Goal: Communication & Community: Answer question/provide support

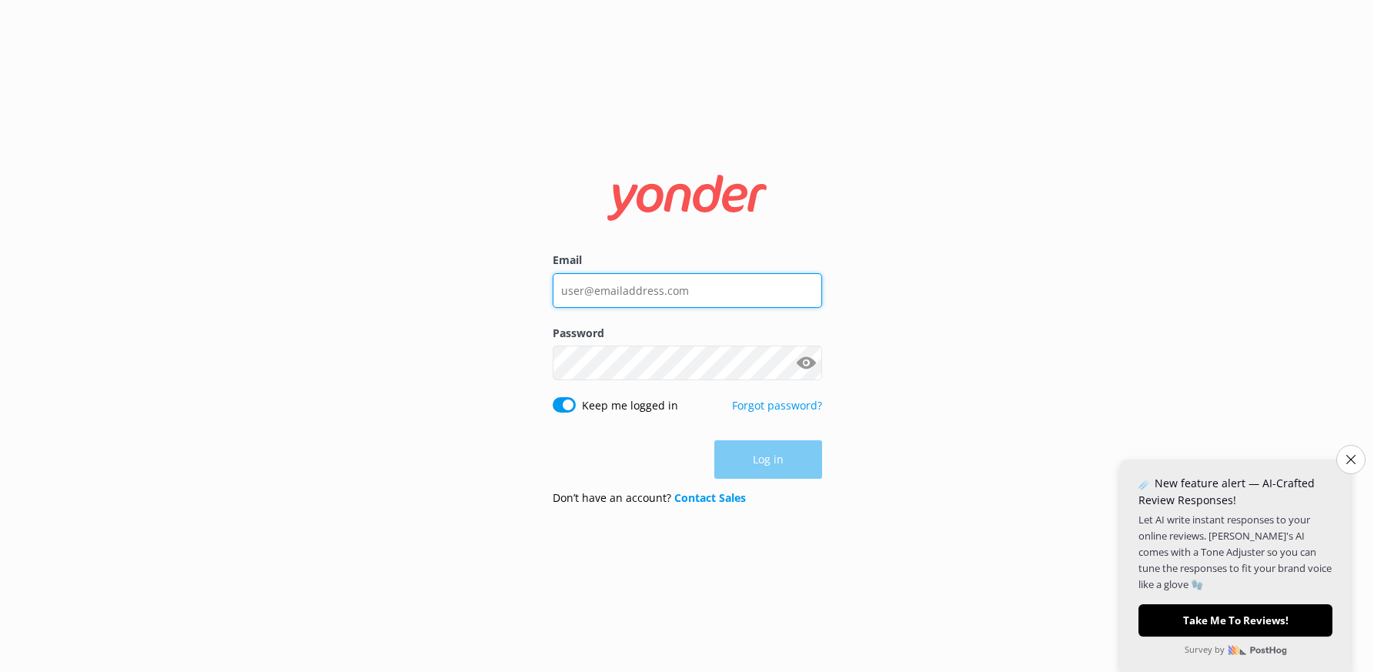
type input "[PERSON_NAME][EMAIL_ADDRESS][DOMAIN_NAME]"
click at [778, 459] on div "Log in" at bounding box center [687, 459] width 269 height 38
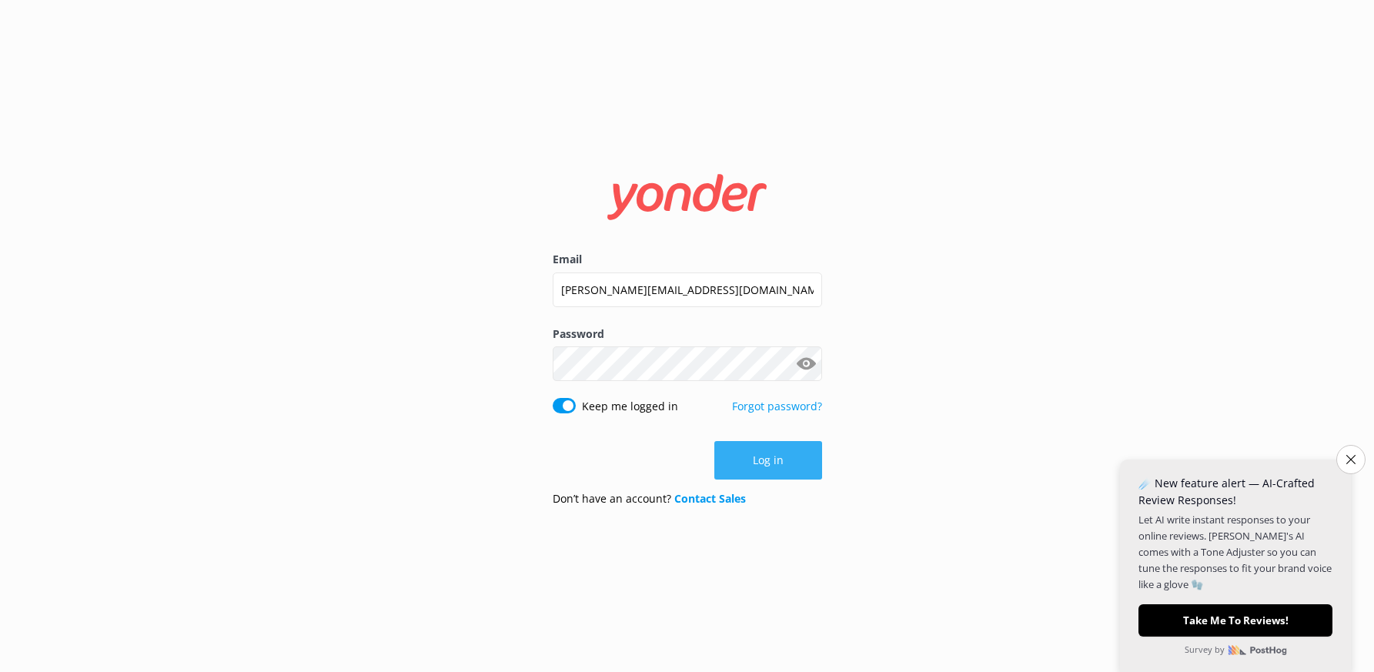
click at [776, 459] on button "Log in" at bounding box center [768, 460] width 108 height 38
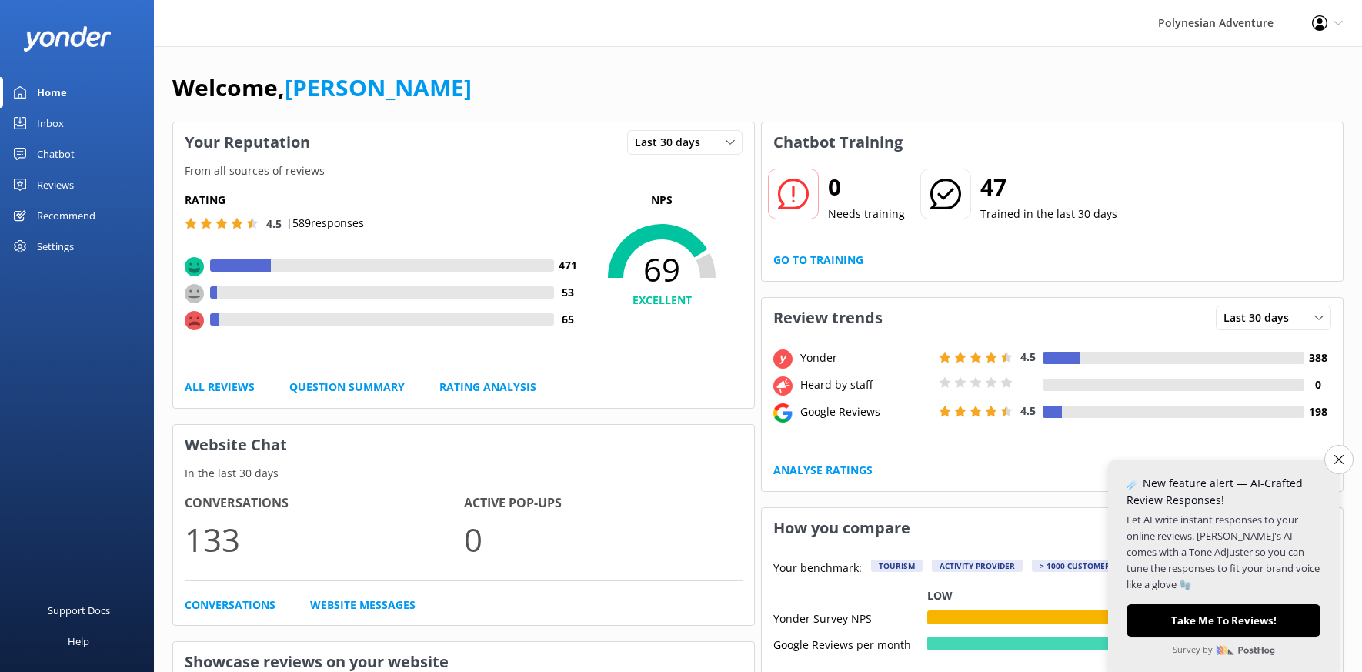
click at [73, 186] on div "Reviews" at bounding box center [55, 184] width 37 height 31
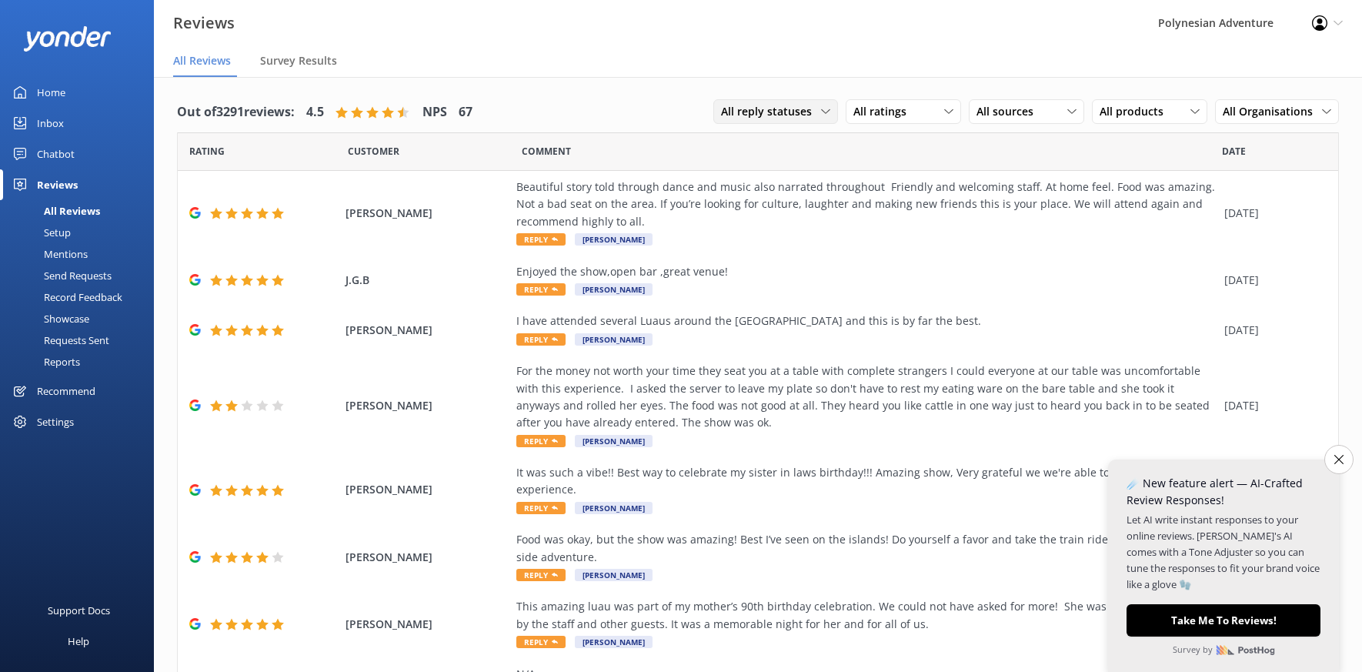
click at [780, 115] on span "All reply statuses" at bounding box center [771, 111] width 100 height 17
click at [779, 173] on link "Needs a reply" at bounding box center [782, 174] width 137 height 31
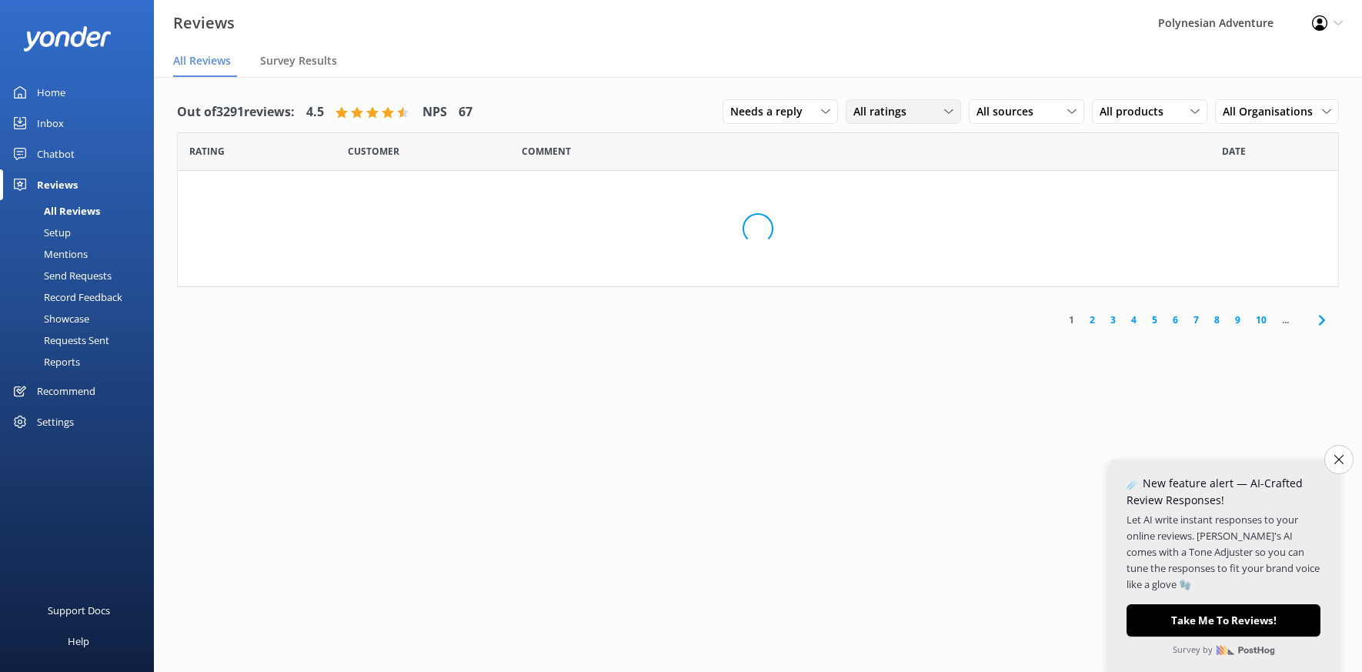
click at [870, 118] on span "All ratings" at bounding box center [884, 111] width 62 height 17
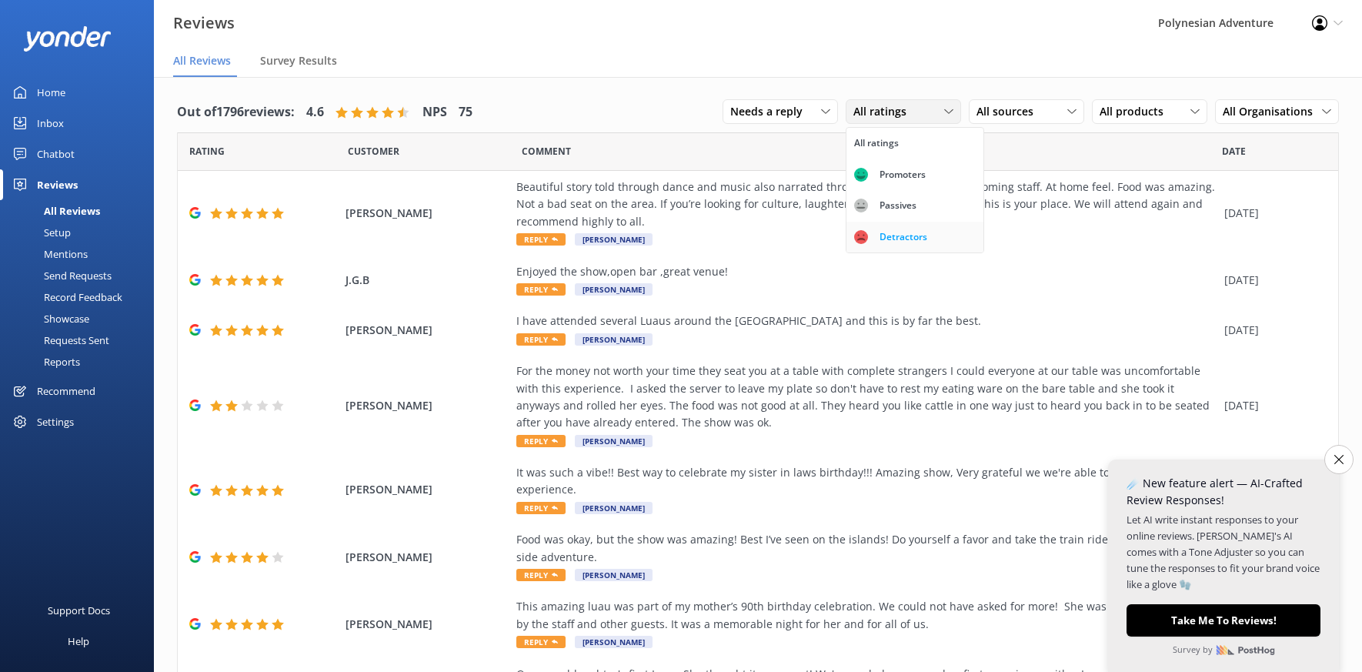
click at [873, 240] on div "Detractors" at bounding box center [903, 236] width 71 height 15
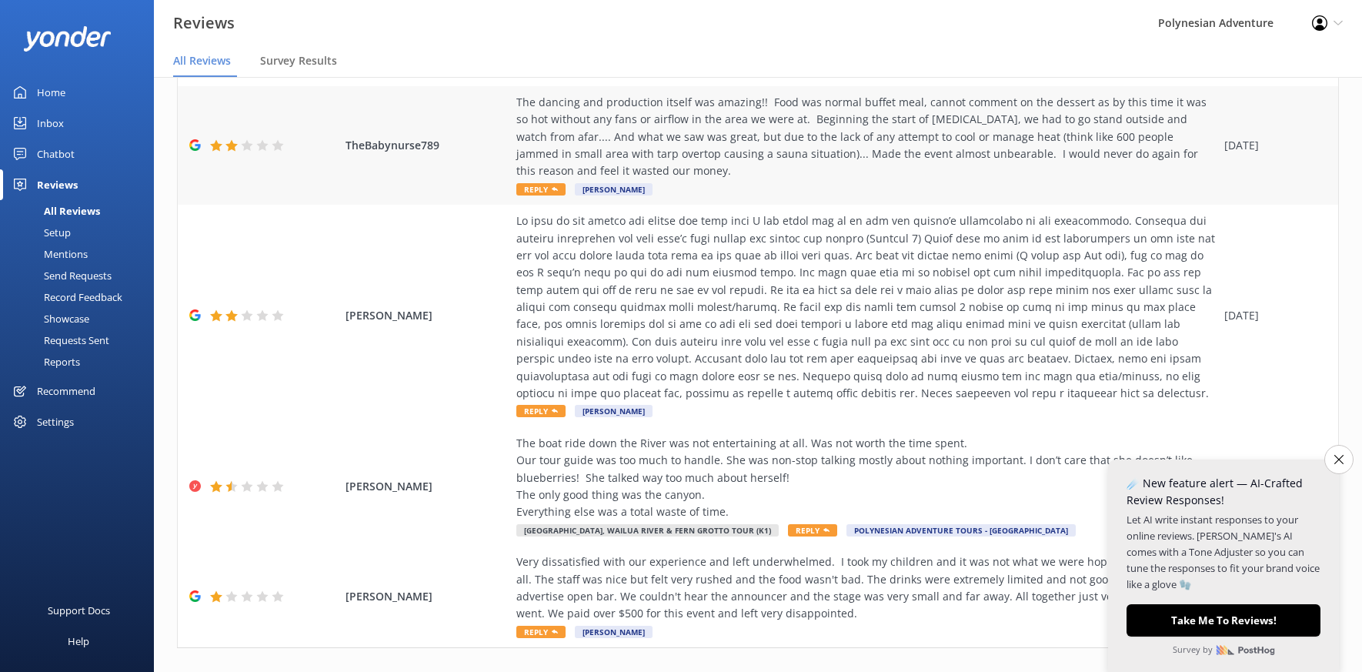
scroll to position [617, 0]
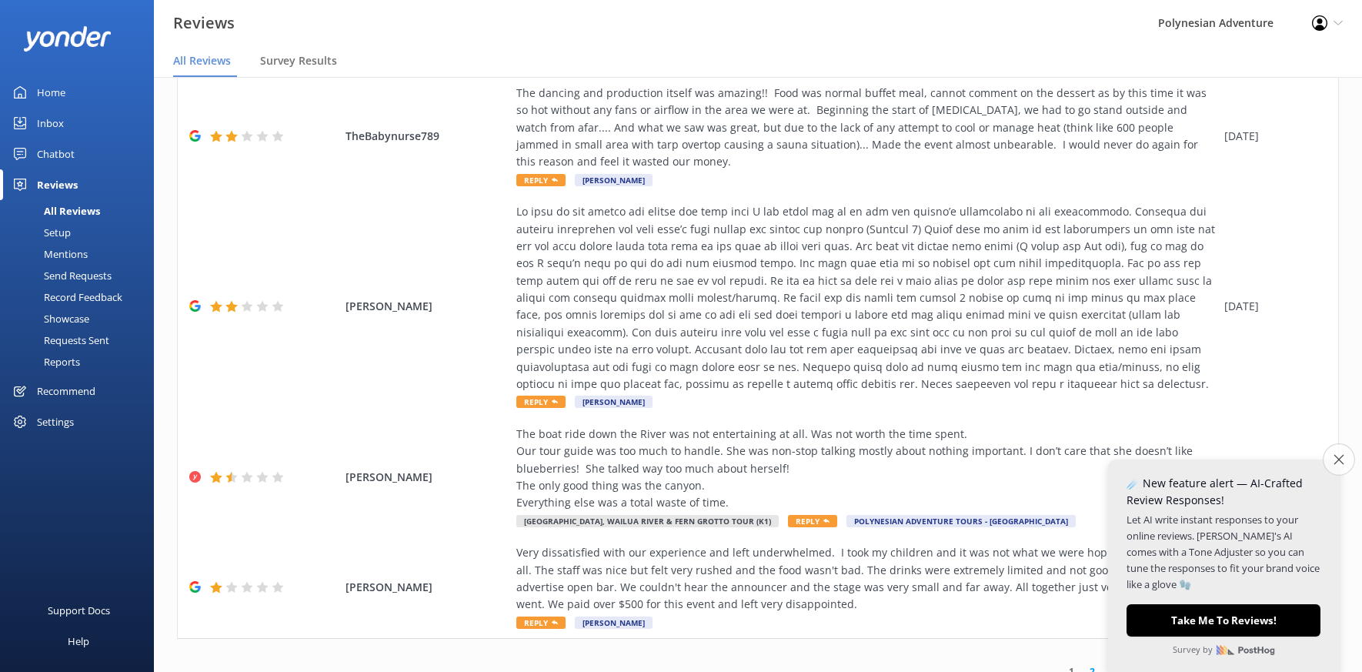
click at [1336, 459] on icon "Close survey" at bounding box center [1339, 459] width 10 height 10
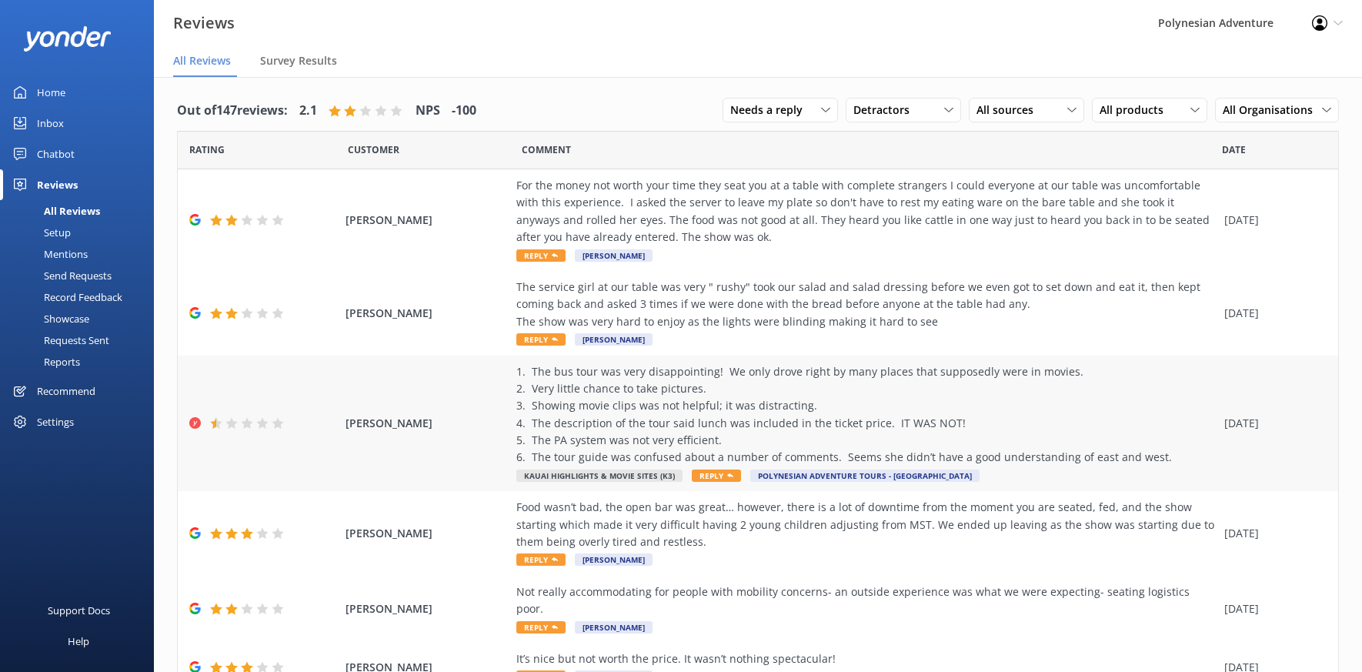
scroll to position [0, 0]
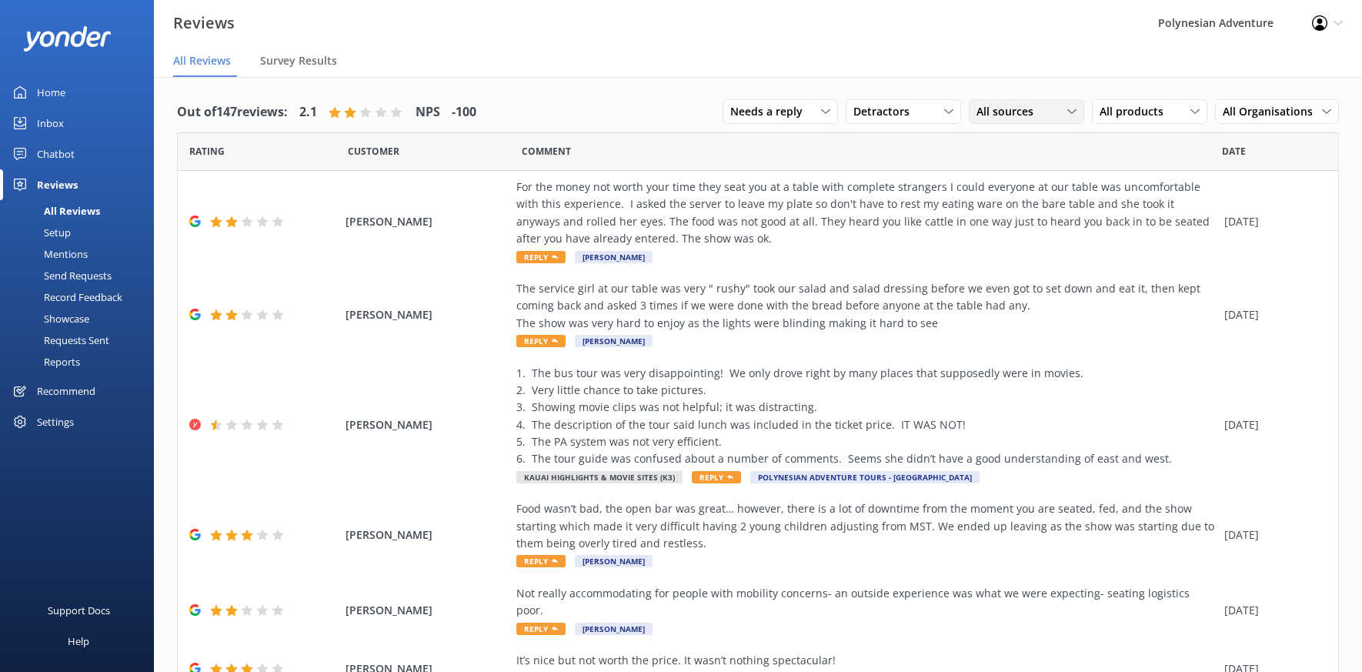
click at [996, 114] on span "All sources" at bounding box center [1010, 111] width 66 height 17
click at [1001, 165] on link "Yonder survey" at bounding box center [1038, 174] width 137 height 31
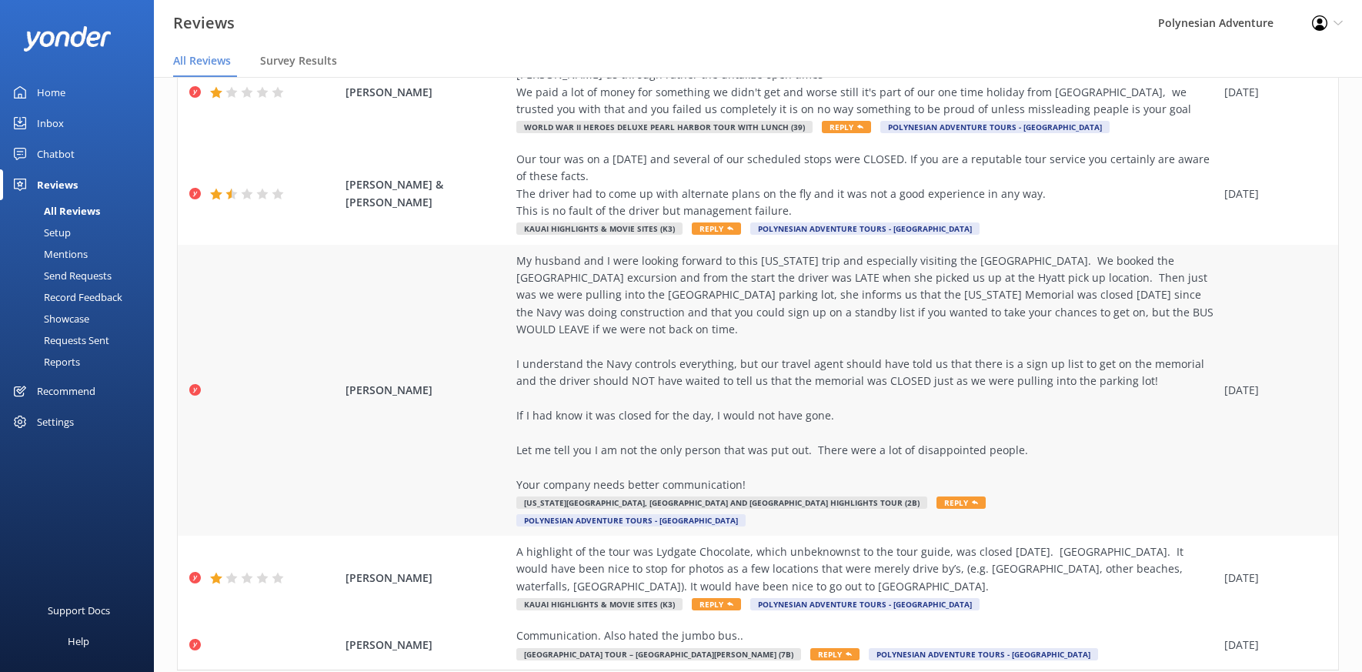
scroll to position [31, 0]
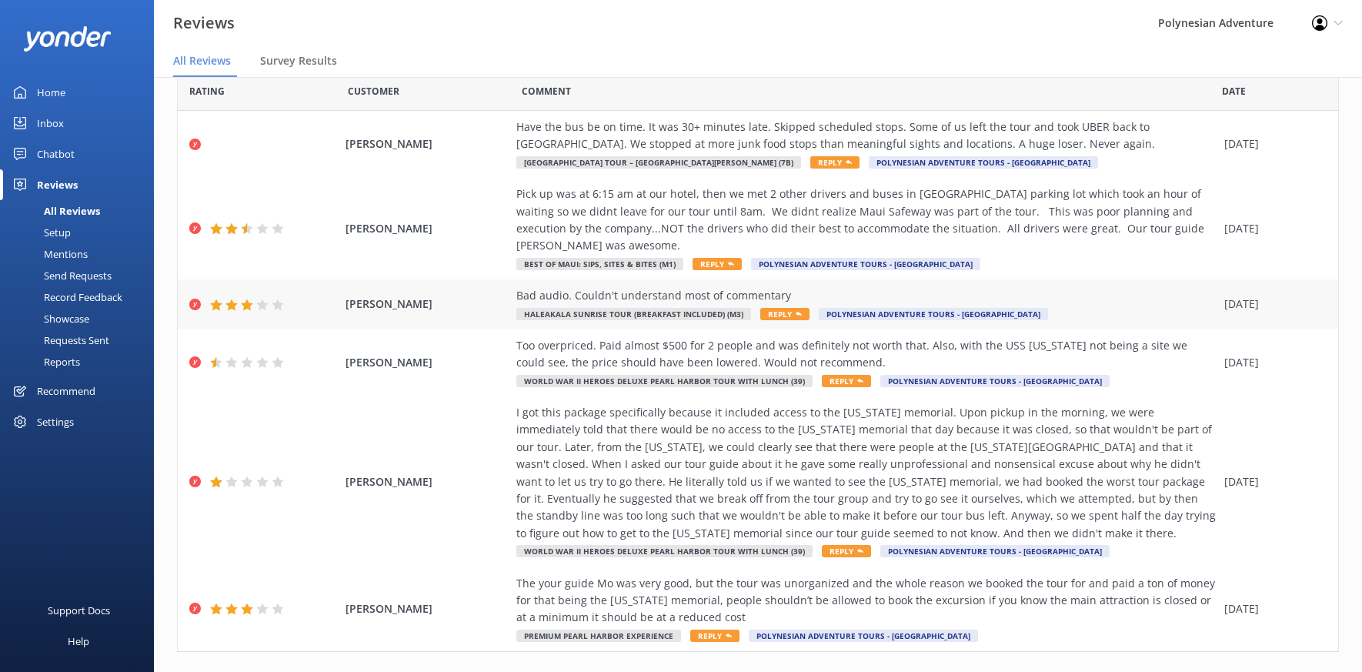
scroll to position [73, 0]
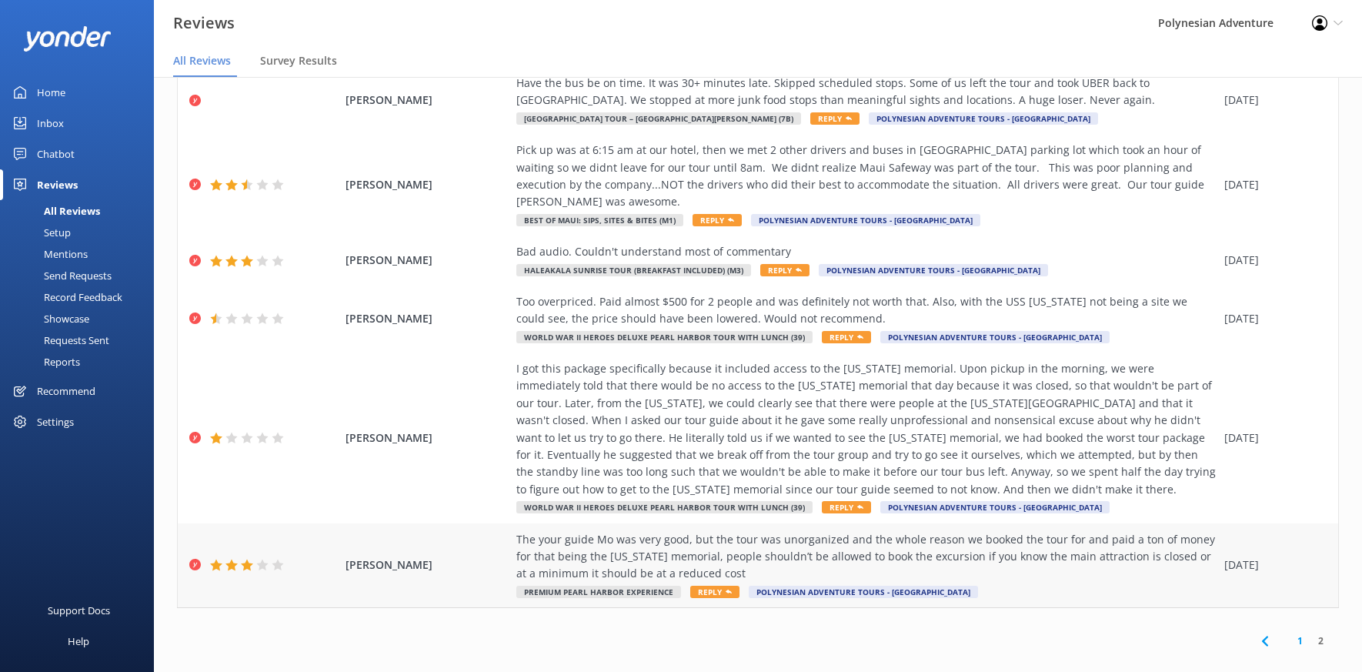
click at [766, 546] on div "The your guide Mo was very good, but the tour was unorganized and the whole rea…" at bounding box center [866, 557] width 700 height 52
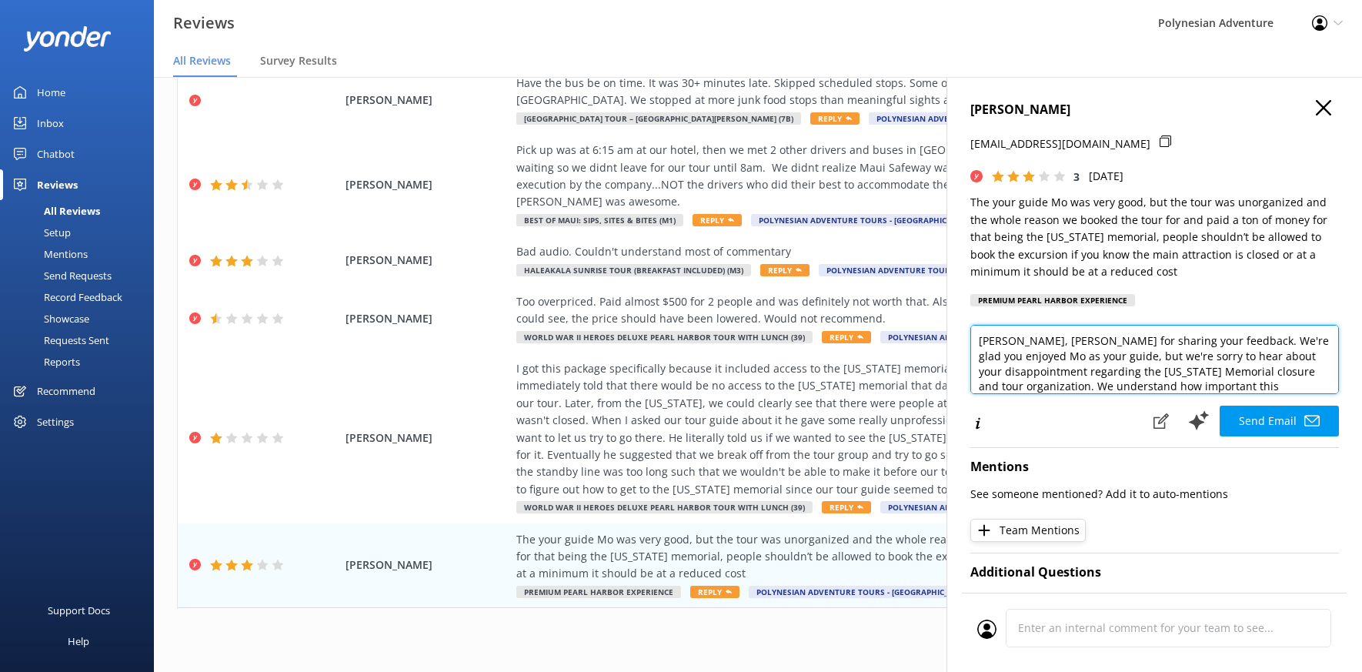
click at [1050, 359] on textarea "[PERSON_NAME], [PERSON_NAME] for sharing your feedback. We're glad you enjoyed …" at bounding box center [1154, 359] width 369 height 69
click at [1046, 394] on textarea "[PERSON_NAME], Mahalo for sharing your feedback. We're glad you enjoyed Mo as y…" at bounding box center [1154, 359] width 369 height 69
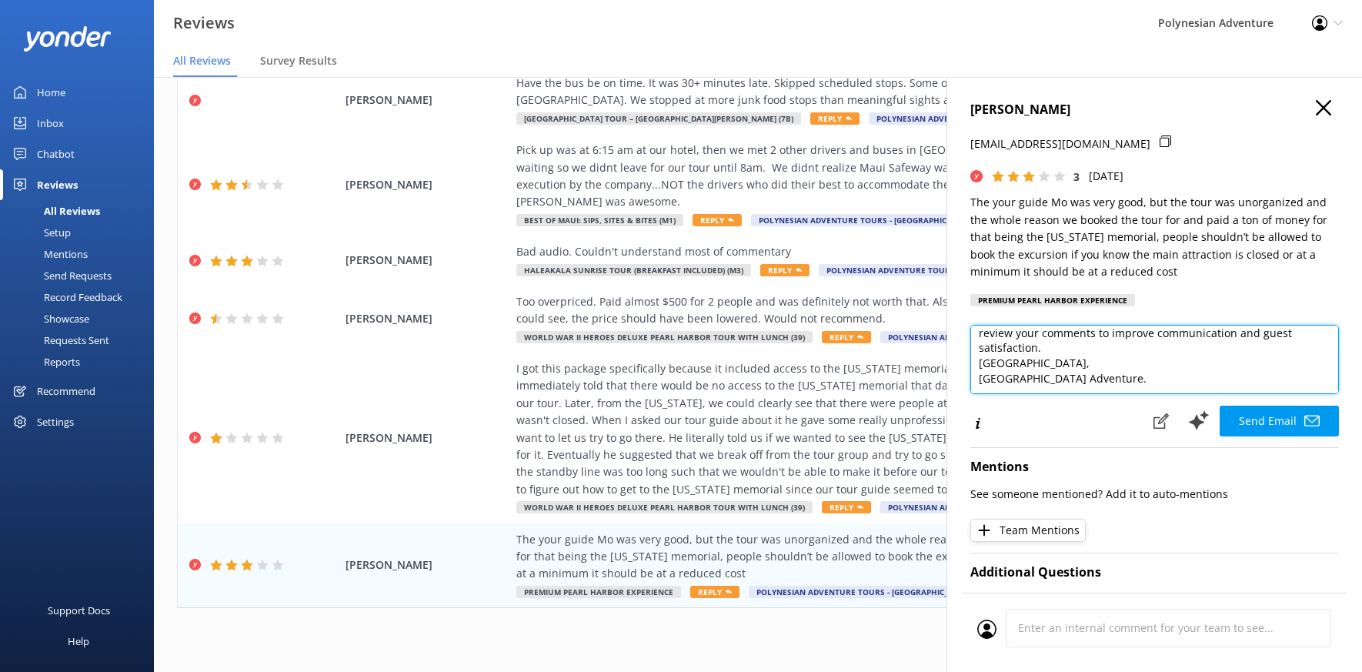
click at [1137, 394] on textarea "[PERSON_NAME], Mahalo for sharing your feedback. We're glad you enjoyed Mo as y…" at bounding box center [1154, 359] width 369 height 69
click at [1117, 364] on textarea "[PERSON_NAME], Mahalo for sharing your feedback. We're glad you enjoyed Mo as y…" at bounding box center [1154, 359] width 369 height 69
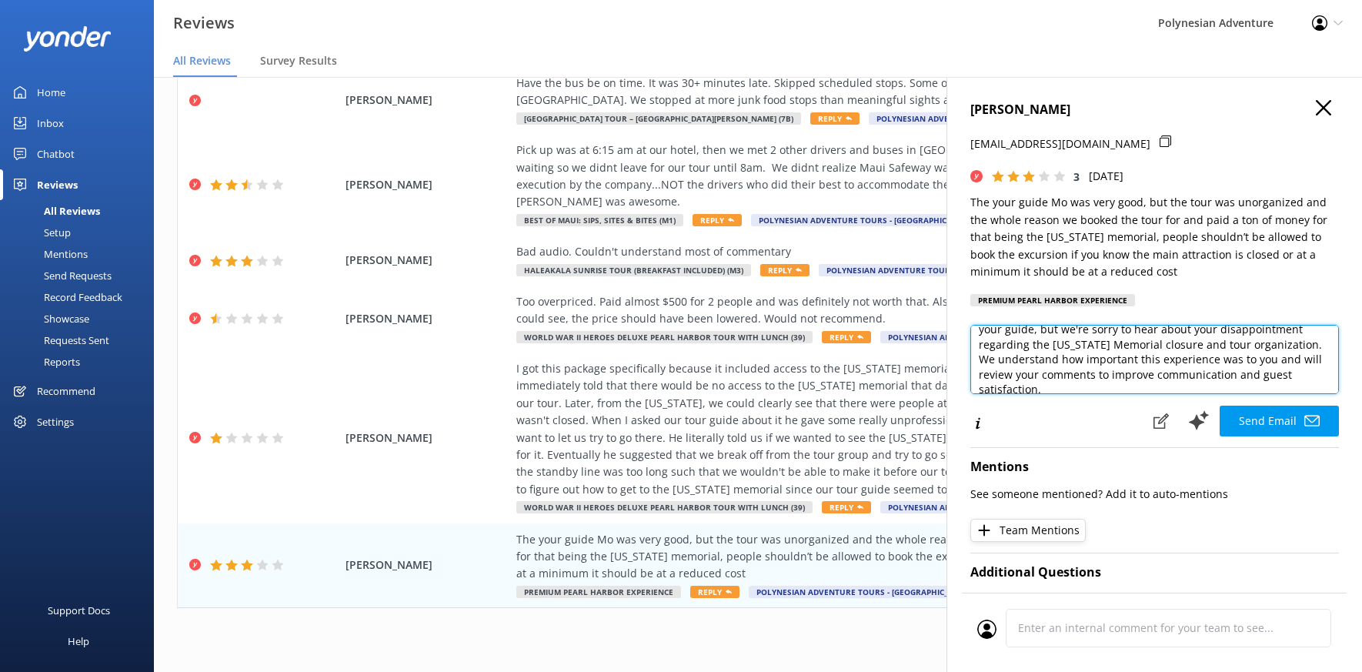
scroll to position [0, 0]
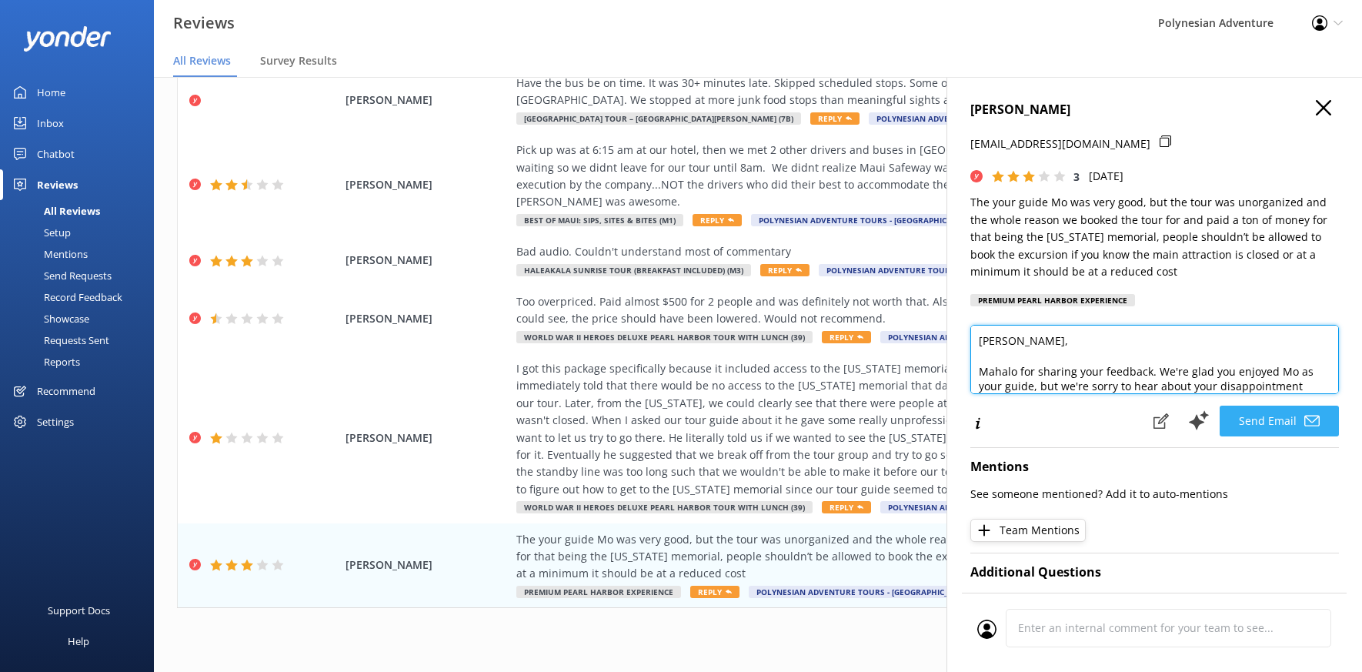
type textarea "[PERSON_NAME], Mahalo for sharing your feedback. We're glad you enjoyed Mo as y…"
click at [1281, 436] on button "Send Email" at bounding box center [1279, 421] width 119 height 31
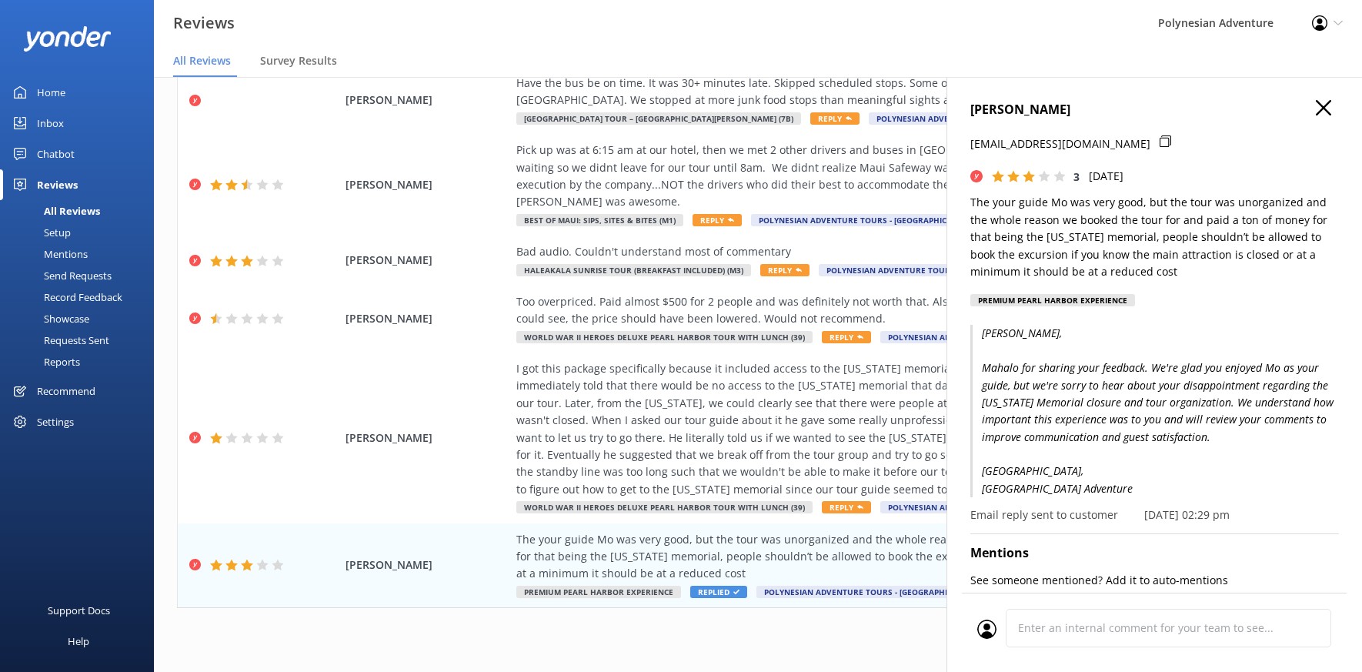
click at [1317, 113] on use "button" at bounding box center [1323, 107] width 15 height 15
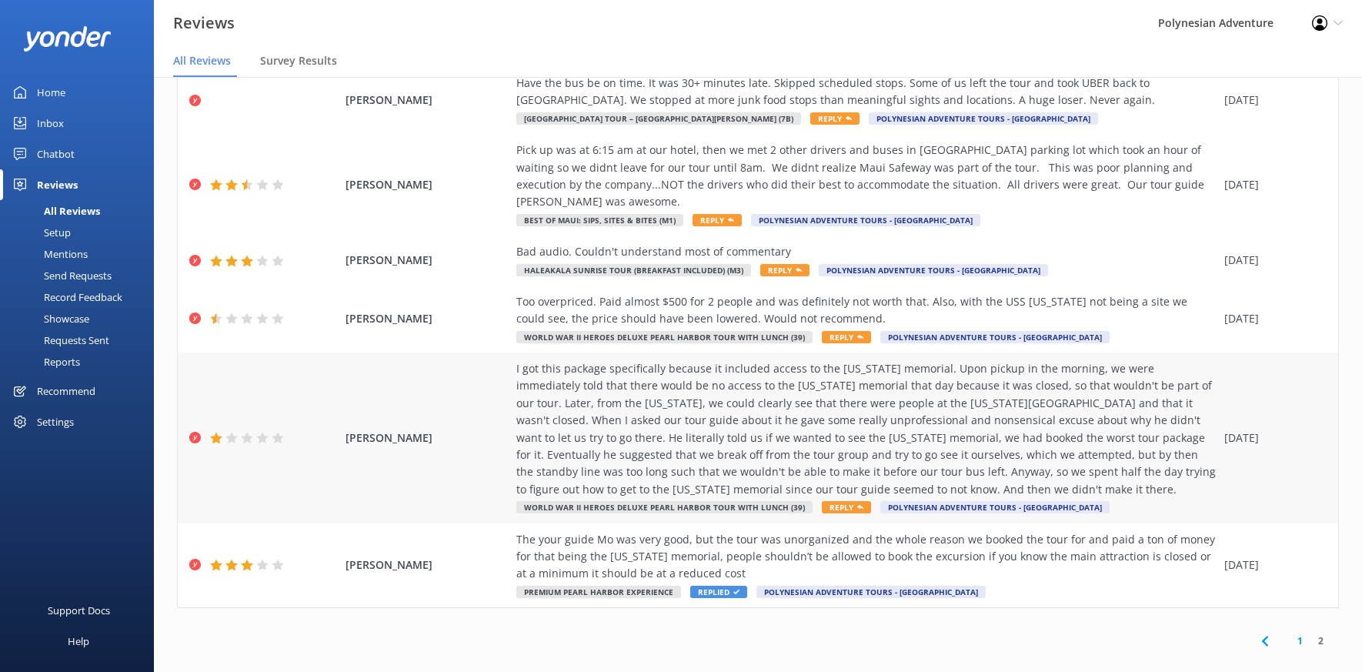
click at [1036, 416] on div "I got this package specifically because it included access to the [US_STATE] me…" at bounding box center [866, 429] width 700 height 138
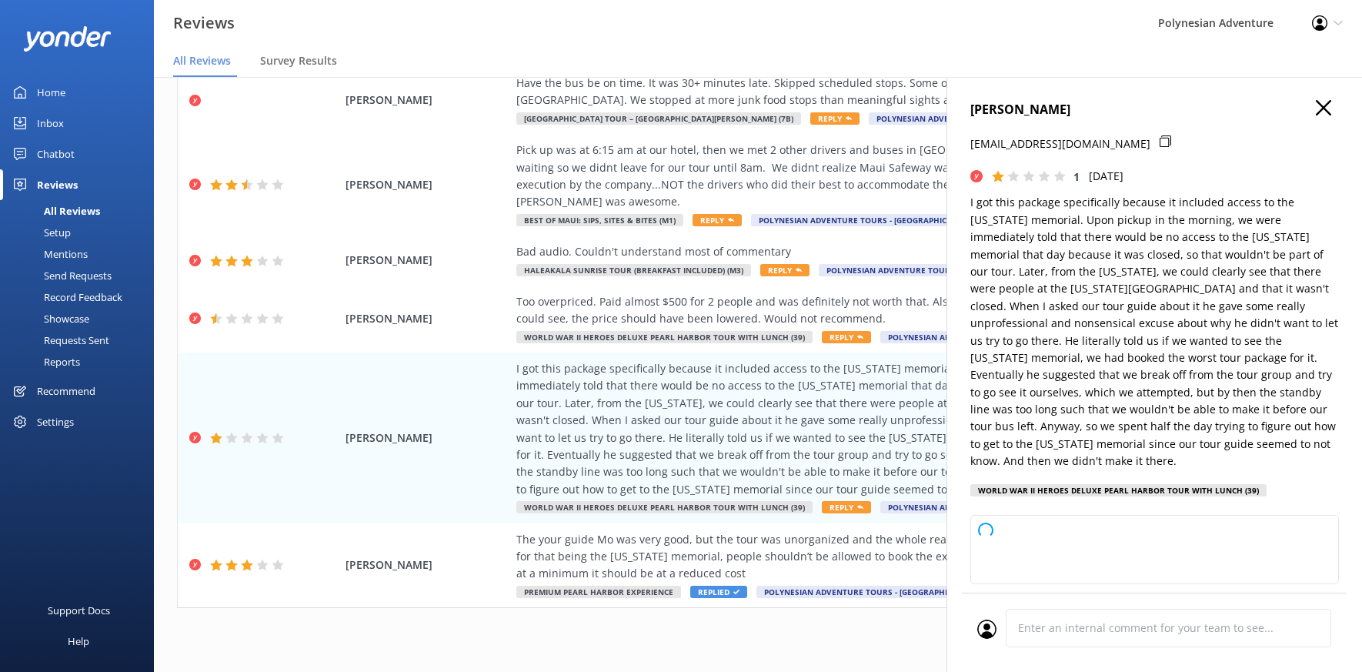
type textarea "[PERSON_NAME], [PERSON_NAME] for sharing your experience with us. We’re truly s…"
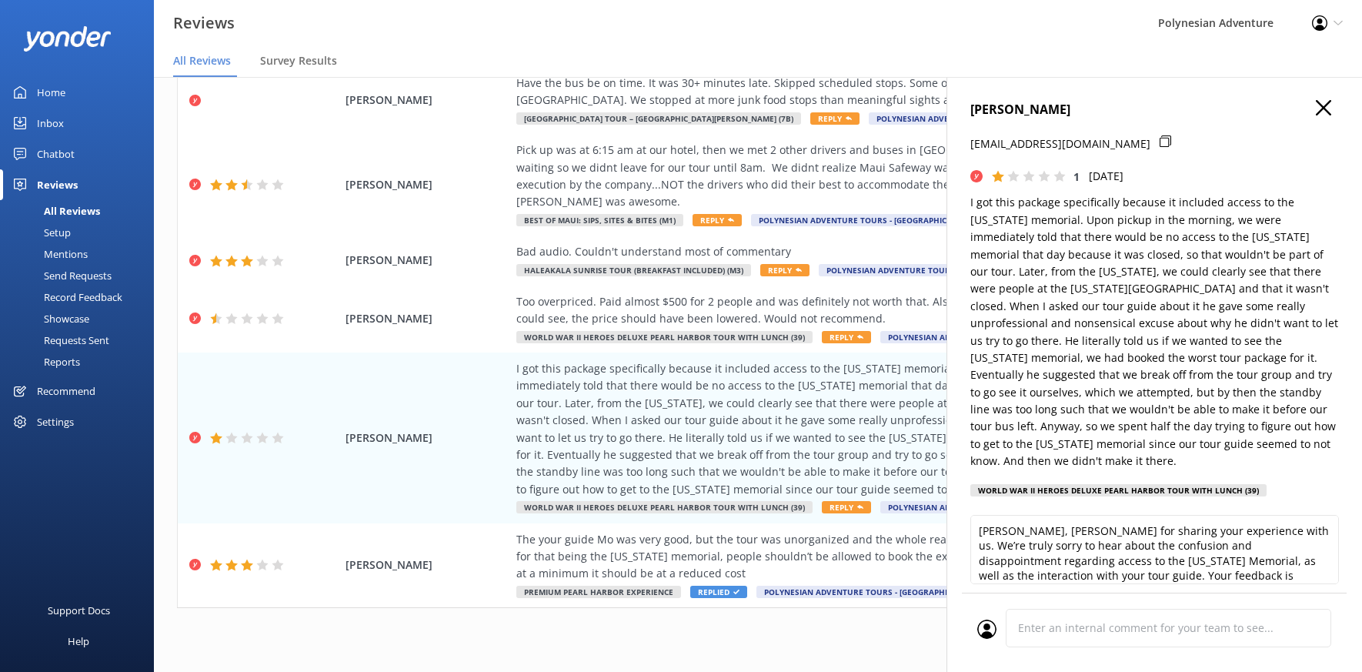
scroll to position [77, 0]
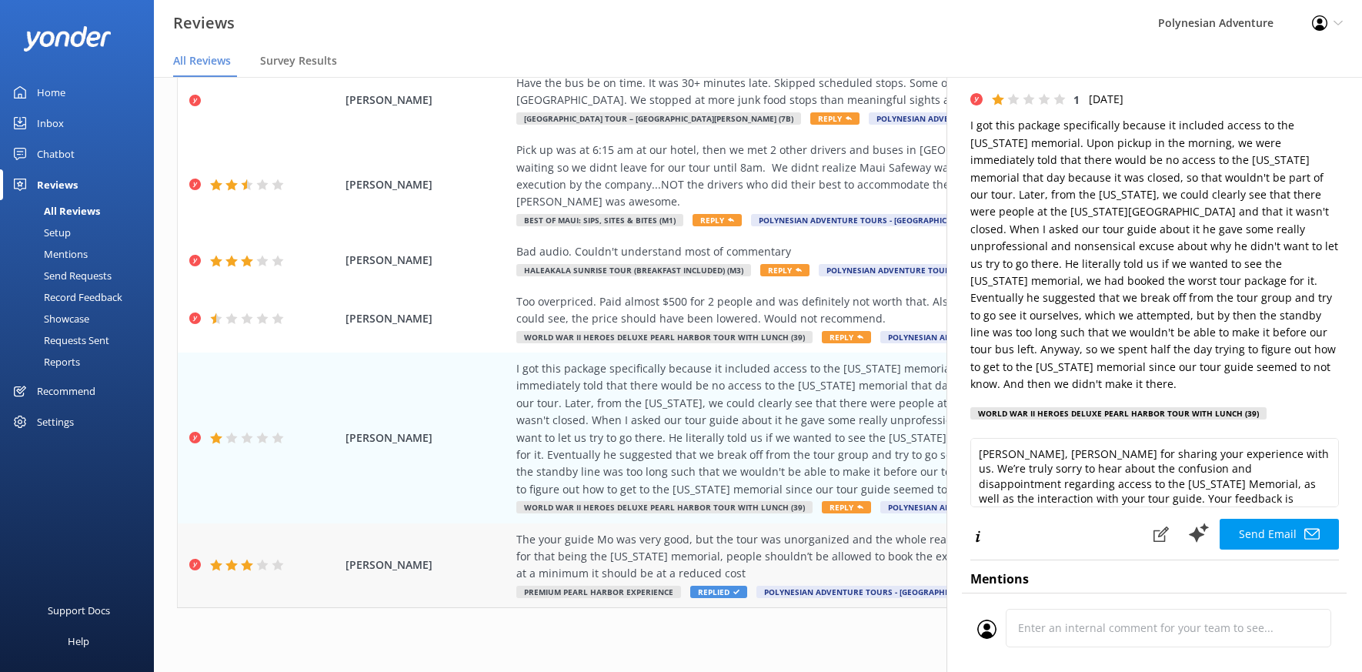
click at [817, 531] on div "The your guide Mo was very good, but the tour was unorganized and the whole rea…" at bounding box center [866, 557] width 700 height 52
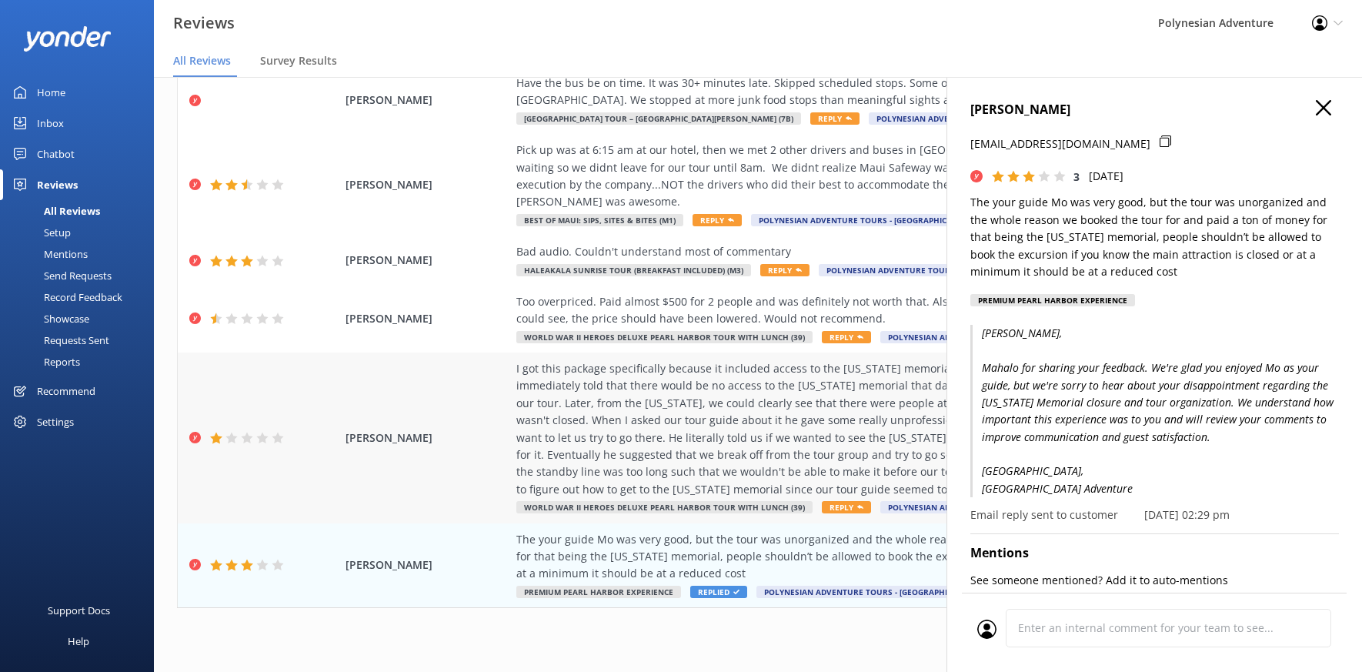
click at [821, 436] on div "I got this package specifically because it included access to the [US_STATE] me…" at bounding box center [866, 429] width 700 height 138
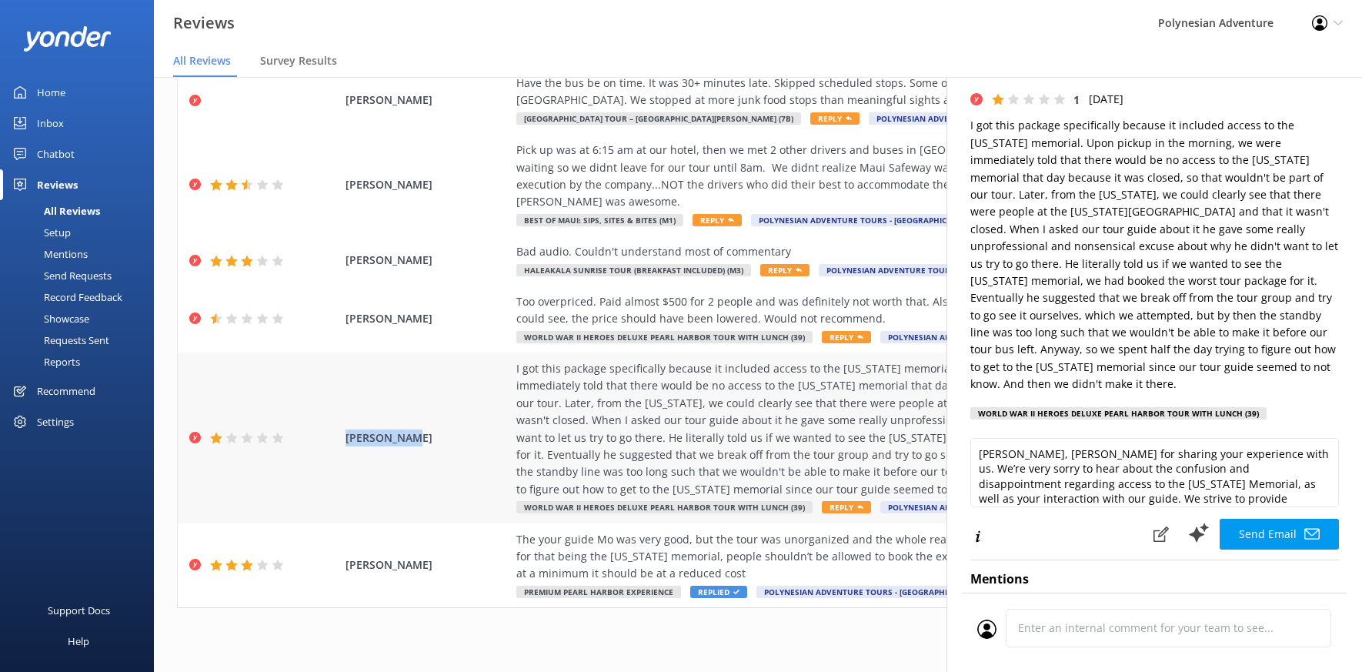
drag, startPoint x: 425, startPoint y: 421, endPoint x: 342, endPoint y: 416, distance: 82.5
click at [346, 429] on span "[PERSON_NAME]" at bounding box center [428, 437] width 164 height 17
copy span "[PERSON_NAME]"
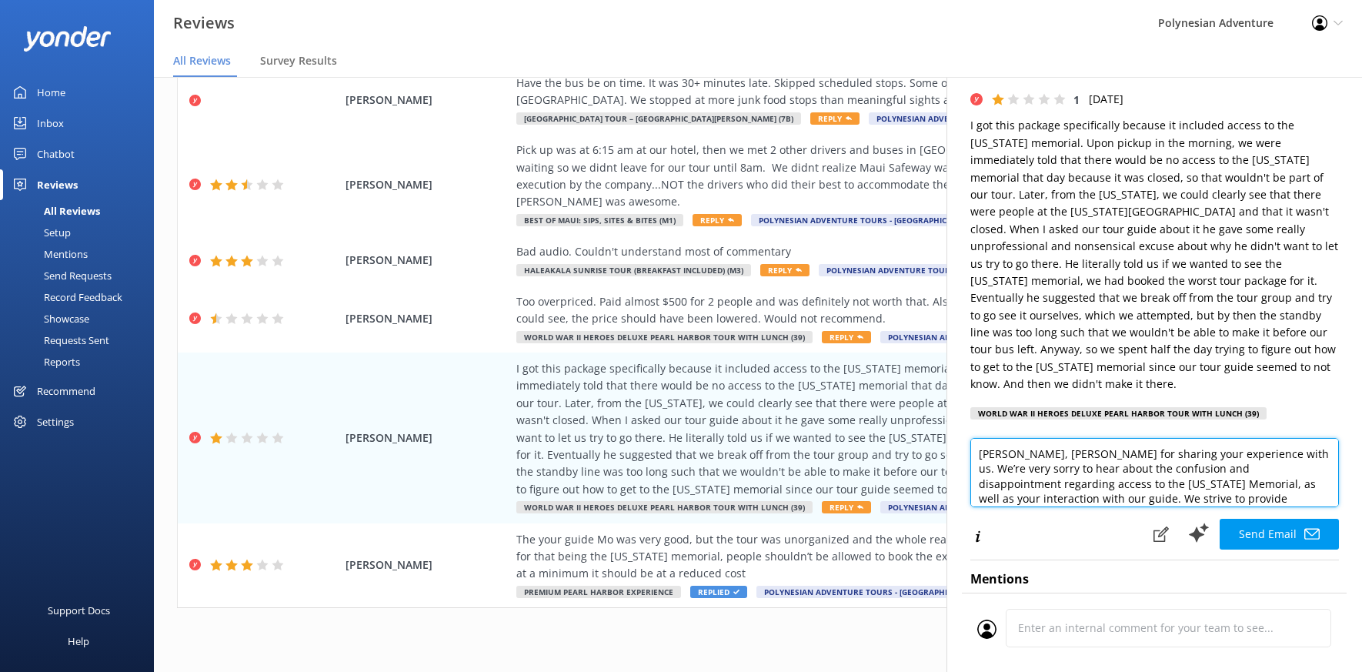
click at [1047, 438] on textarea "[PERSON_NAME], [PERSON_NAME] for sharing your experience with us. We’re very so…" at bounding box center [1154, 472] width 369 height 69
drag, startPoint x: 1010, startPoint y: 479, endPoint x: 1206, endPoint y: 439, distance: 200.1
click at [1206, 439] on textarea "[PERSON_NAME], Mahalo for sharing your experience with us. We’re very sorry to …" at bounding box center [1154, 472] width 369 height 69
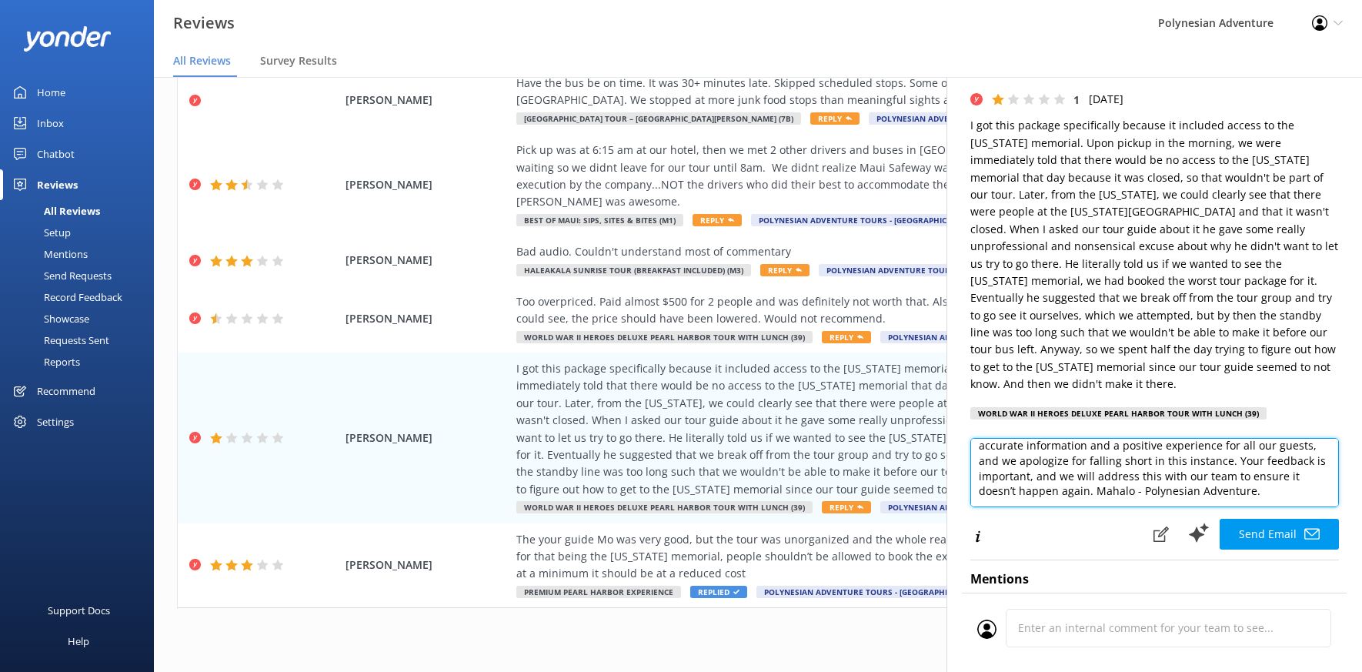
click at [1094, 473] on textarea "[PERSON_NAME], Mahalo for sharing your experience with us. We strive to provide…" at bounding box center [1154, 472] width 369 height 69
click at [1025, 476] on textarea "[PERSON_NAME], Mahalo for sharing your experience with us. We strive to provide…" at bounding box center [1154, 472] width 369 height 69
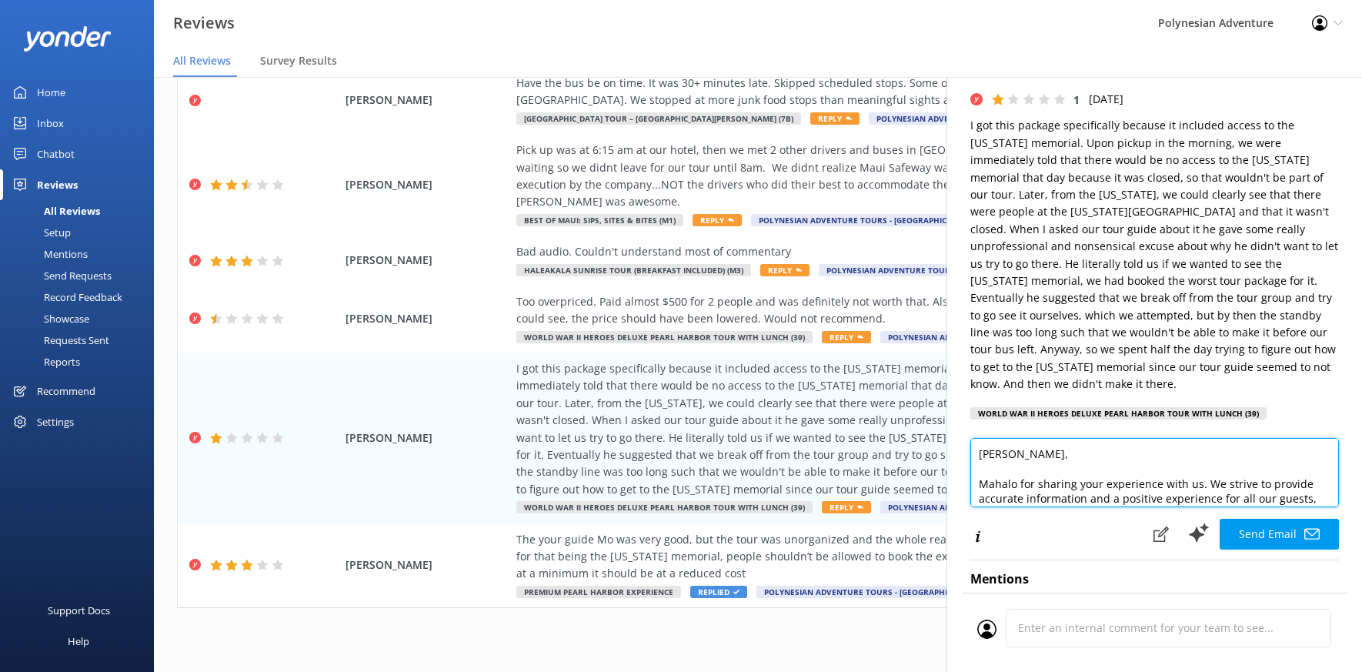
scroll to position [68, 0]
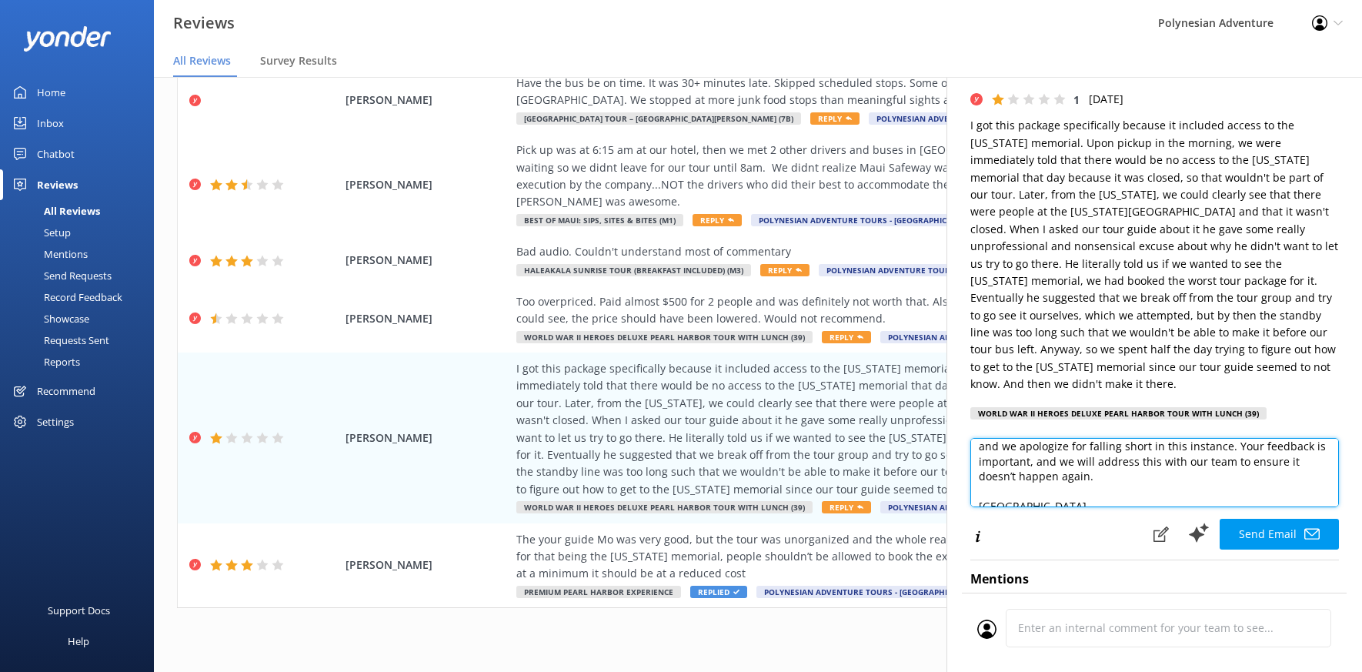
click at [1247, 467] on textarea "[PERSON_NAME], Mahalo for sharing your experience with us. We strive to provide…" at bounding box center [1154, 472] width 369 height 69
click at [1243, 463] on textarea "[PERSON_NAME], Mahalo for sharing your experience with us. We strive to provide…" at bounding box center [1154, 472] width 369 height 69
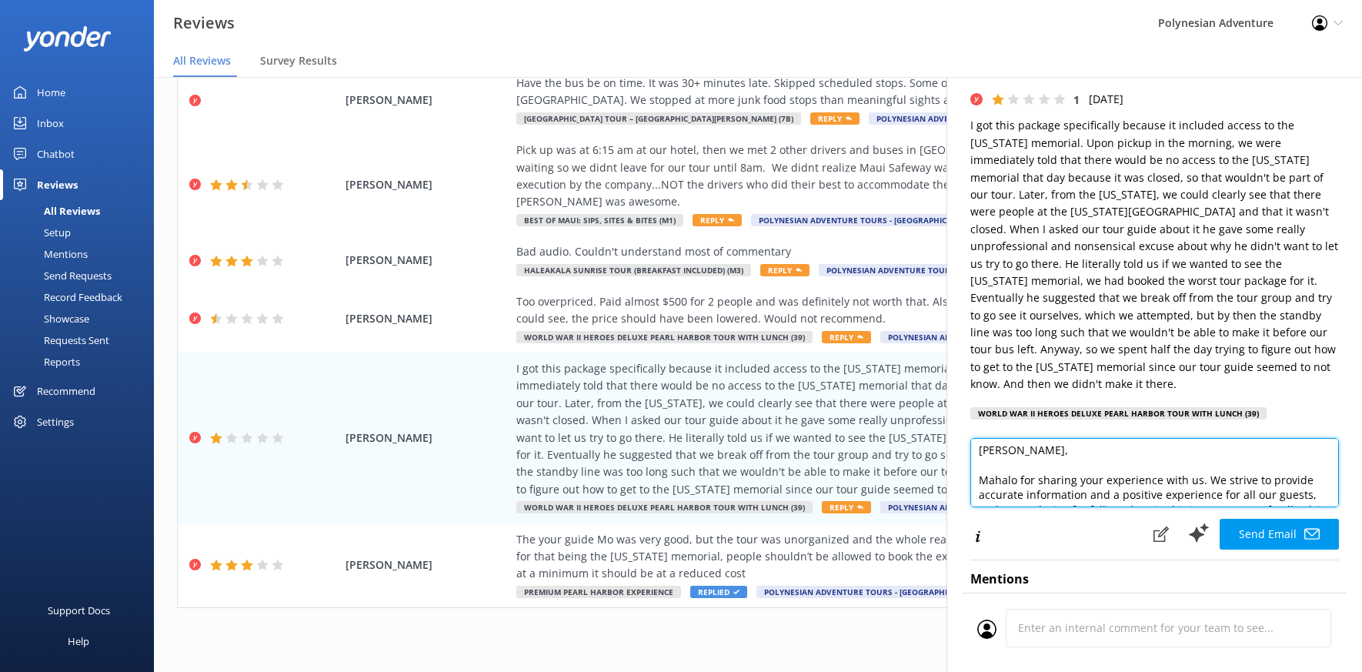
scroll to position [0, 0]
type textarea "[PERSON_NAME], Mahalo for sharing your experience with us. We strive to provide…"
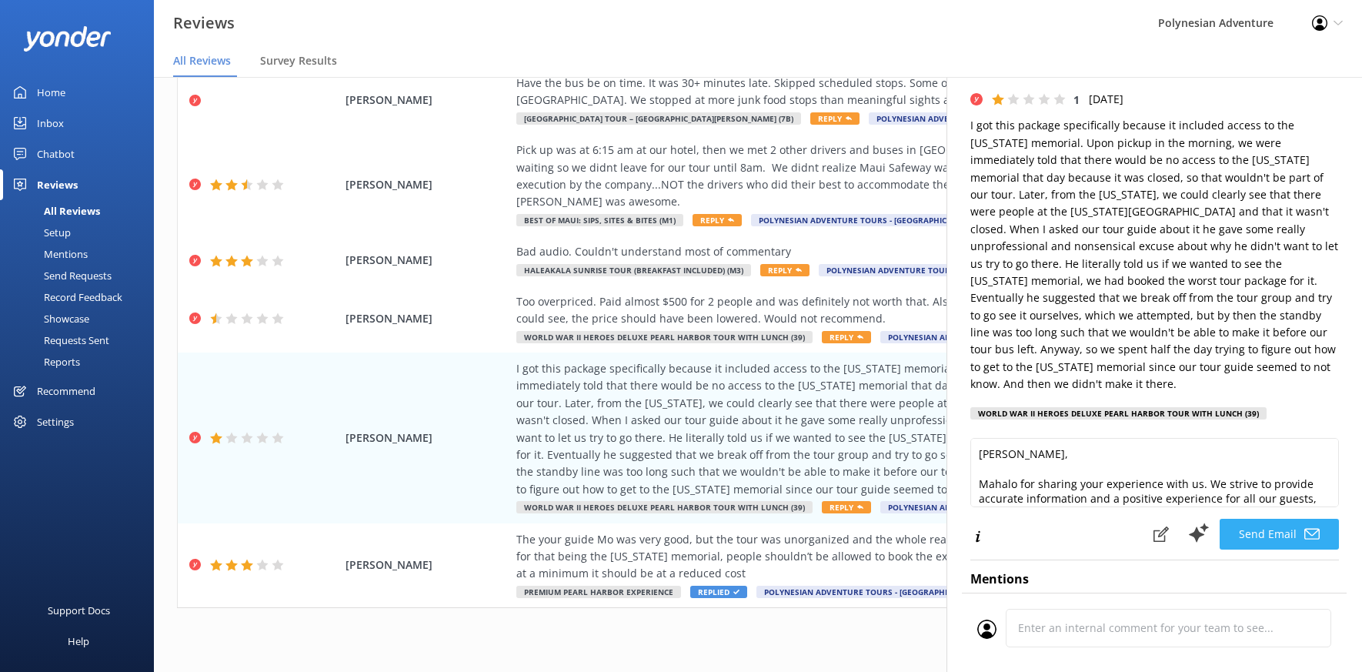
click at [1271, 519] on button "Send Email" at bounding box center [1279, 534] width 119 height 31
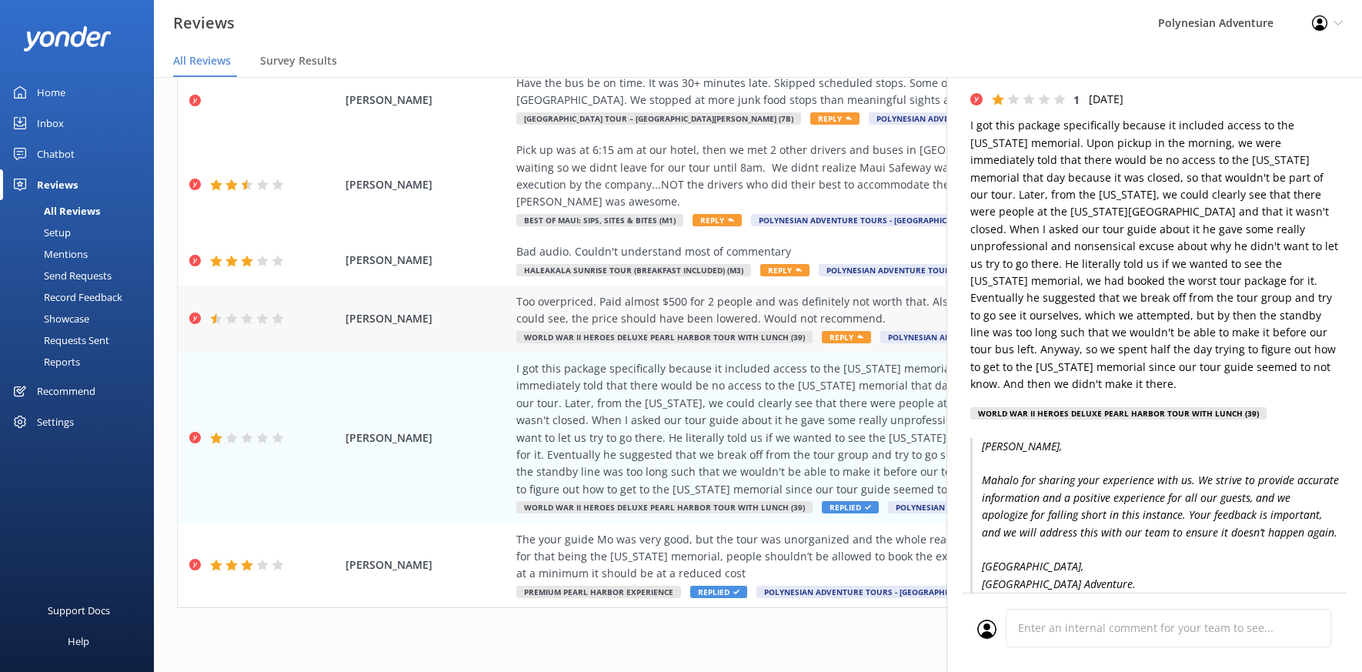
click at [843, 293] on div "Too overpriced. Paid almost $500 for 2 people and was definitely not worth that…" at bounding box center [866, 310] width 700 height 35
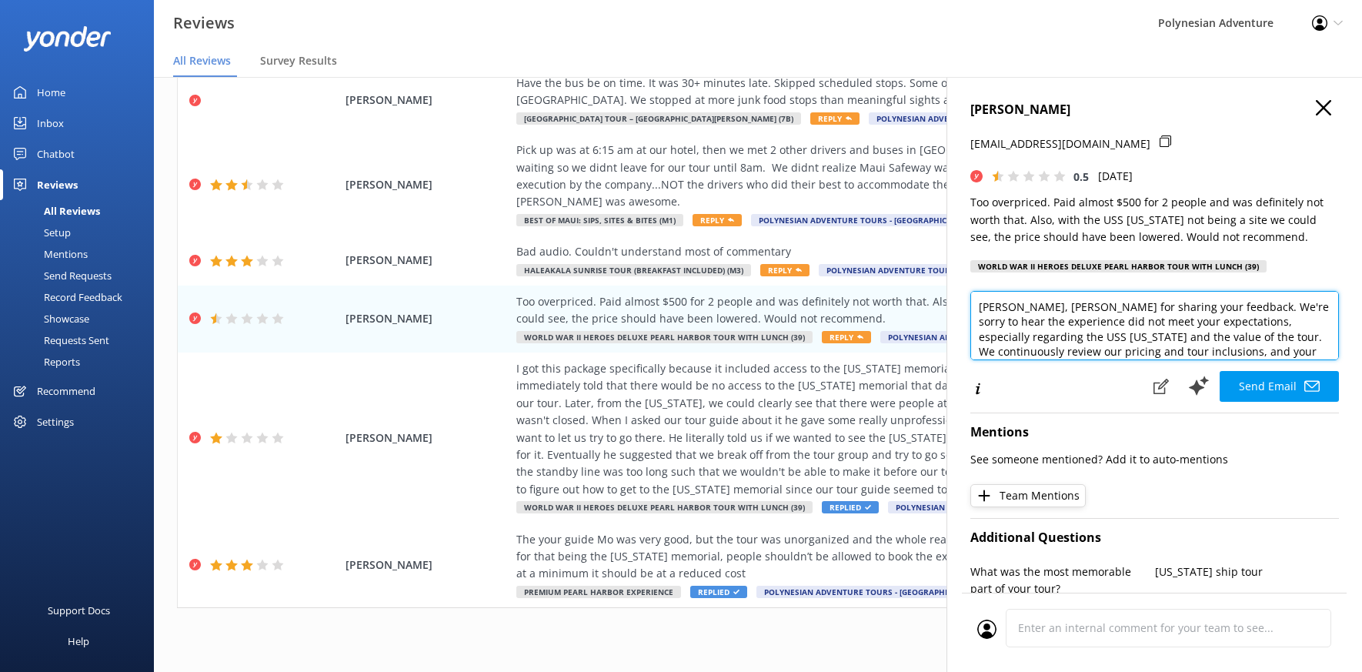
click at [1065, 307] on textarea "[PERSON_NAME], [PERSON_NAME] for sharing your feedback. We're sorry to hear the…" at bounding box center [1154, 325] width 369 height 69
drag, startPoint x: 1194, startPoint y: 332, endPoint x: 1185, endPoint y: 345, distance: 15.4
click at [1185, 345] on textarea "[PERSON_NAME], Mahalo for sharing your feedback. We're sorry to hear the experi…" at bounding box center [1154, 325] width 369 height 69
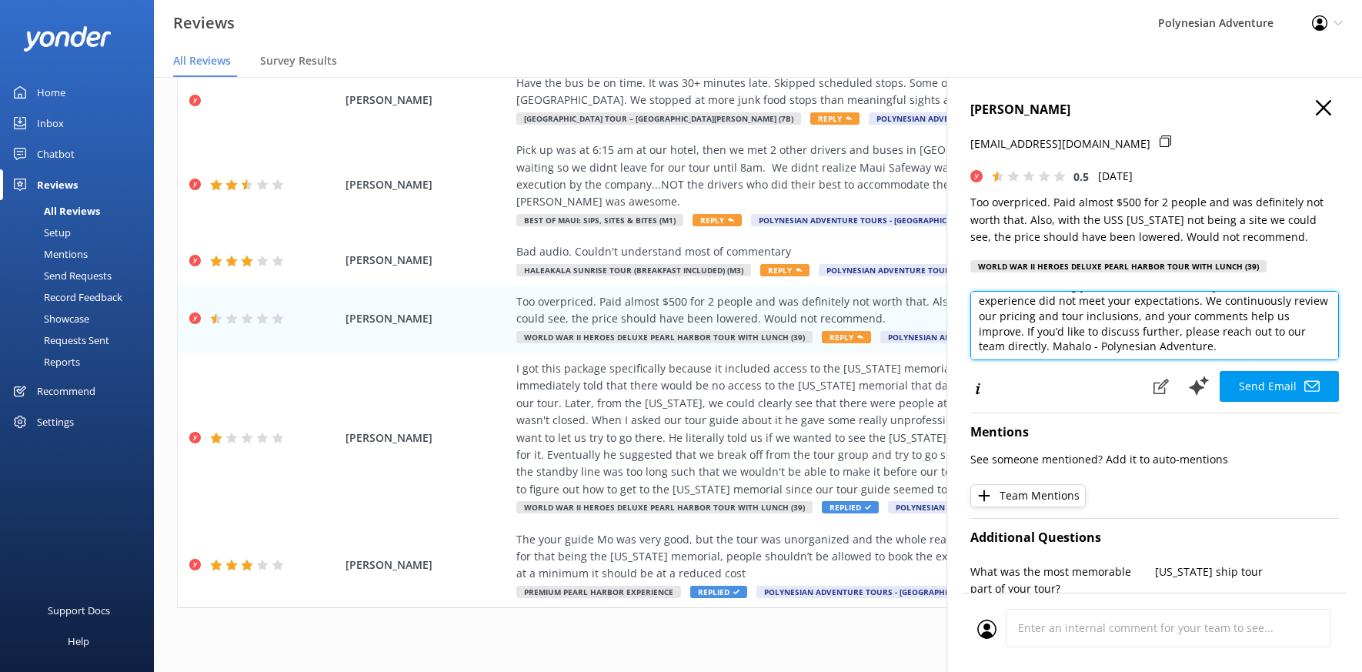
click at [1113, 349] on textarea "[PERSON_NAME], Mahalo for sharing your feedback. We're sorry to hear the experi…" at bounding box center [1154, 325] width 369 height 69
drag, startPoint x: 1041, startPoint y: 336, endPoint x: 1068, endPoint y: 348, distance: 29.6
click at [1068, 348] on textarea "[PERSON_NAME], Mahalo for sharing your feedback. We're sorry to hear the experi…" at bounding box center [1154, 325] width 369 height 69
click at [1078, 344] on textarea "[PERSON_NAME], Mahalo for sharing your feedback. We're sorry to hear the experi…" at bounding box center [1154, 325] width 369 height 69
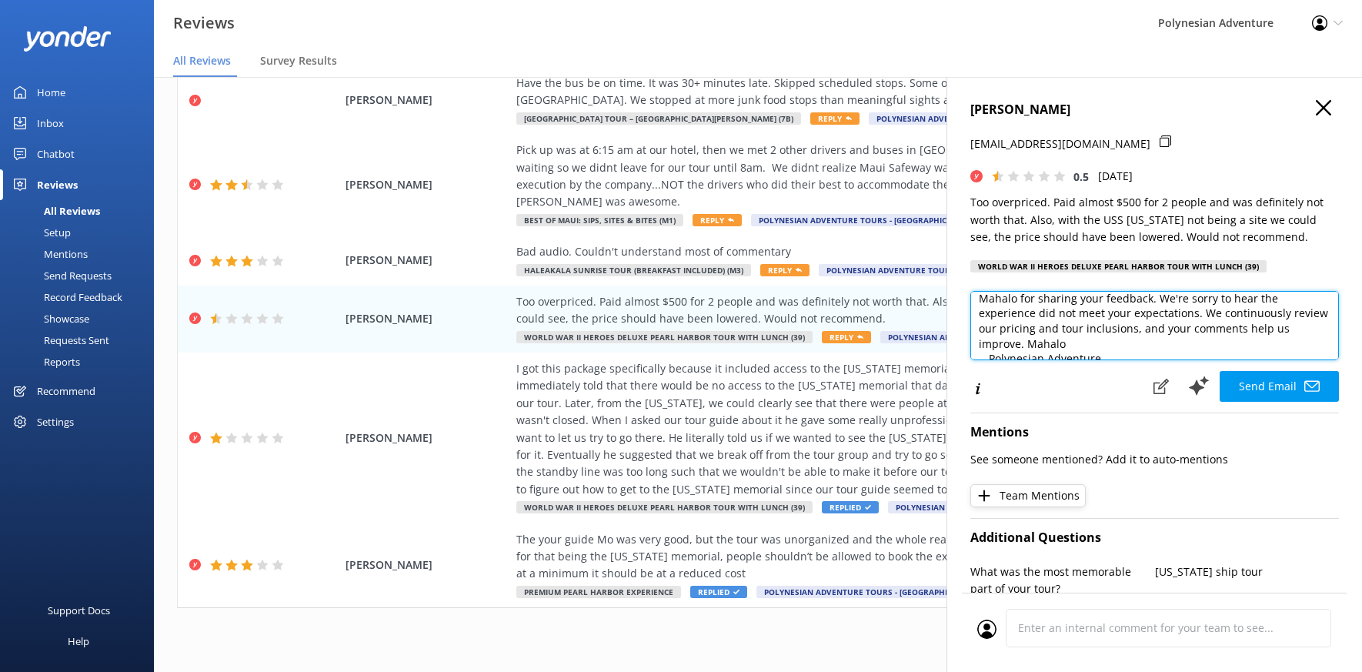
scroll to position [53, 0]
click at [1041, 329] on textarea "[PERSON_NAME], Mahalo for sharing your feedback. We're sorry to hear the experi…" at bounding box center [1154, 325] width 369 height 69
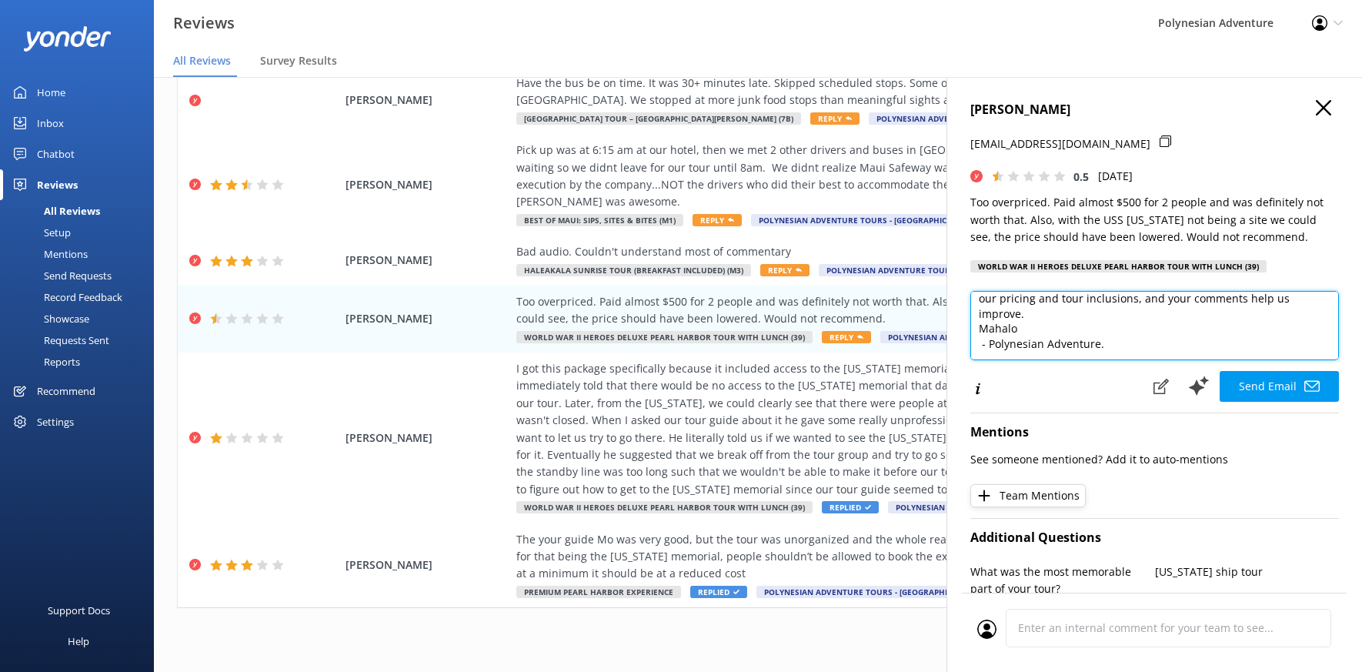
click at [1041, 320] on textarea "[PERSON_NAME], Mahalo for sharing your feedback. We're sorry to hear the experi…" at bounding box center [1154, 325] width 369 height 69
click at [1020, 335] on textarea "[PERSON_NAME], Mahalo for sharing your feedback. We're sorry to hear the experi…" at bounding box center [1154, 325] width 369 height 69
click at [990, 347] on textarea "[PERSON_NAME], Mahalo for sharing your feedback. We're sorry to hear the experi…" at bounding box center [1154, 325] width 369 height 69
click at [1099, 352] on textarea "[PERSON_NAME], Mahalo for sharing your feedback. We're sorry to hear the experi…" at bounding box center [1154, 325] width 369 height 69
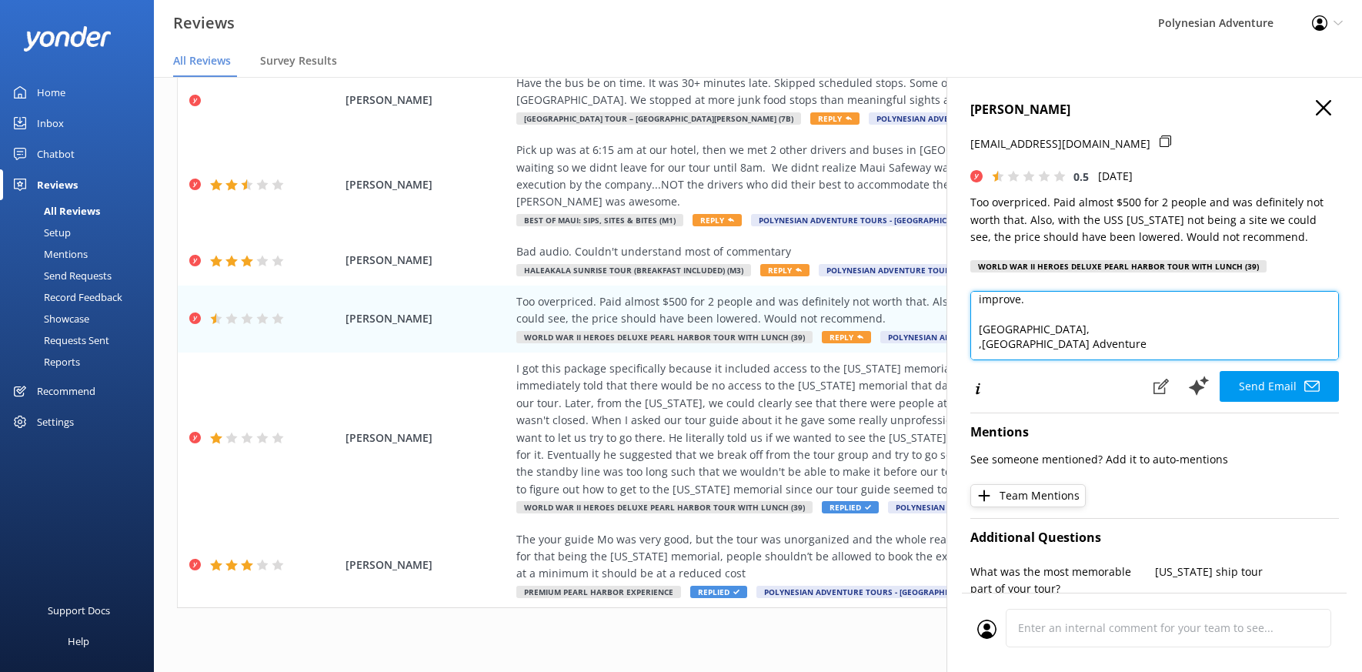
click at [983, 340] on textarea "[PERSON_NAME], Mahalo for sharing your feedback. We're sorry to hear the experi…" at bounding box center [1154, 325] width 369 height 69
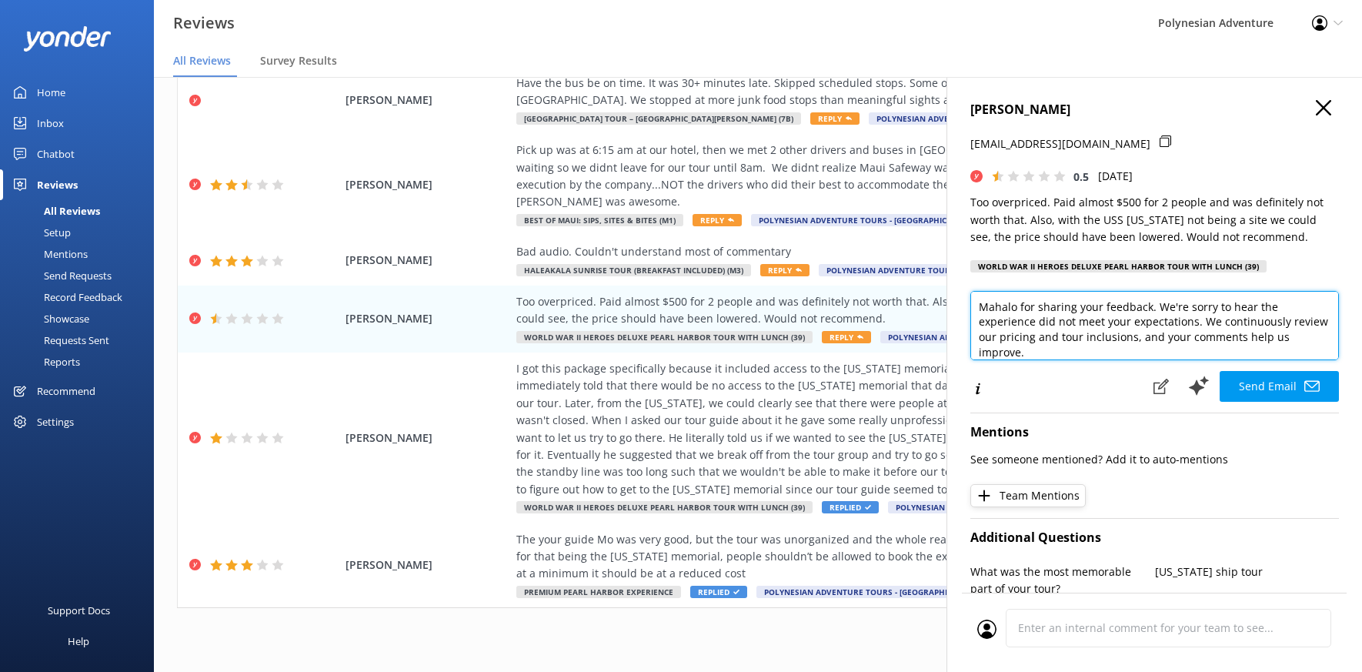
scroll to position [35, 0]
type textarea "[PERSON_NAME], Mahalo for sharing your feedback. We're sorry to hear the experi…"
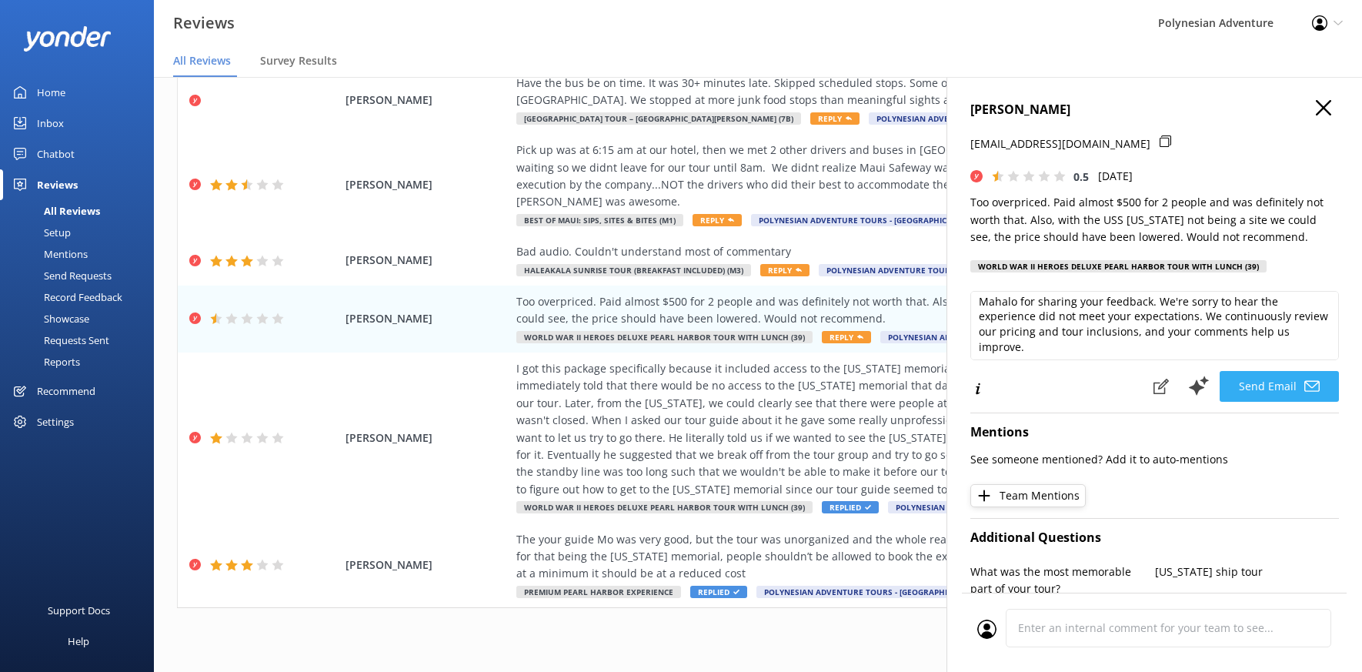
click at [1264, 385] on button "Send Email" at bounding box center [1279, 386] width 119 height 31
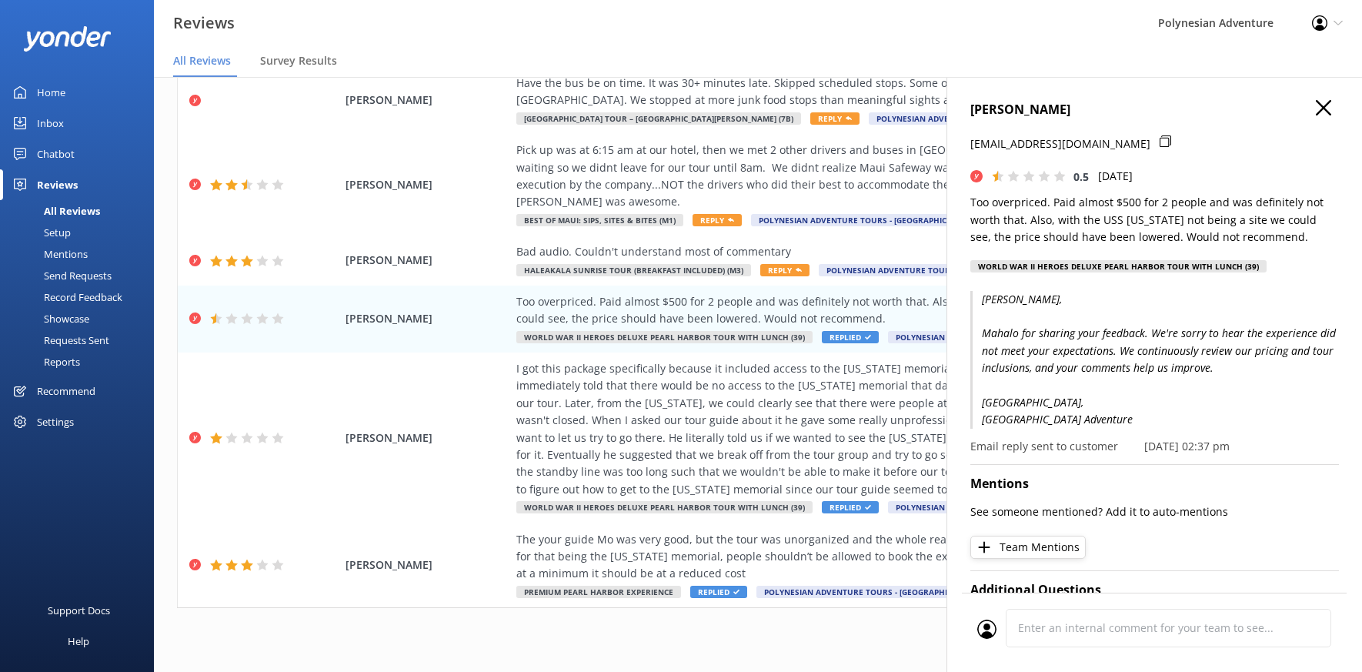
click at [1316, 107] on icon "button" at bounding box center [1323, 107] width 15 height 15
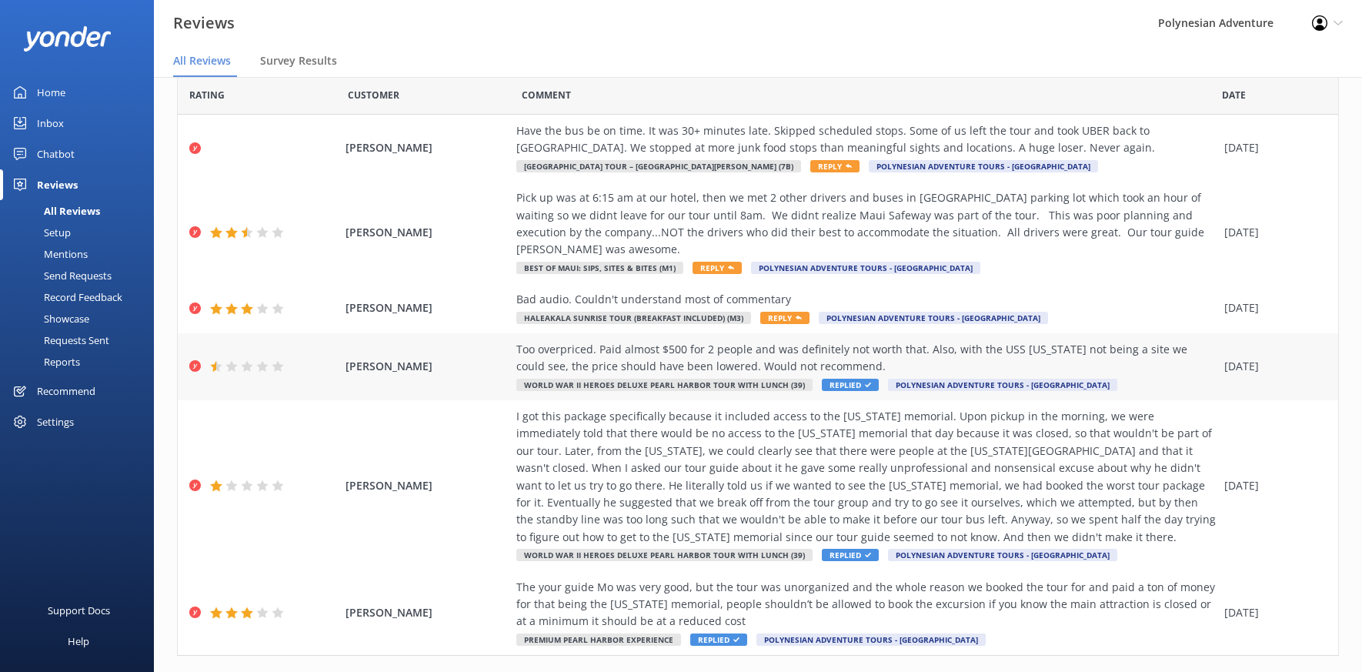
scroll to position [0, 0]
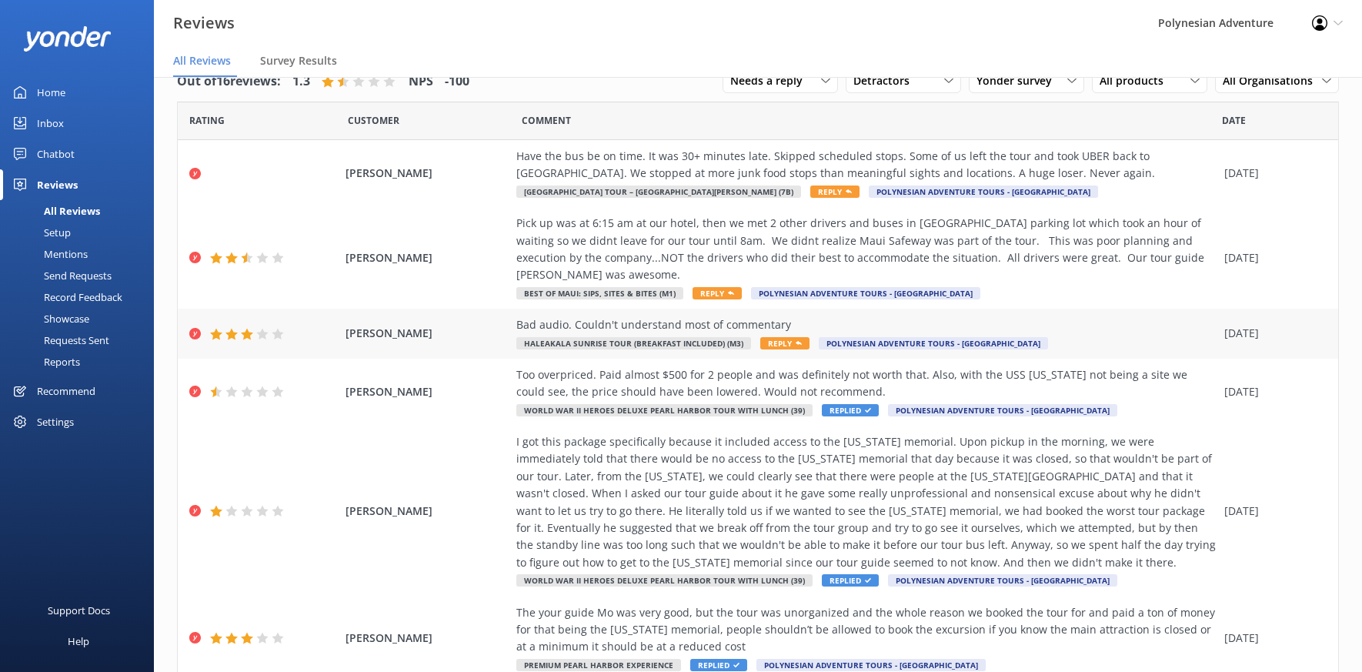
click at [925, 337] on span "Polynesian Adventure Tours - [GEOGRAPHIC_DATA]" at bounding box center [933, 343] width 229 height 12
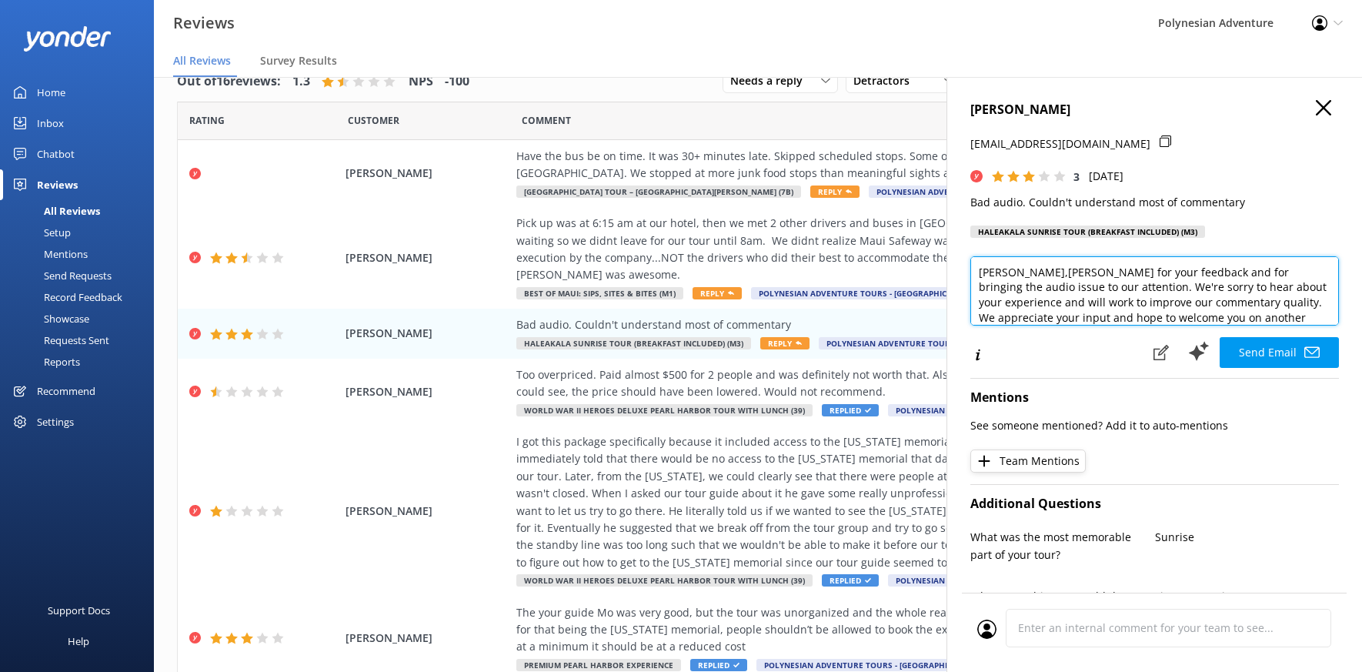
click at [1040, 291] on textarea "[PERSON_NAME],[PERSON_NAME] for your feedback and for bringing the audio issue …" at bounding box center [1154, 290] width 369 height 69
click at [1026, 323] on textarea "[PERSON_NAME], Mahalo for your feedback and for bringing the audio issue to our…" at bounding box center [1154, 290] width 369 height 69
click at [1107, 326] on textarea "[PERSON_NAME], Mahalo for your feedback and for bringing the audio issue to our…" at bounding box center [1154, 290] width 369 height 69
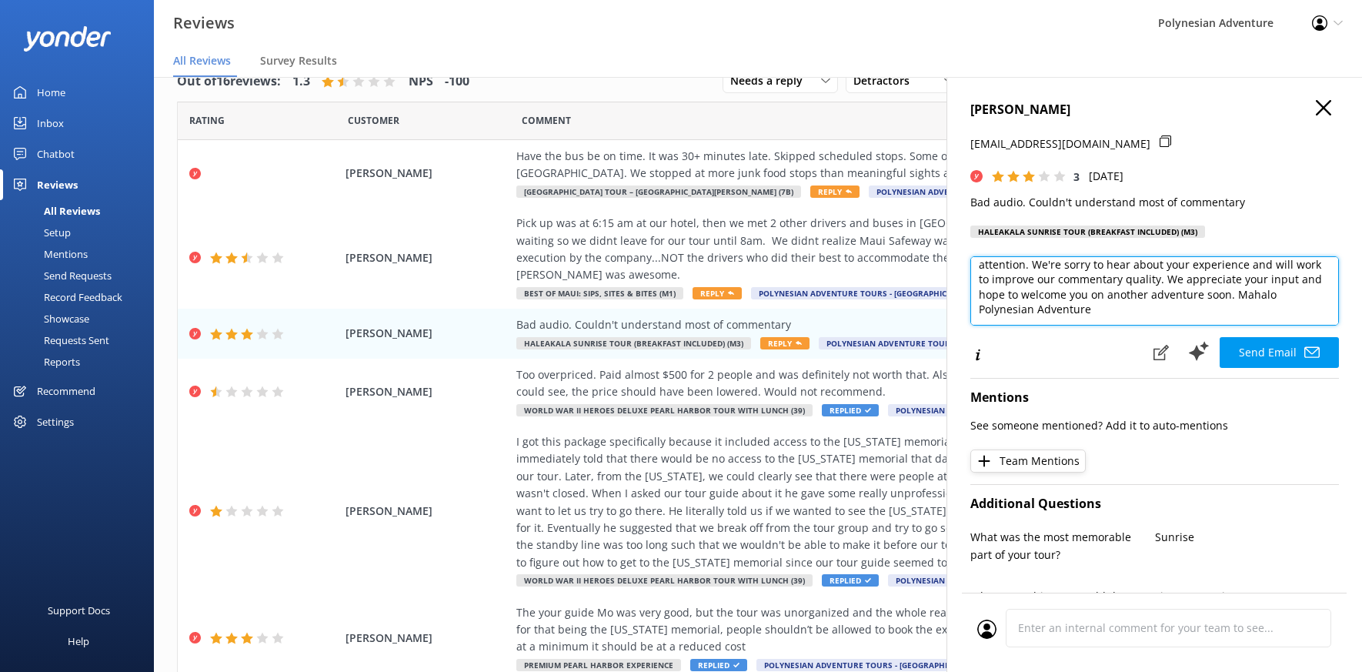
click at [1087, 316] on textarea "[PERSON_NAME], Mahalo for your feedback and for bringing the audio issue to our…" at bounding box center [1154, 290] width 369 height 69
click at [981, 312] on textarea "[PERSON_NAME], Mahalo for your feedback and for bringing the audio issue to our…" at bounding box center [1154, 290] width 369 height 69
drag, startPoint x: 1209, startPoint y: 302, endPoint x: 1030, endPoint y: 314, distance: 178.9
click at [1030, 314] on textarea "[PERSON_NAME], Mahalo for your feedback and for bringing the audio issue to our…" at bounding box center [1154, 290] width 369 height 69
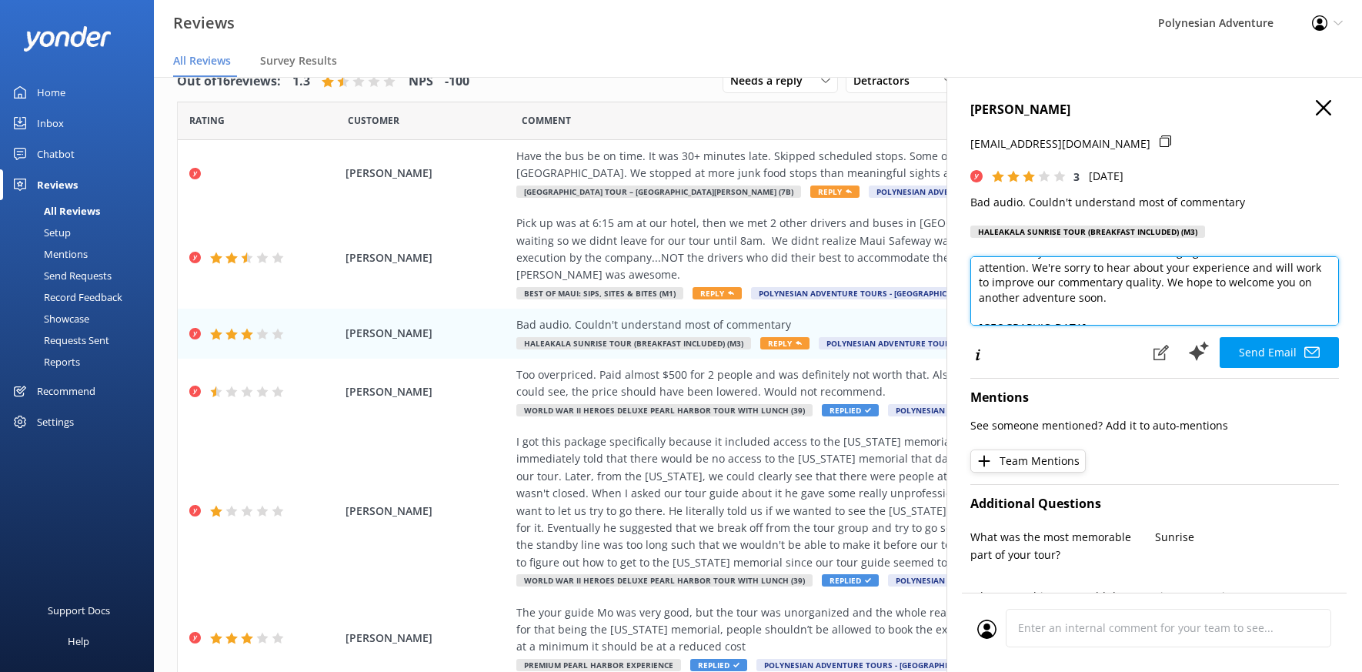
click at [1257, 319] on textarea "[PERSON_NAME], Mahalo for your feedback and for bringing the audio issue to our…" at bounding box center [1154, 290] width 369 height 69
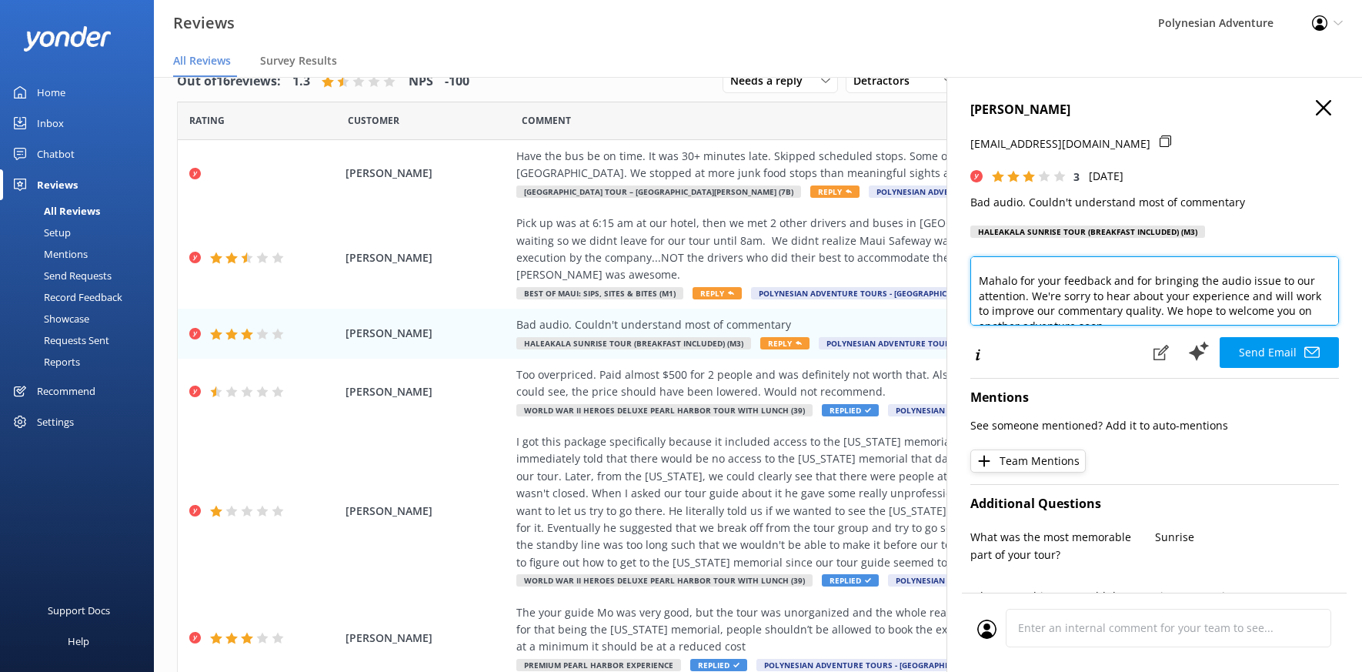
scroll to position [24, 0]
type textarea "[PERSON_NAME], Mahalo for your feedback and for bringing the audio issue to our…"
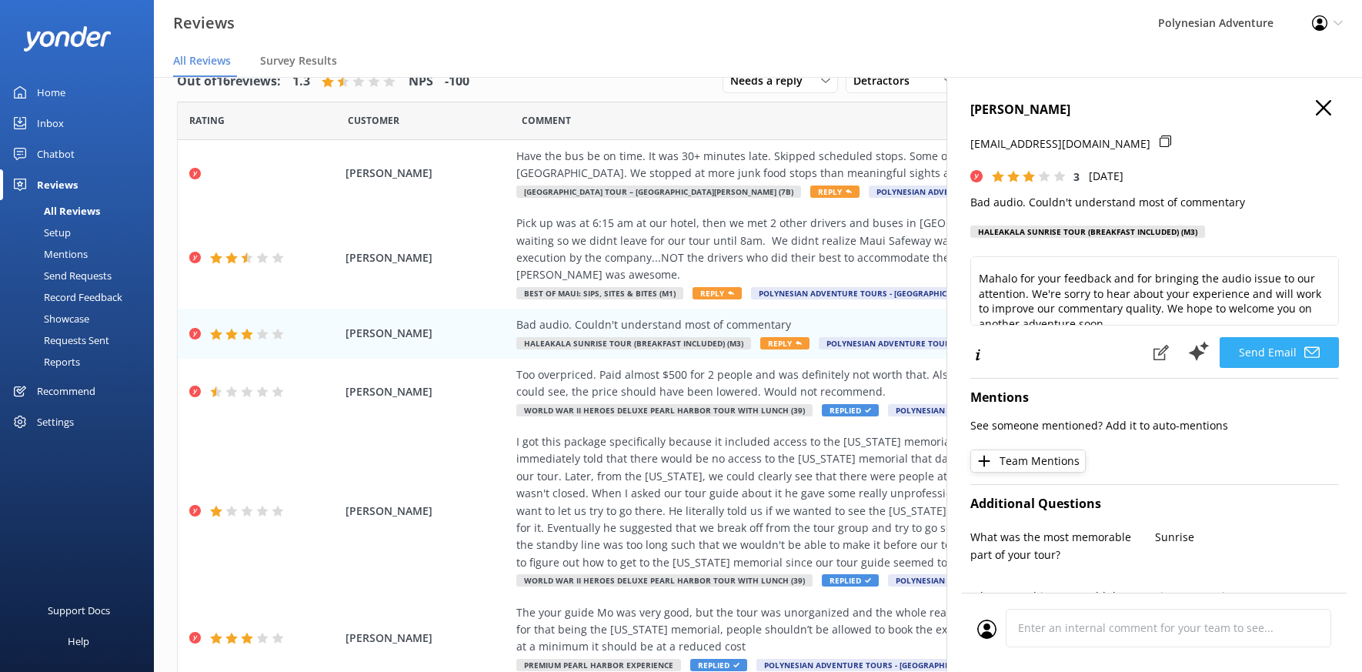
click at [1291, 368] on button "Send Email" at bounding box center [1279, 352] width 119 height 31
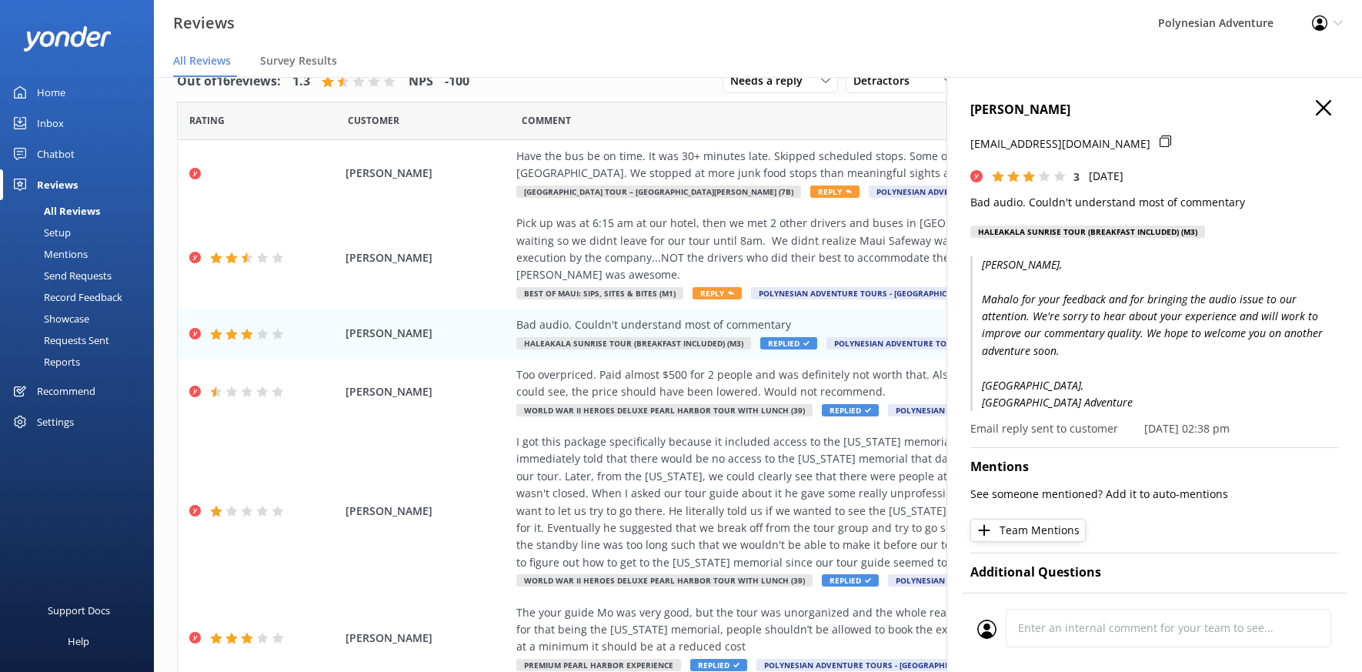
click at [1304, 100] on h4 "[PERSON_NAME]" at bounding box center [1154, 110] width 369 height 20
click at [1316, 109] on icon "button" at bounding box center [1323, 107] width 15 height 15
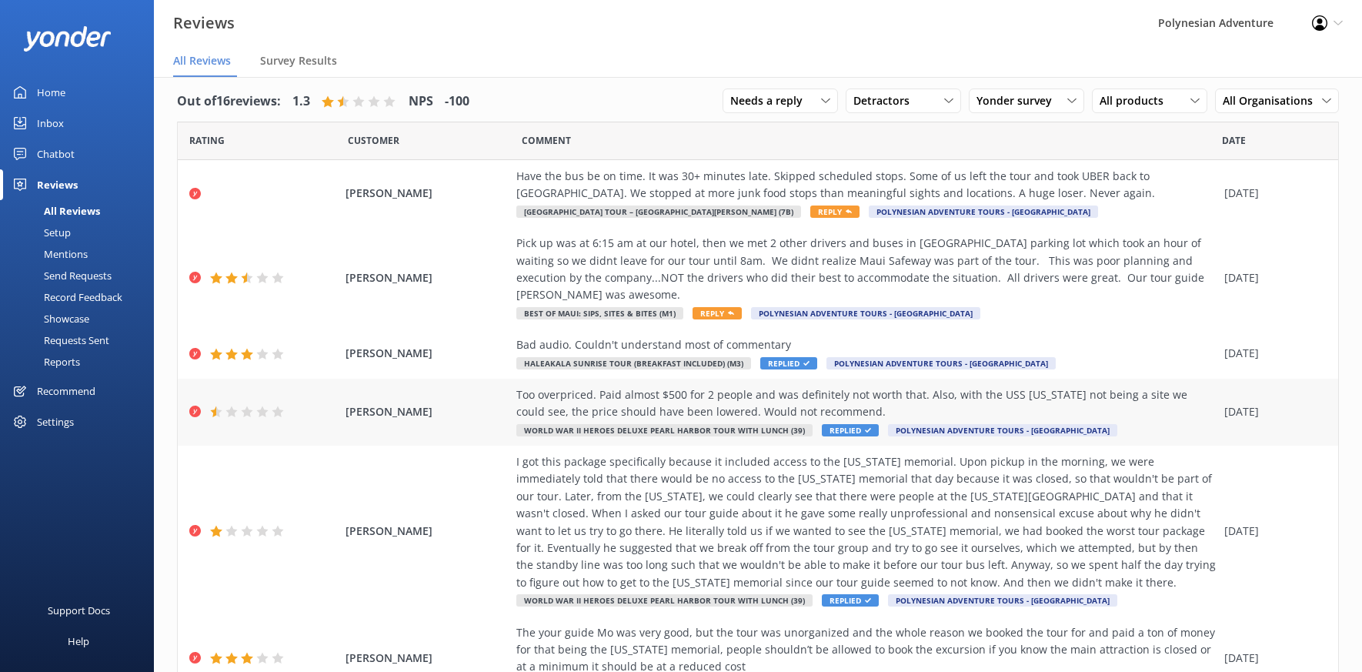
scroll to position [0, 0]
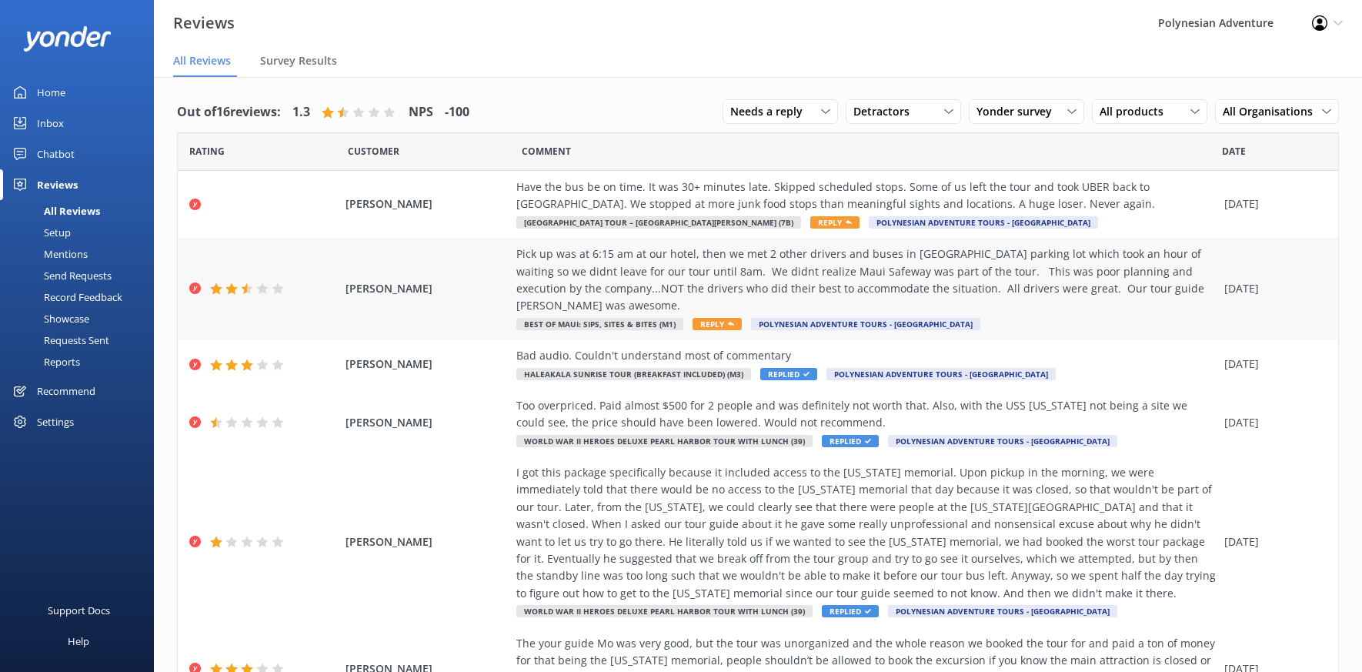
click at [963, 306] on div "Pick up was at 6:15 am at our hotel, then we met 2 other drivers and buses in […" at bounding box center [866, 288] width 700 height 86
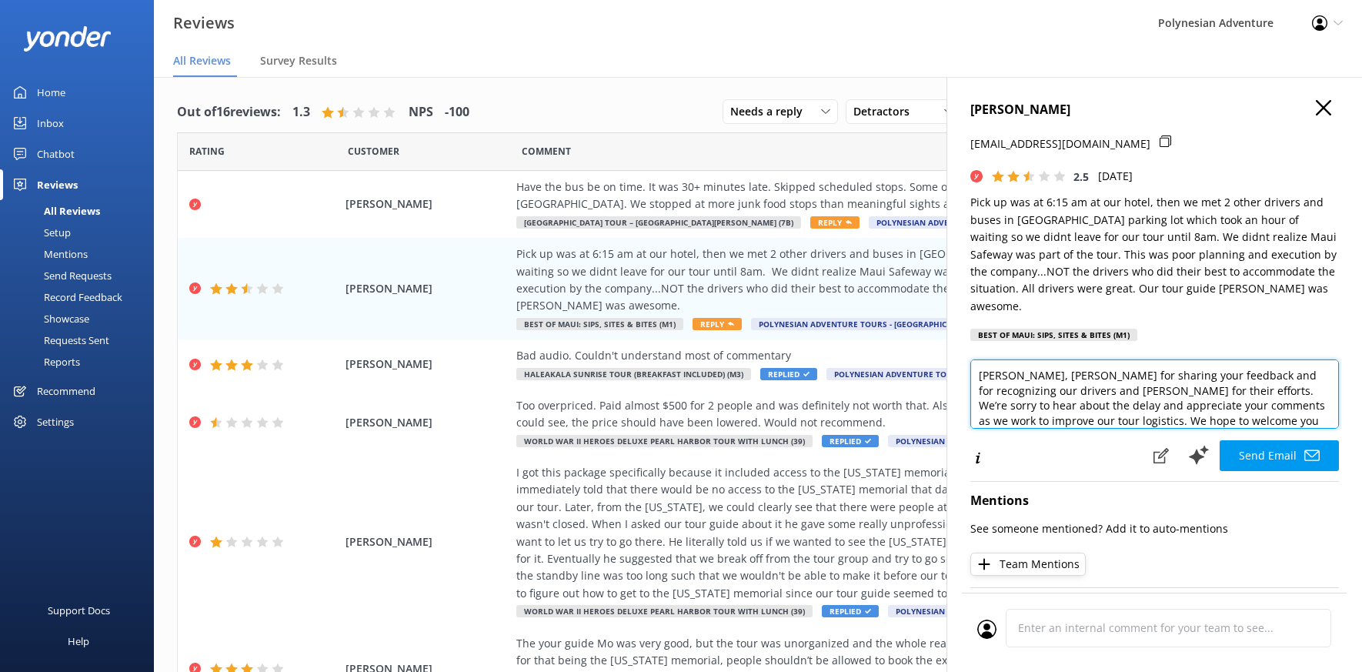
click at [1047, 365] on textarea "[PERSON_NAME], [PERSON_NAME] for sharing your feedback and for recognizing our …" at bounding box center [1154, 393] width 369 height 69
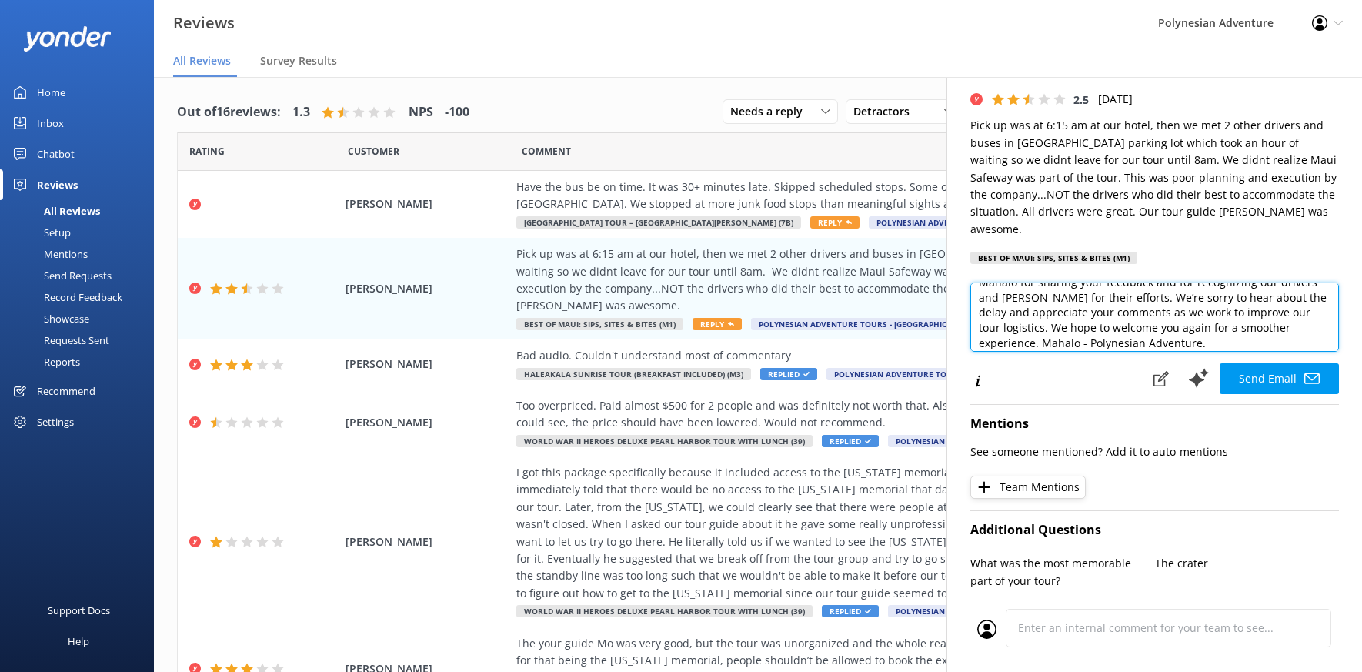
scroll to position [51, 0]
click at [1044, 321] on textarea "[PERSON_NAME], Mahalo for sharing your feedback and for recognizing our drivers…" at bounding box center [1154, 316] width 369 height 69
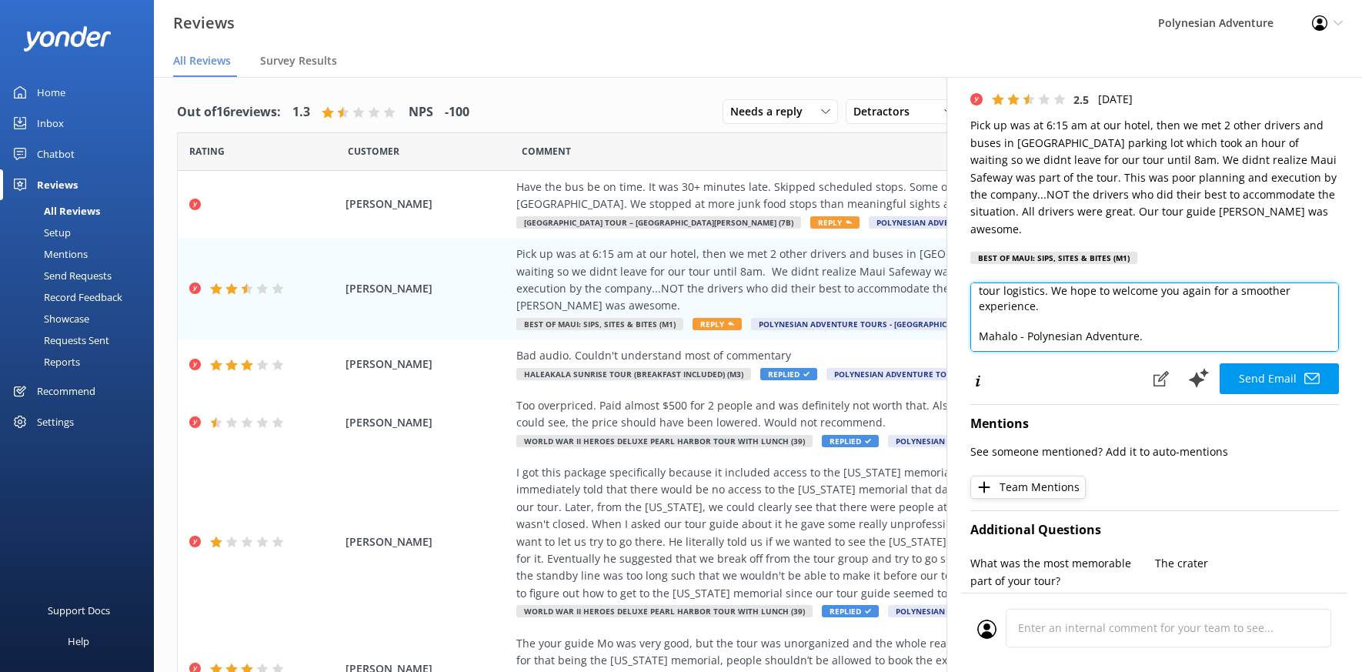
click at [1027, 319] on textarea "[PERSON_NAME], Mahalo for sharing your feedback and for recognizing our drivers…" at bounding box center [1154, 316] width 369 height 69
click at [1098, 319] on textarea "[PERSON_NAME], Mahalo for sharing your feedback and for recognizing our drivers…" at bounding box center [1154, 316] width 369 height 69
type textarea "[PERSON_NAME], Mahalo for sharing your feedback and for recognizing our drivers…"
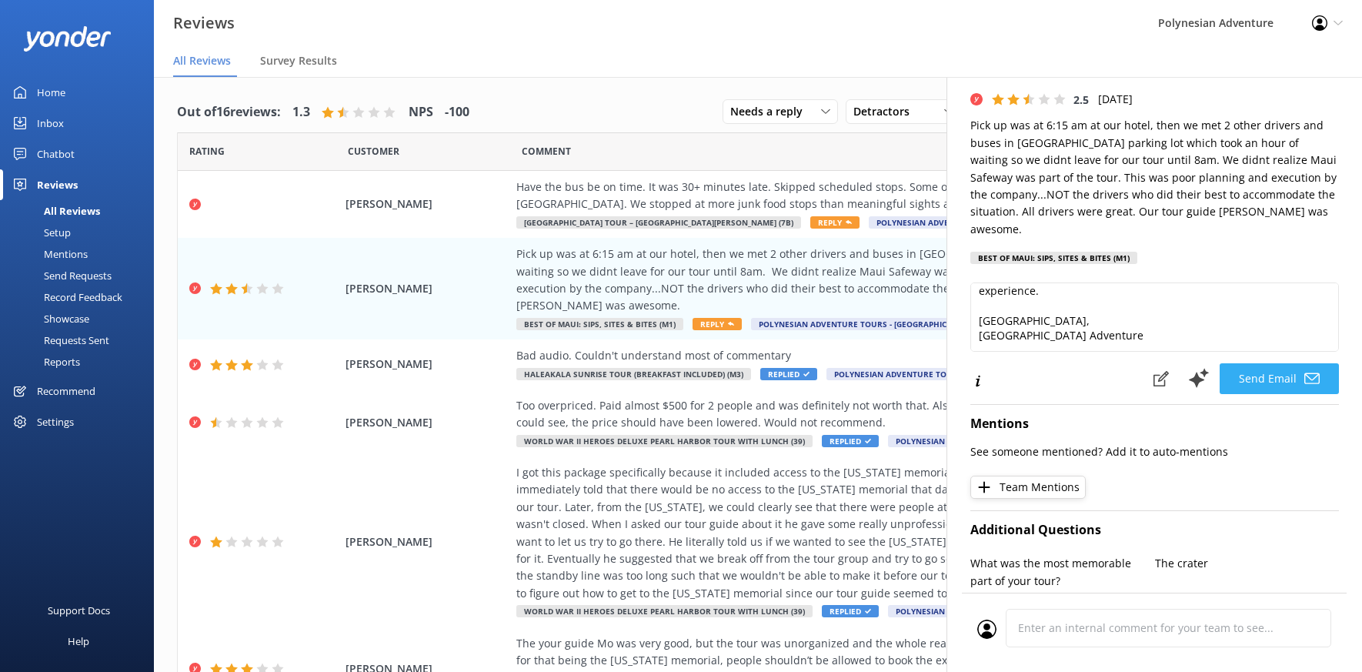
click at [1254, 363] on button "Send Email" at bounding box center [1279, 378] width 119 height 31
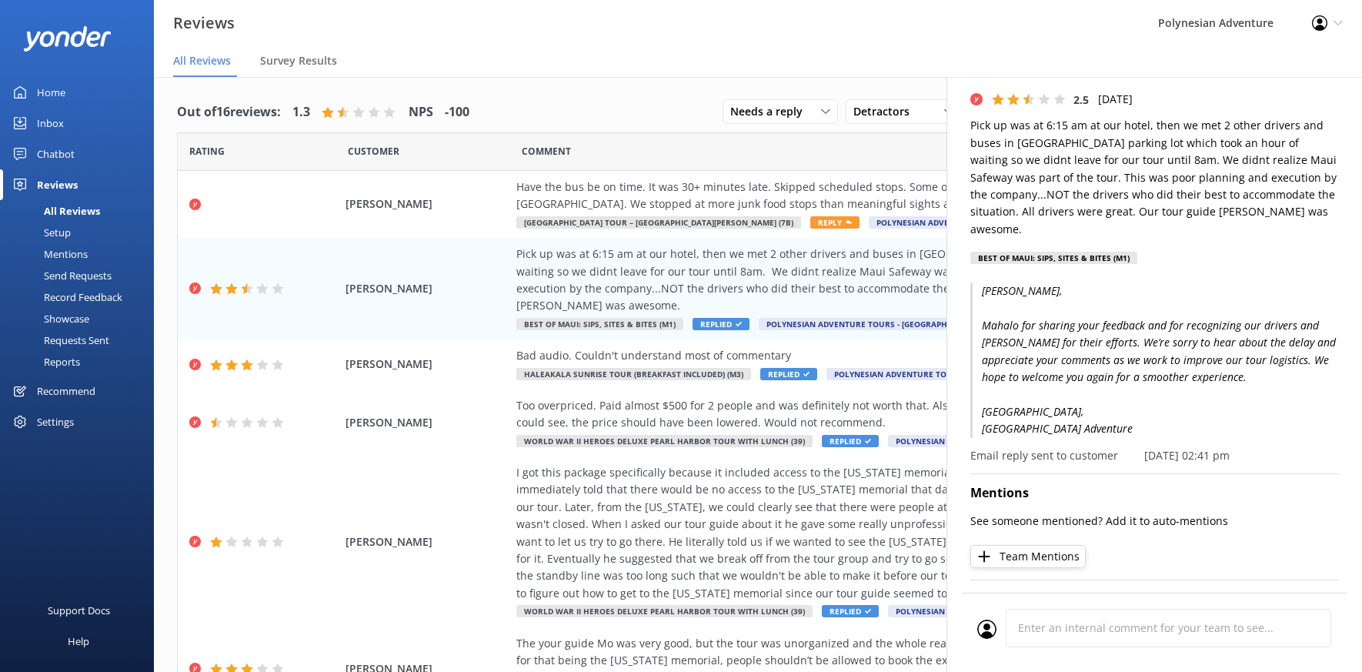
click at [1334, 99] on div "[PERSON_NAME] [PERSON_NAME][EMAIL_ADDRESS][DOMAIN_NAME] 2.5 [DATE] Pick up was …" at bounding box center [1155, 413] width 416 height 672
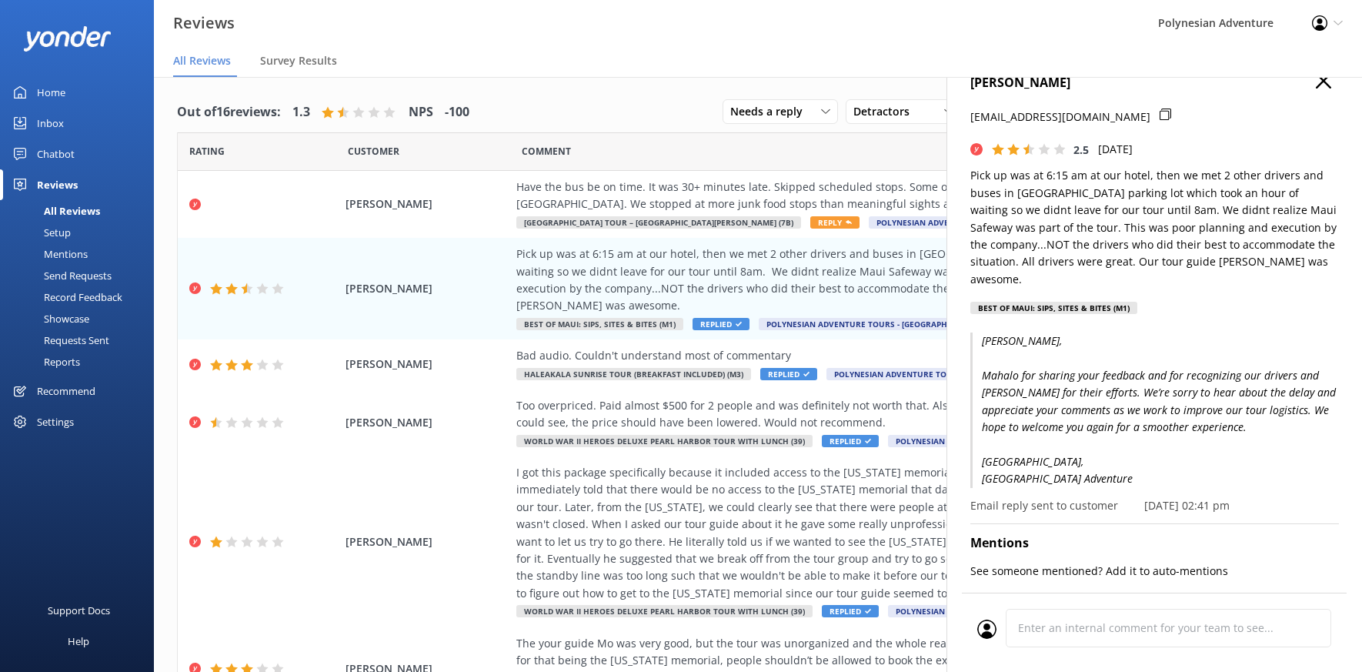
scroll to position [0, 0]
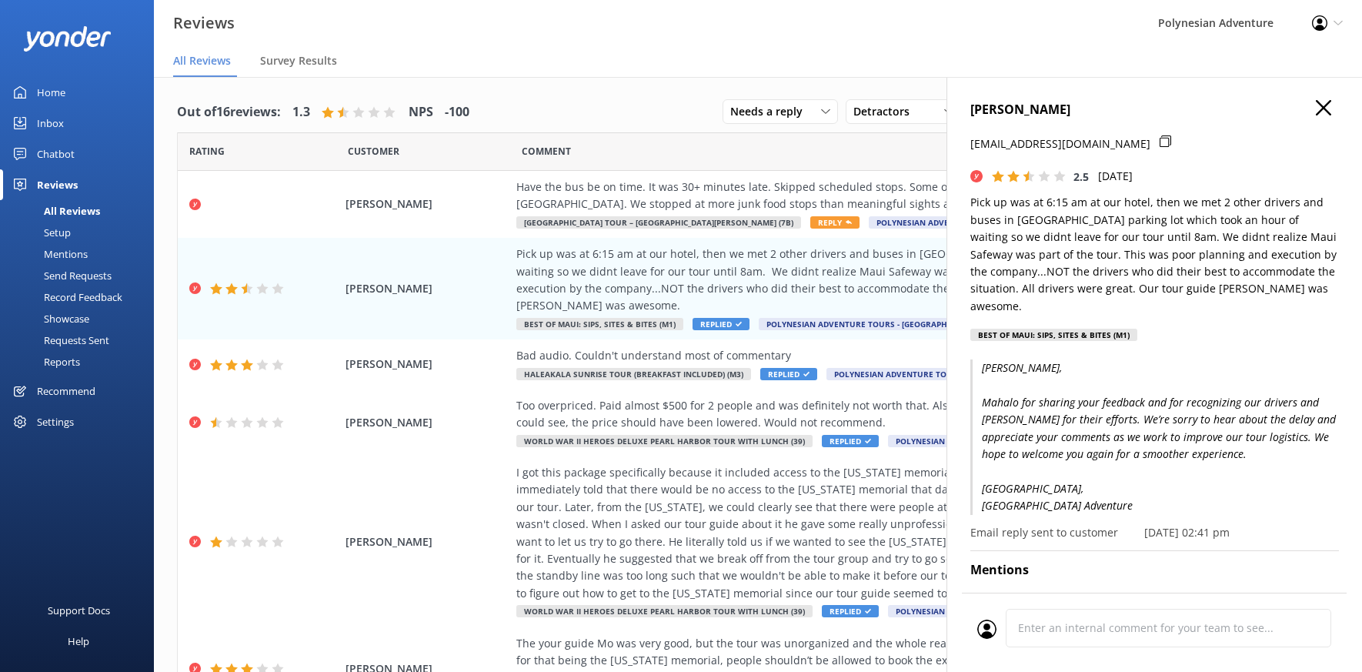
click at [1324, 107] on h4 "[PERSON_NAME]" at bounding box center [1154, 110] width 369 height 20
click at [1319, 106] on icon "button" at bounding box center [1323, 107] width 15 height 15
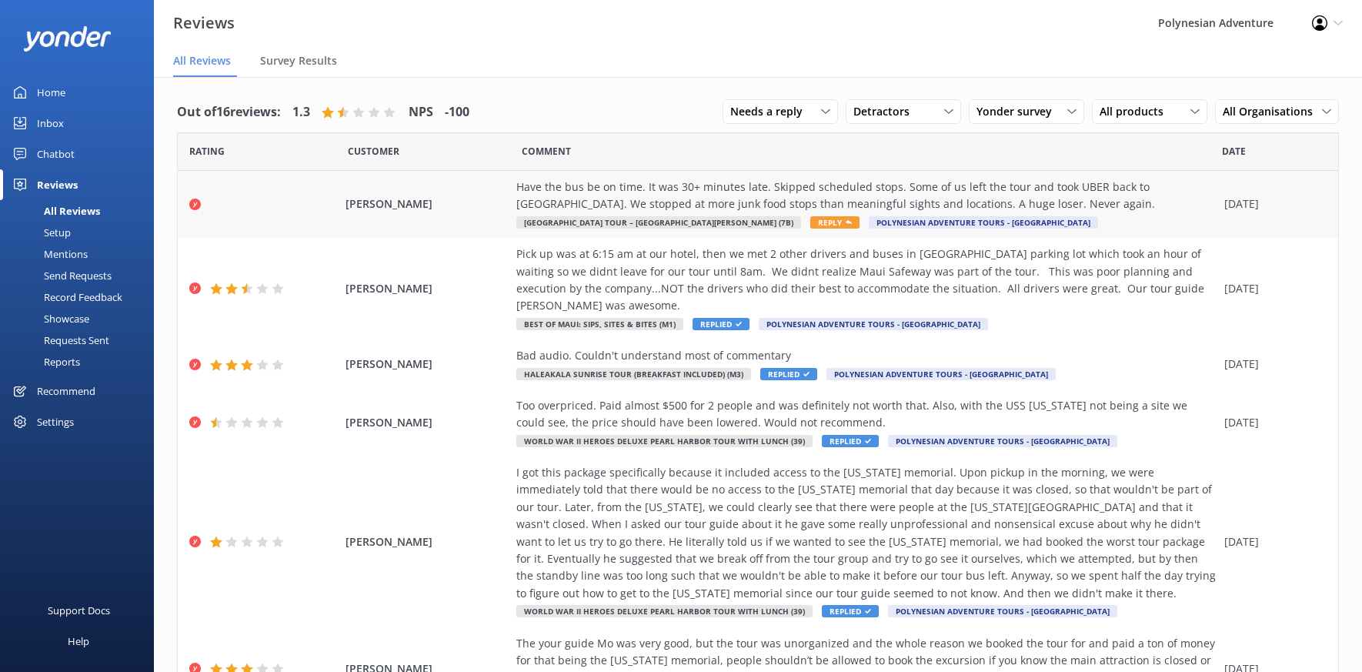
click at [1035, 200] on div "Have the bus be on time. It was 30+ minutes late. Skipped scheduled stops. Some…" at bounding box center [866, 196] width 700 height 35
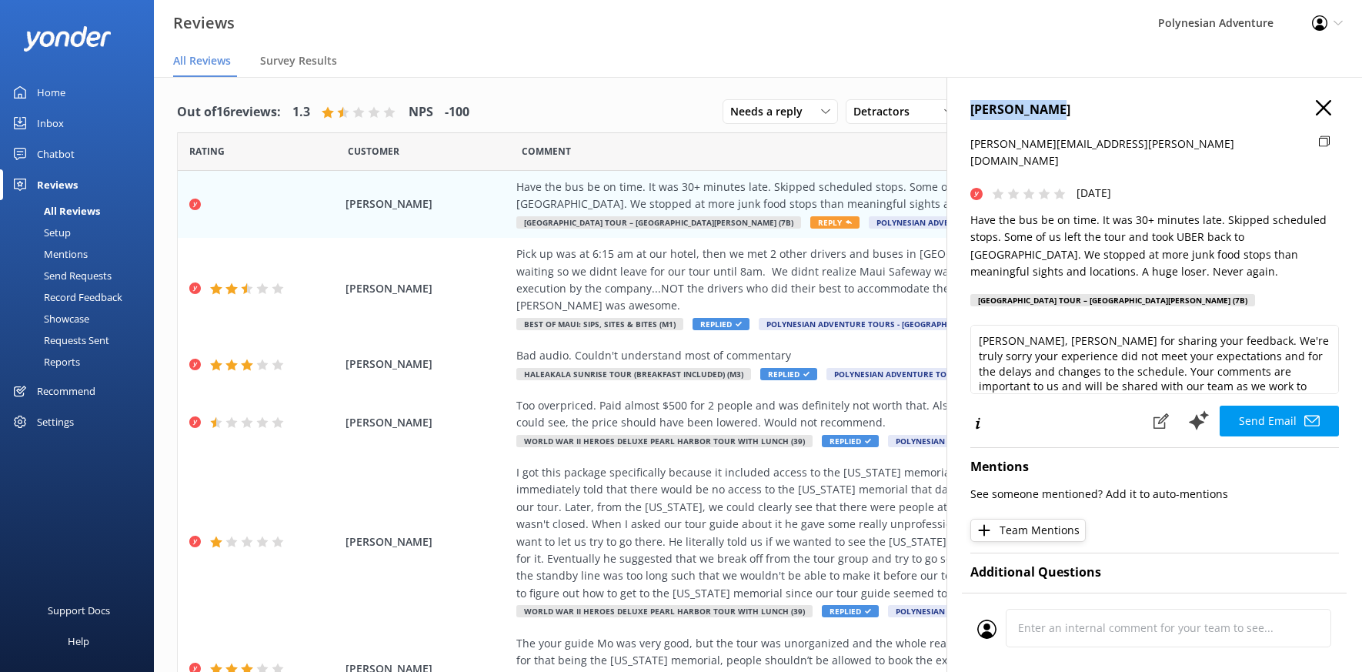
drag, startPoint x: 962, startPoint y: 107, endPoint x: 1056, endPoint y: 103, distance: 94.0
click at [1056, 103] on div "[PERSON_NAME] [PERSON_NAME][EMAIL_ADDRESS][PERSON_NAME][DOMAIN_NAME] [DATE] Hav…" at bounding box center [1155, 413] width 416 height 672
copy h4 "[PERSON_NAME]"
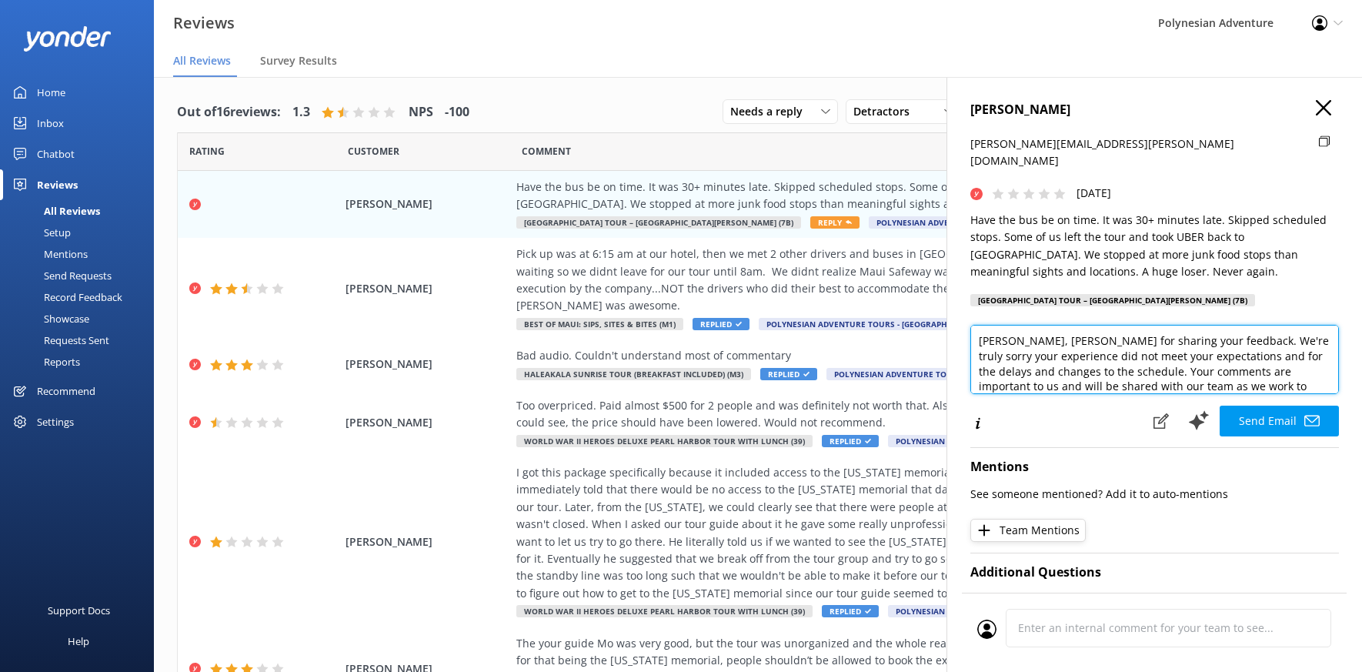
click at [1037, 325] on textarea "[PERSON_NAME], [PERSON_NAME] for sharing your feedback. We're truly sorry your …" at bounding box center [1154, 359] width 369 height 69
click at [1043, 325] on textarea "[PERSON_NAME], [PERSON_NAME] for sharing your feedback. We're truly sorry your …" at bounding box center [1154, 359] width 369 height 69
drag, startPoint x: 1218, startPoint y: 343, endPoint x: 1244, endPoint y: 332, distance: 27.6
click at [1244, 332] on textarea "Aloha [PERSON_NAME], Mahalo for sharing your feedback. We're truly sorry your e…" at bounding box center [1154, 359] width 369 height 69
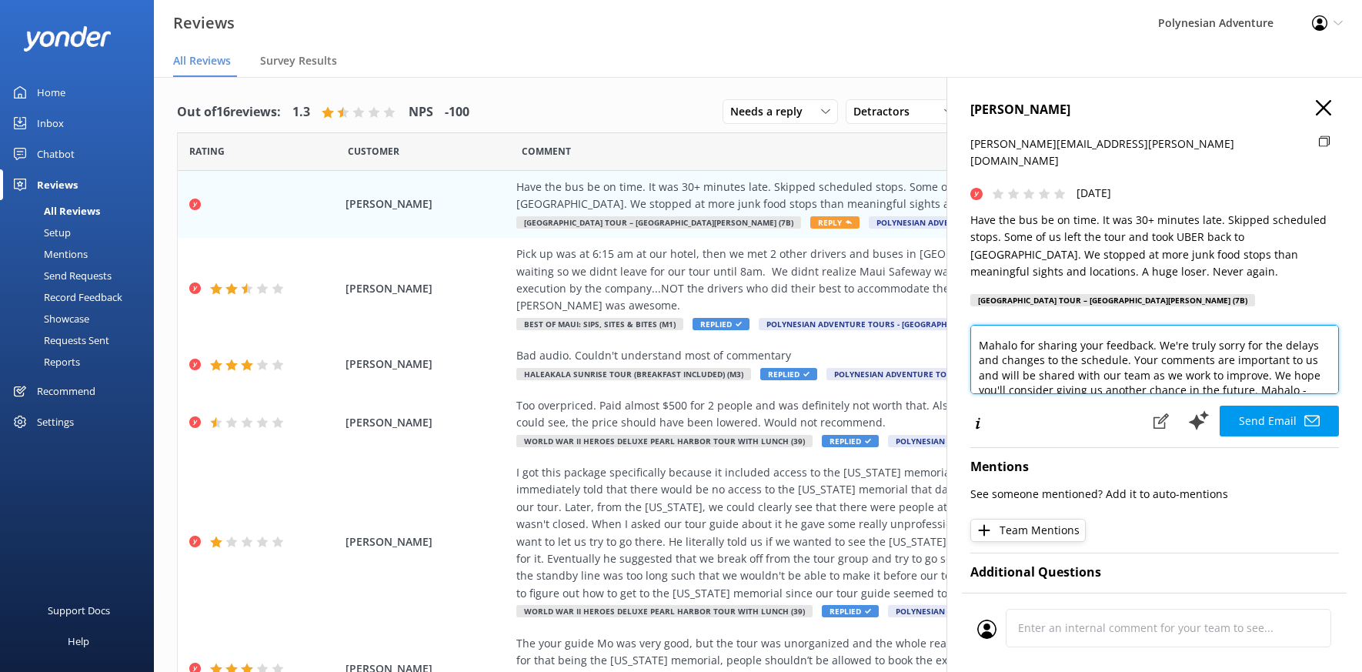
click at [1285, 342] on textarea "Aloha [PERSON_NAME], Mahalo for sharing your feedback. We're truly sorry for th…" at bounding box center [1154, 359] width 369 height 69
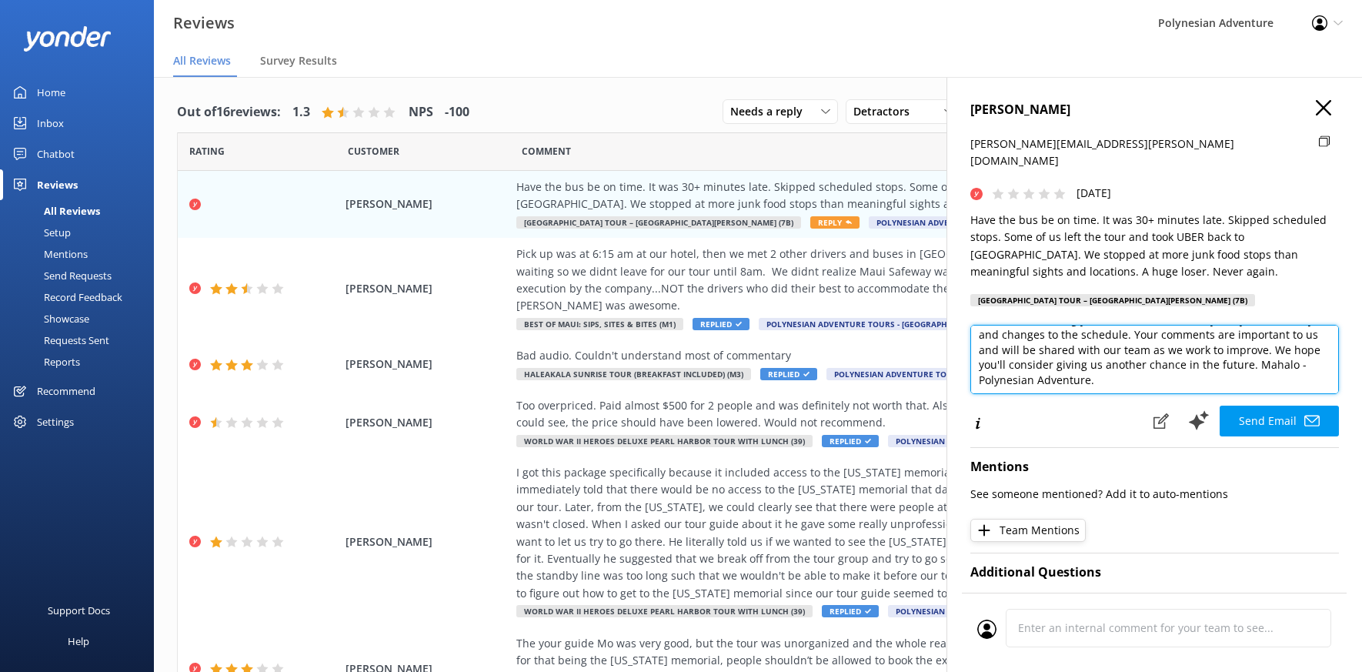
scroll to position [53, 0]
click at [1020, 358] on textarea "Aloha [PERSON_NAME], Mahalo for sharing your feedback. We're truly sorry for th…" at bounding box center [1154, 359] width 369 height 69
click at [1028, 358] on textarea "Aloha [PERSON_NAME], Mahalo for sharing your feedback. We're truly sorry for th…" at bounding box center [1154, 359] width 369 height 69
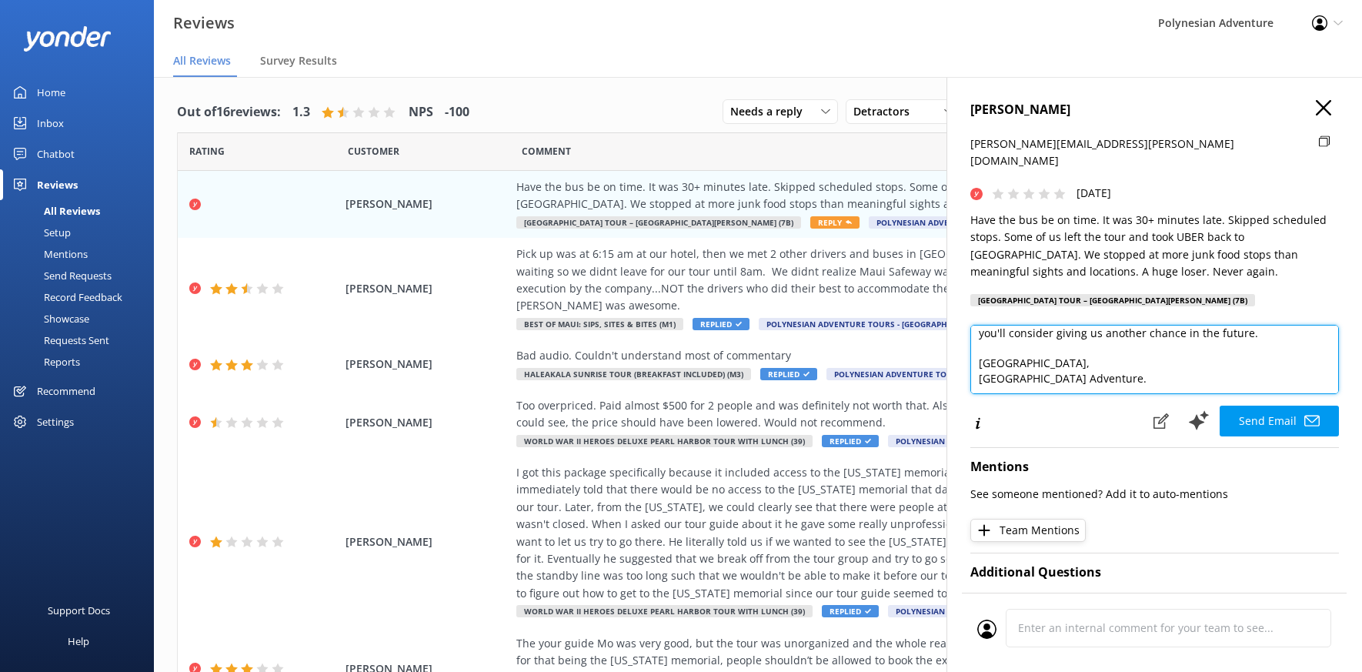
click at [1094, 363] on textarea "Aloha [PERSON_NAME], Mahalo for sharing your feedback. We're truly sorry for th…" at bounding box center [1154, 359] width 369 height 69
type textarea "Aloha [PERSON_NAME], Mahalo for sharing your feedback. We're truly sorry for th…"
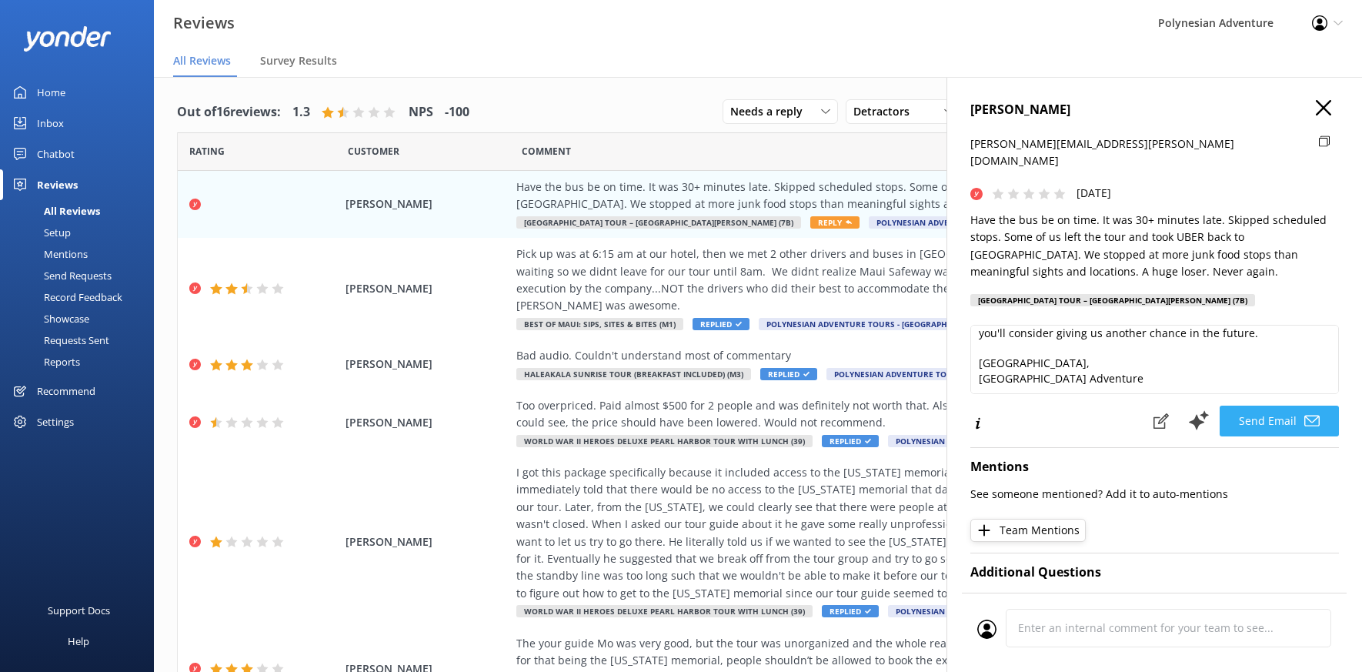
click at [1267, 410] on button "Send Email" at bounding box center [1279, 421] width 119 height 31
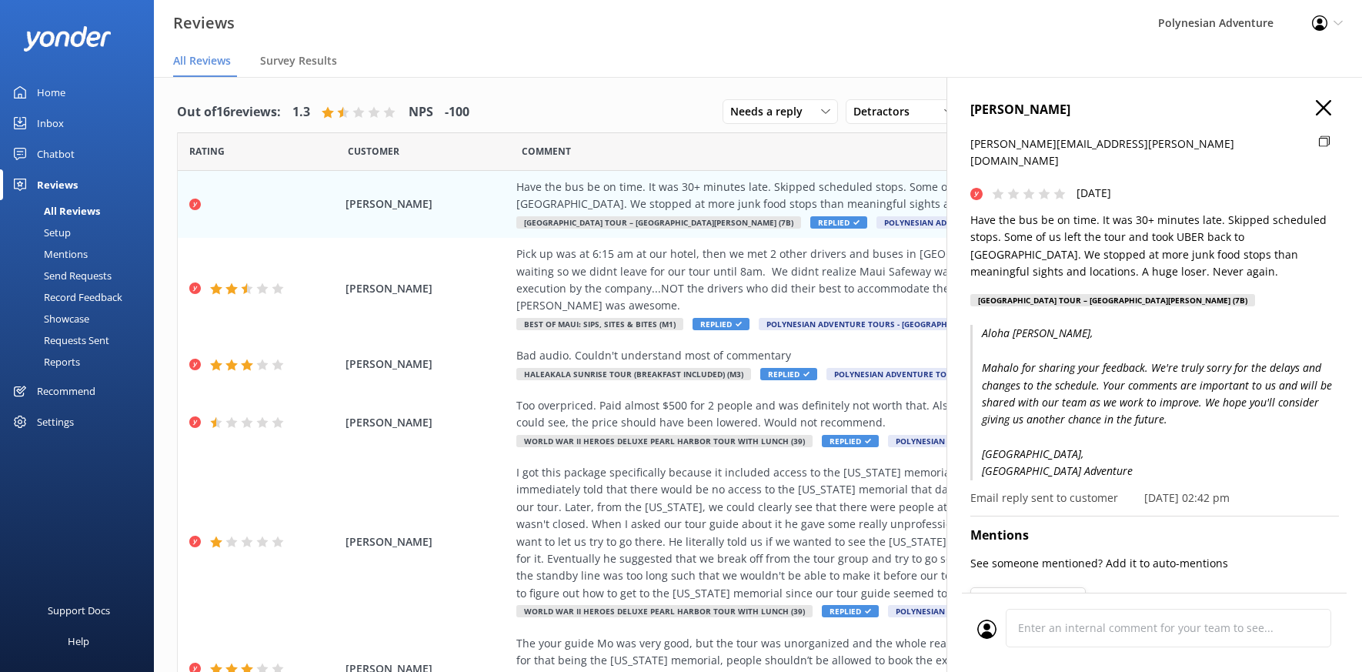
click at [1316, 110] on icon "button" at bounding box center [1323, 107] width 15 height 15
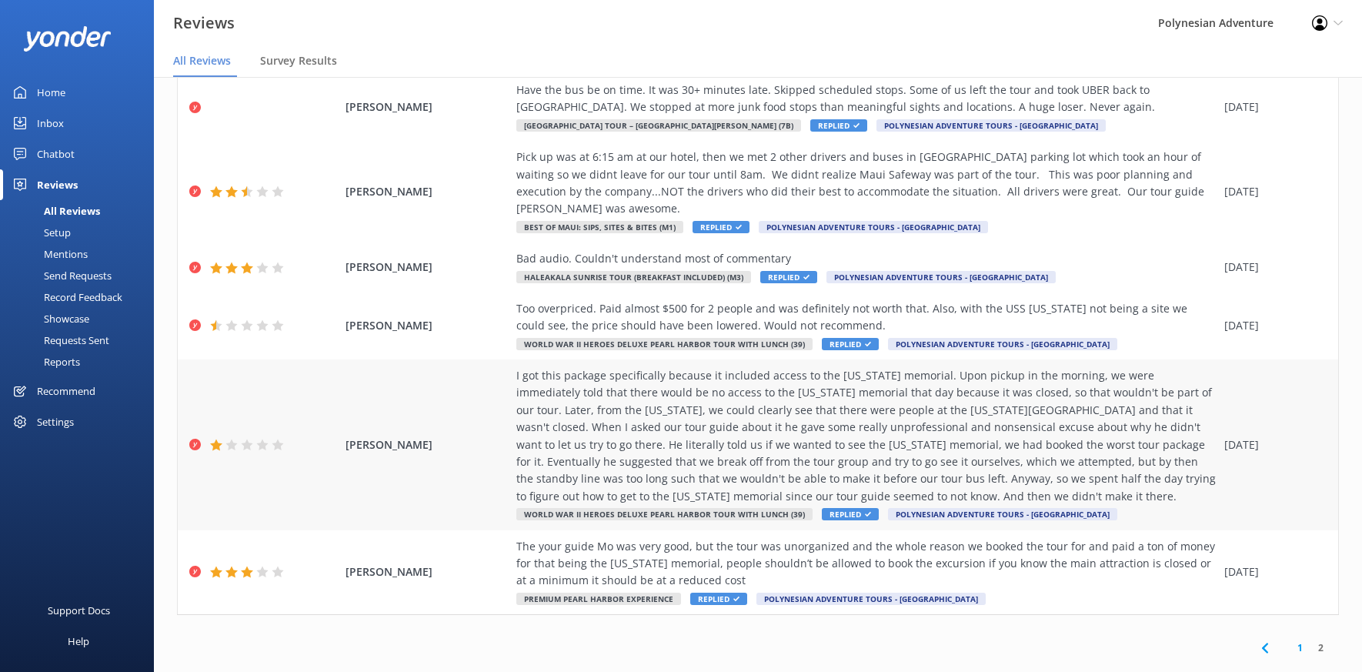
scroll to position [31, 0]
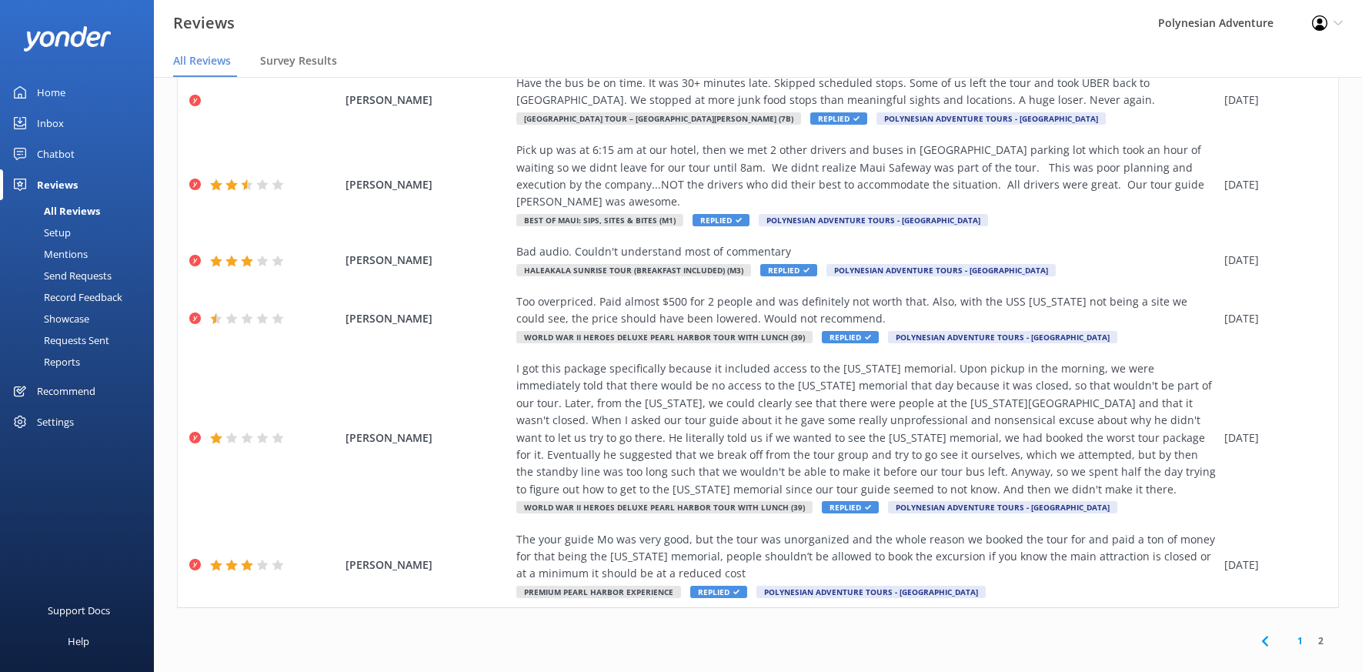
click at [1292, 633] on link "1" at bounding box center [1300, 640] width 21 height 15
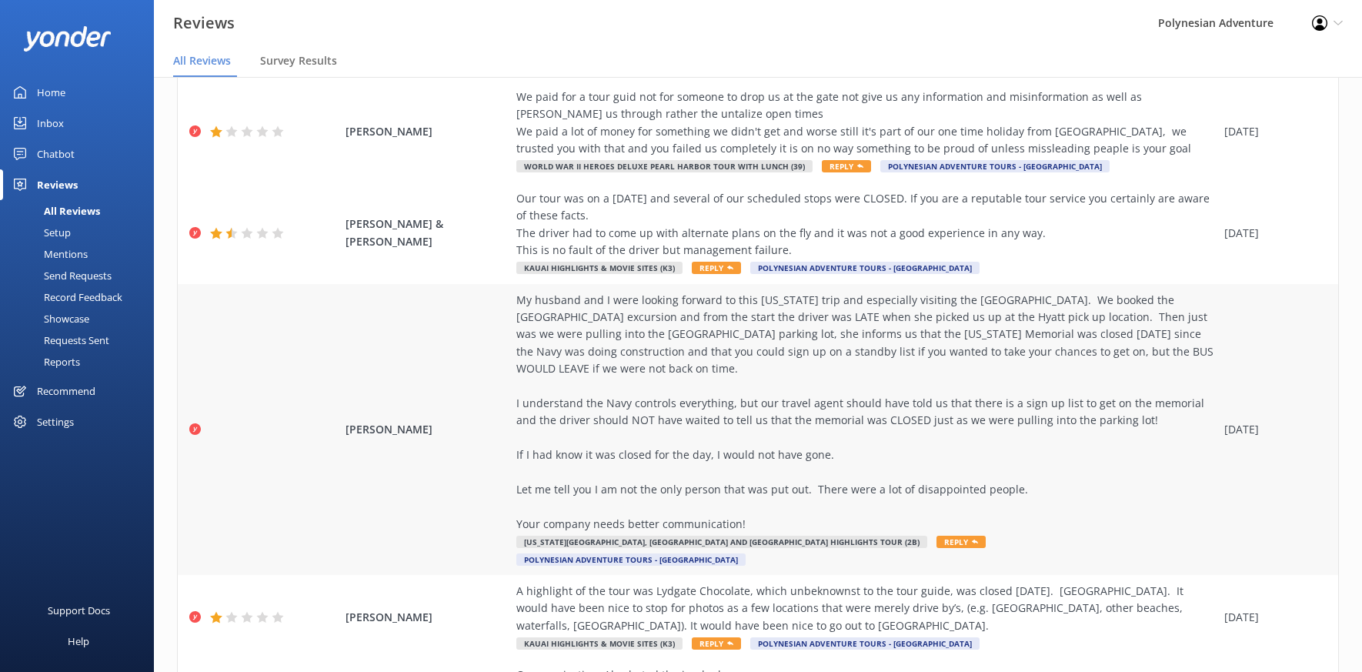
scroll to position [583, 0]
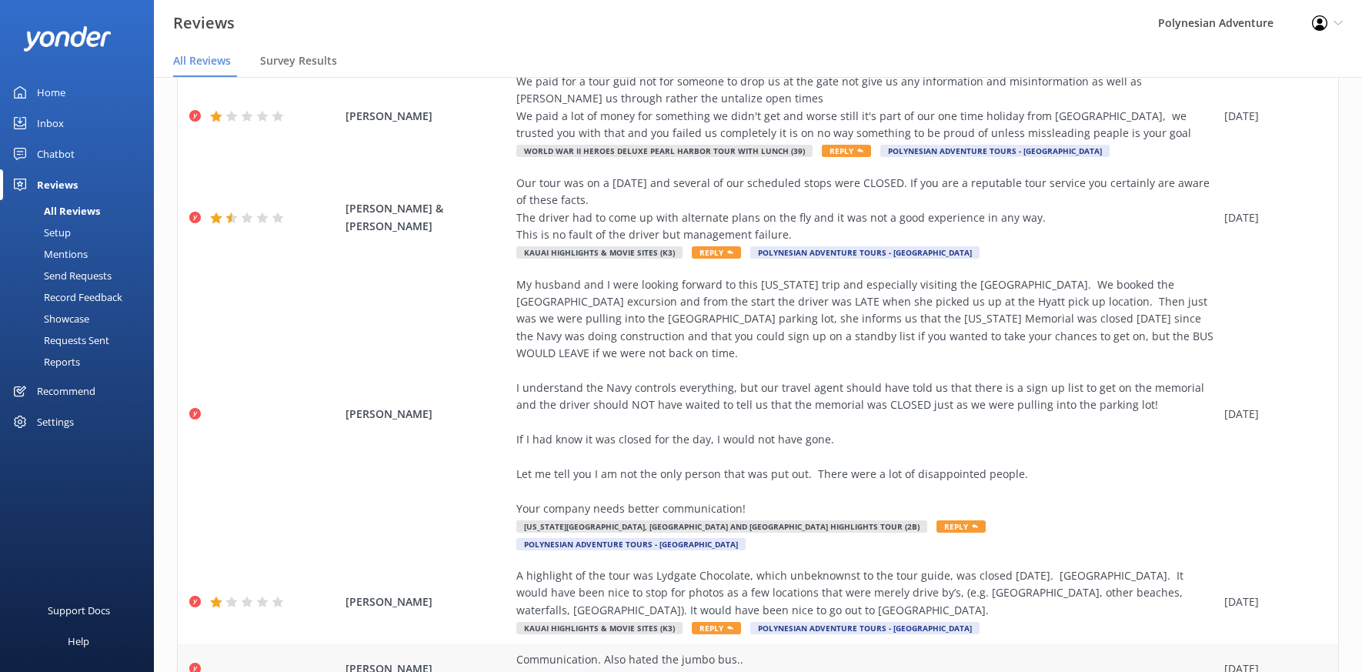
click at [480, 643] on div "[PERSON_NAME] Communication. Also hated the jumbo bus.. [GEOGRAPHIC_DATA] Tour …" at bounding box center [758, 668] width 1160 height 50
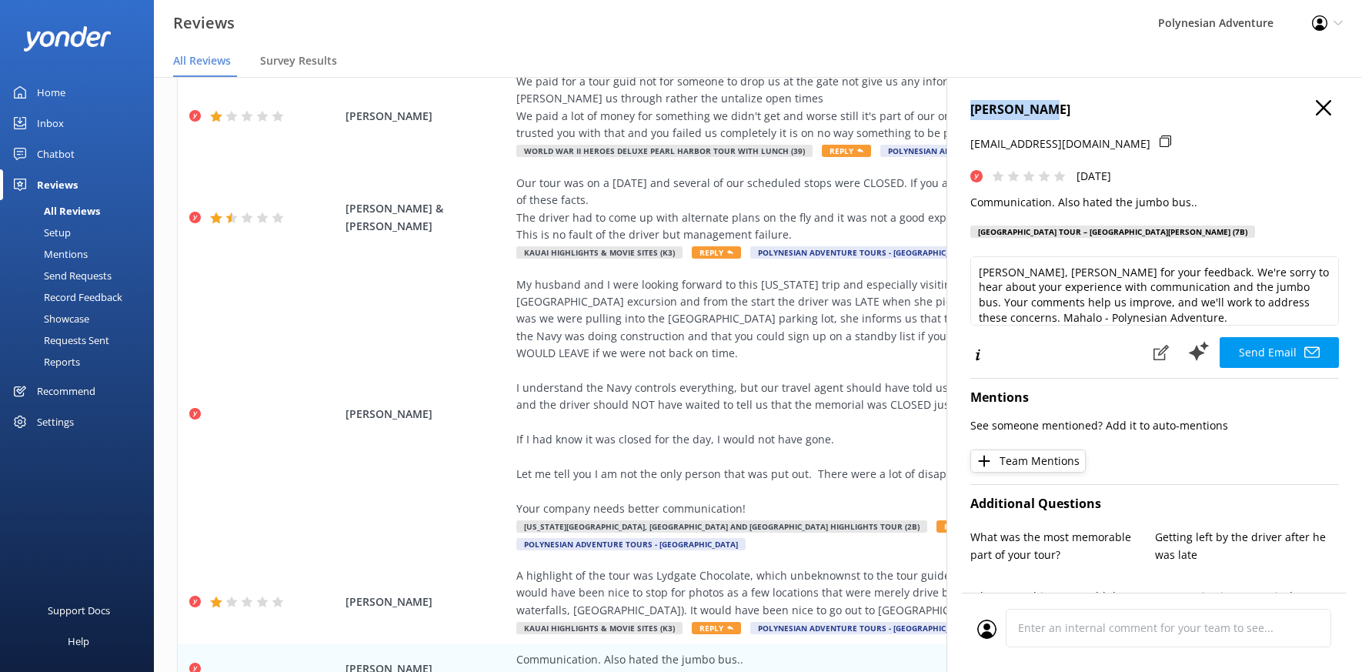
drag, startPoint x: 1038, startPoint y: 113, endPoint x: 953, endPoint y: 113, distance: 84.7
click at [953, 113] on div "[PERSON_NAME] [EMAIL_ADDRESS][DOMAIN_NAME] [DATE] Communication. Also hated the…" at bounding box center [1155, 413] width 416 height 672
copy h4 "[PERSON_NAME]"
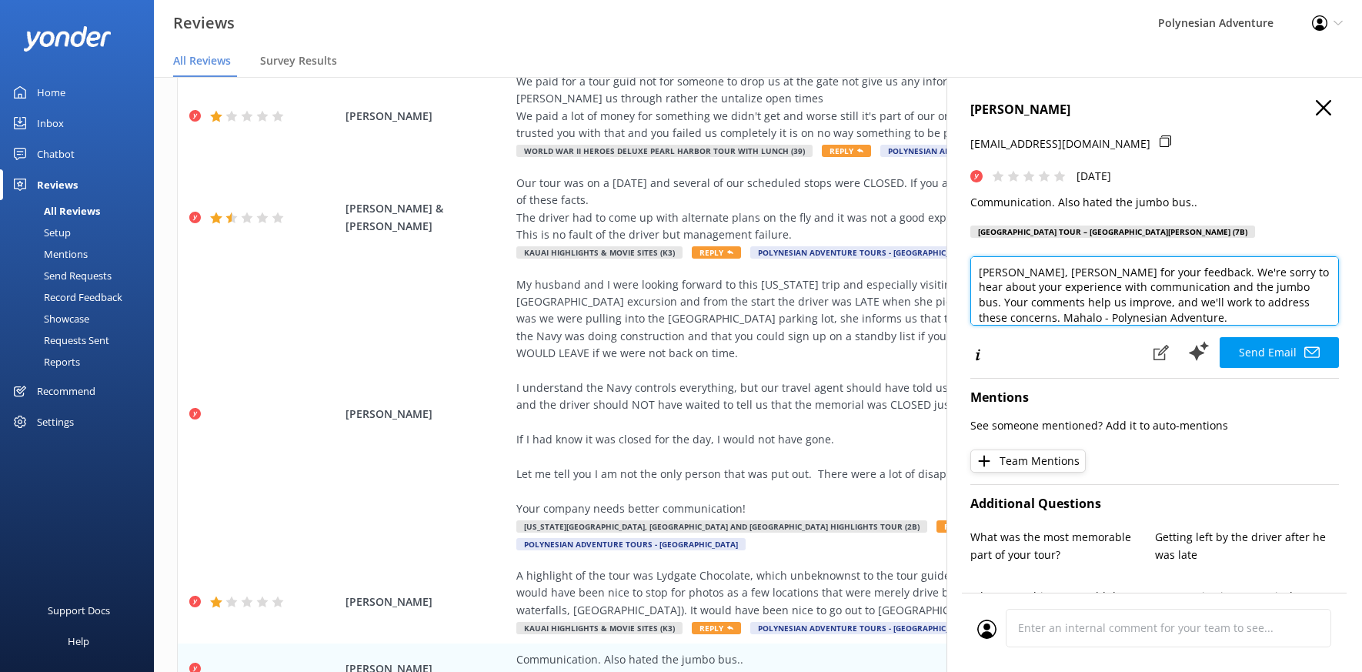
click at [1040, 272] on textarea "[PERSON_NAME], [PERSON_NAME] for your feedback. We're sorry to hear about your …" at bounding box center [1154, 290] width 369 height 69
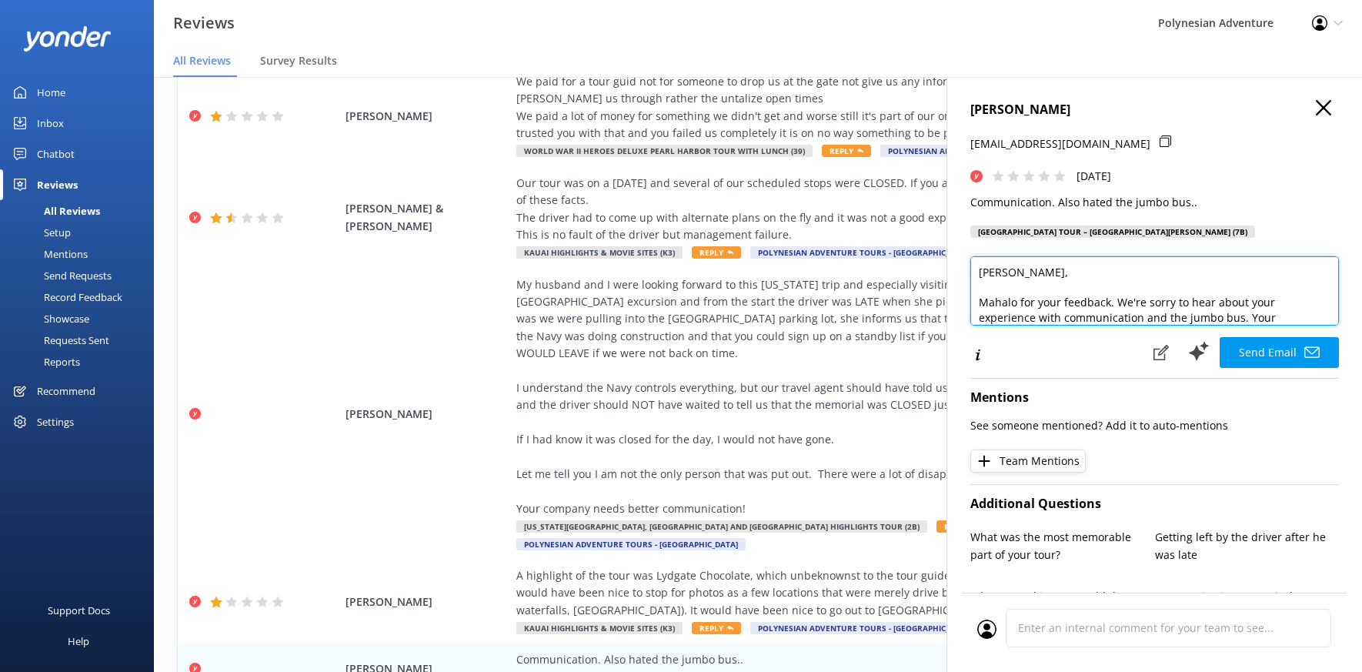
drag, startPoint x: 1115, startPoint y: 299, endPoint x: 971, endPoint y: 302, distance: 143.9
click at [971, 302] on textarea "[PERSON_NAME], Mahalo for your feedback. We're sorry to hear about your experie…" at bounding box center [1154, 290] width 369 height 69
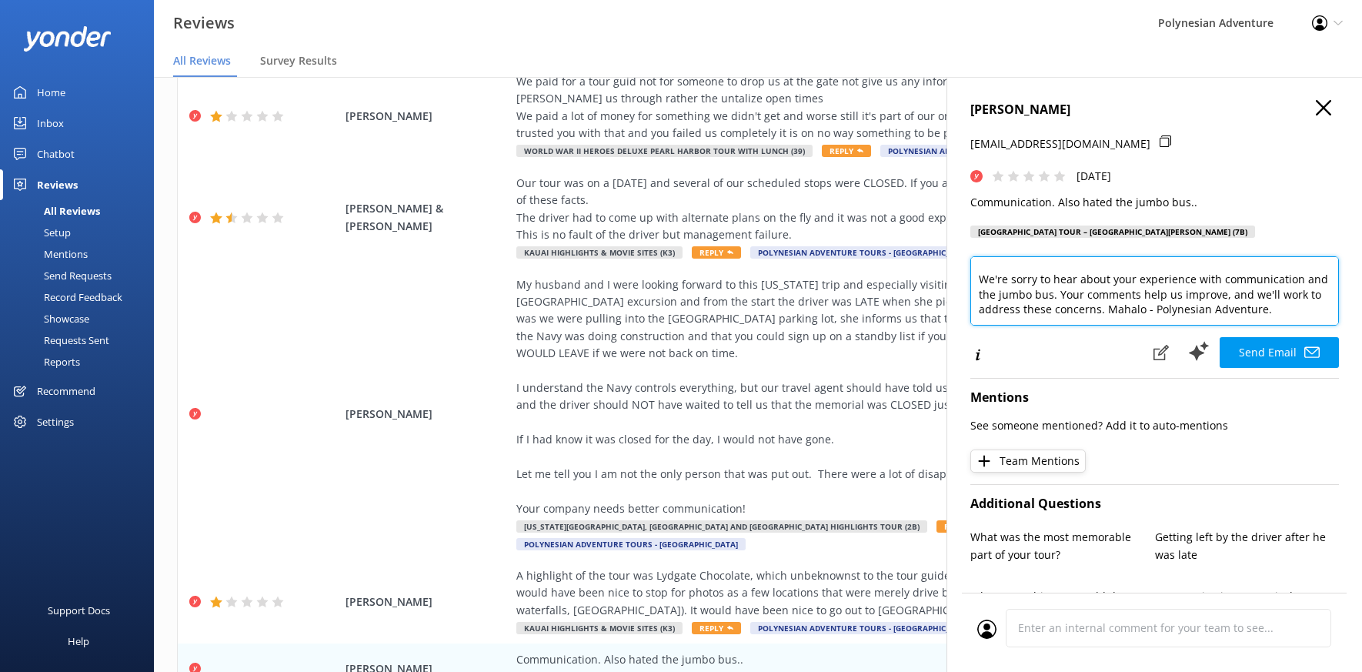
drag, startPoint x: 1077, startPoint y: 295, endPoint x: 981, endPoint y: 293, distance: 96.2
click at [981, 293] on textarea "[PERSON_NAME], We're sorry to hear about your experience with communication and…" at bounding box center [1154, 290] width 369 height 69
click at [1030, 310] on textarea "[PERSON_NAME], We're sorry to hear about your experience with communication. Yo…" at bounding box center [1154, 290] width 369 height 69
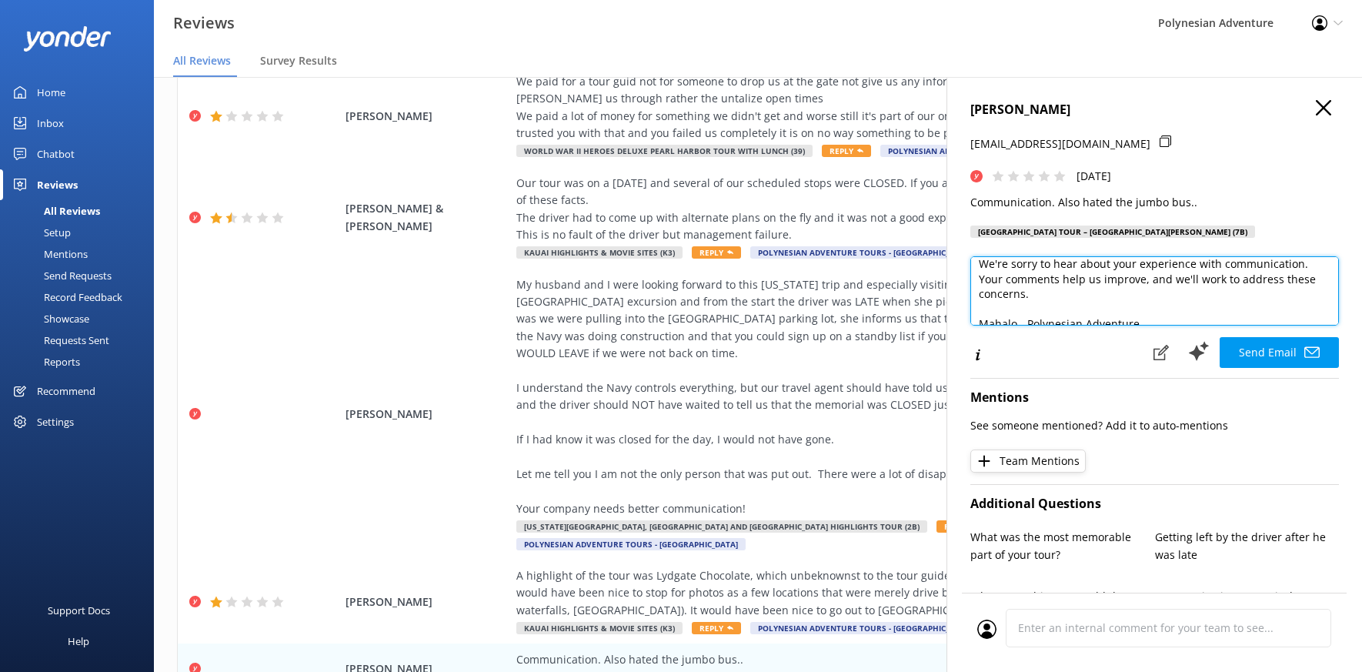
scroll to position [53, 0]
click at [1027, 312] on textarea "[PERSON_NAME], We're sorry to hear about your experience with communication. Yo…" at bounding box center [1154, 290] width 369 height 69
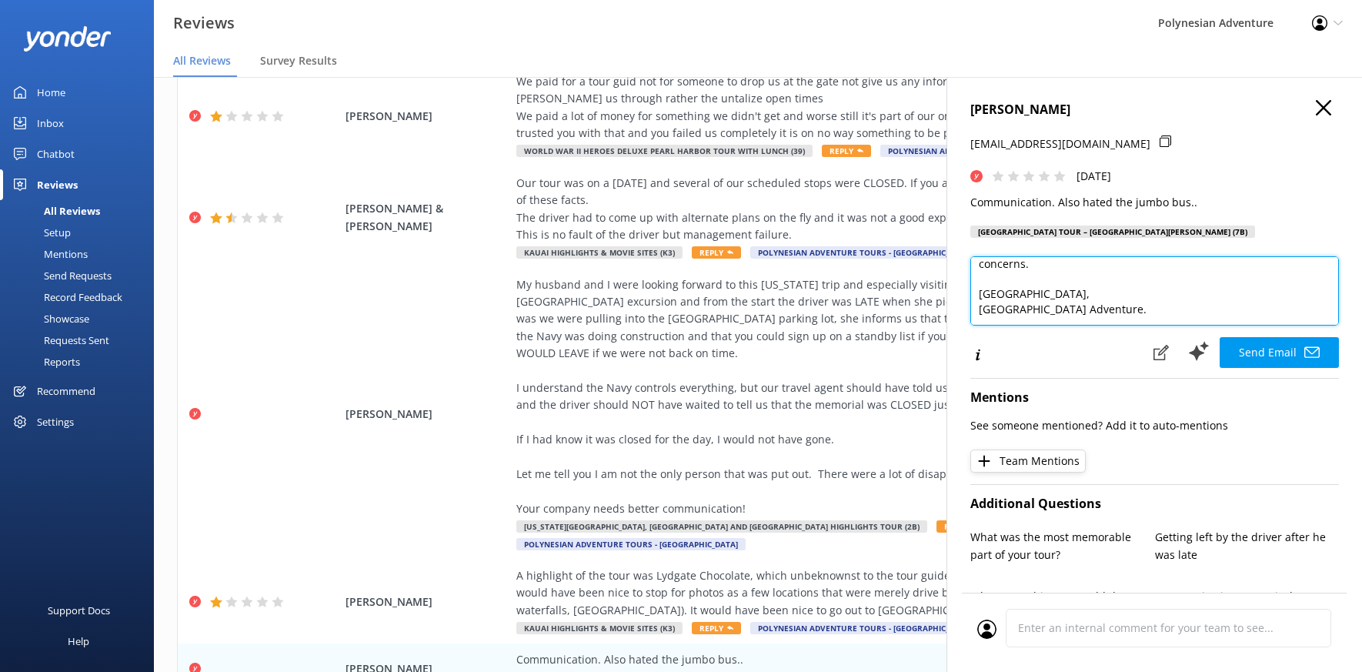
click at [1107, 306] on textarea "[PERSON_NAME], We're sorry to hear about your experience with communication. Yo…" at bounding box center [1154, 290] width 369 height 69
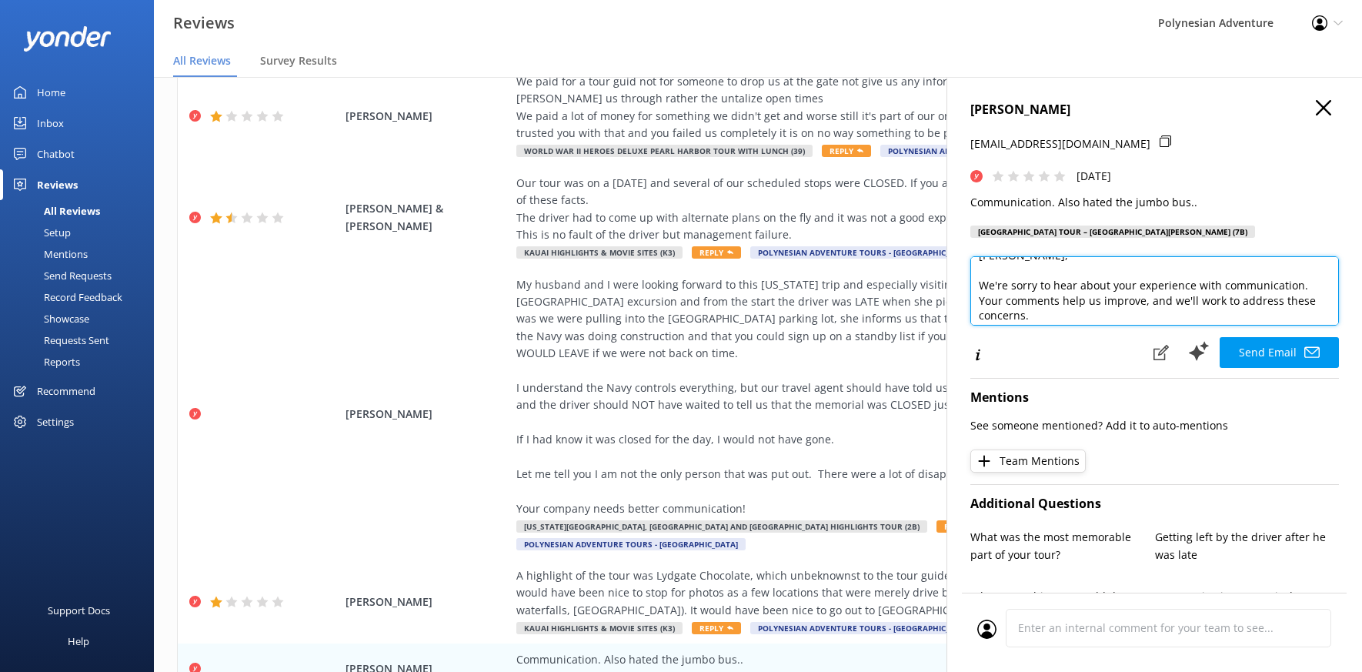
drag, startPoint x: 1137, startPoint y: 312, endPoint x: 1120, endPoint y: 307, distance: 17.5
click at [1120, 307] on textarea "[PERSON_NAME], We're sorry to hear about your experience with communication. Yo…" at bounding box center [1154, 290] width 369 height 69
type textarea "[PERSON_NAME], We're sorry to hear about your experience with communication. Yo…"
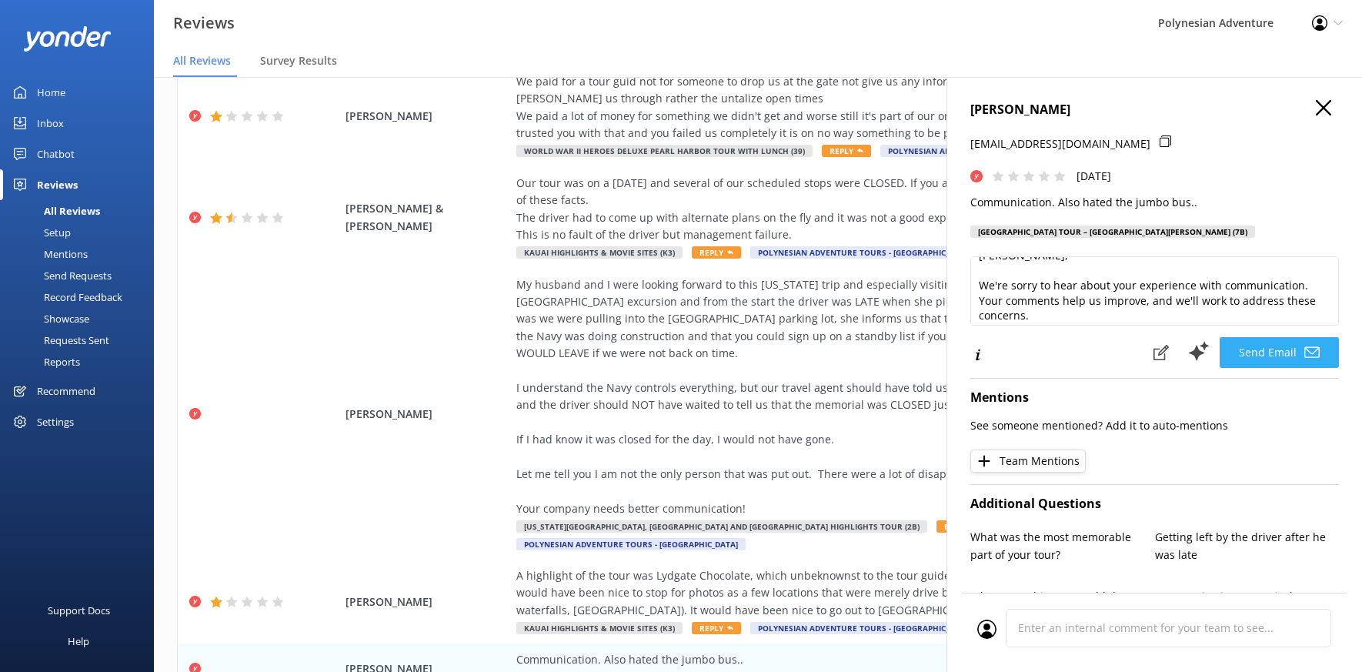
click at [1237, 342] on button "Send Email" at bounding box center [1279, 352] width 119 height 31
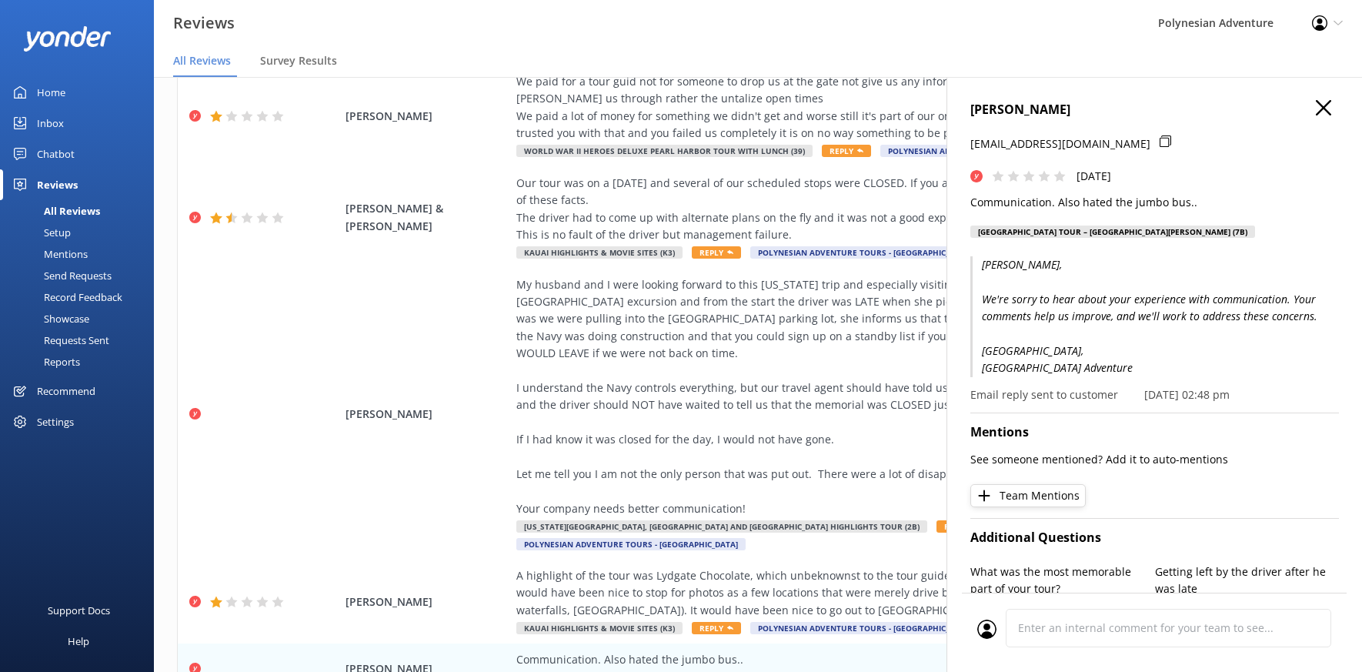
click at [1301, 117] on h4 "[PERSON_NAME]" at bounding box center [1154, 110] width 369 height 20
click at [1316, 113] on use "button" at bounding box center [1323, 107] width 15 height 15
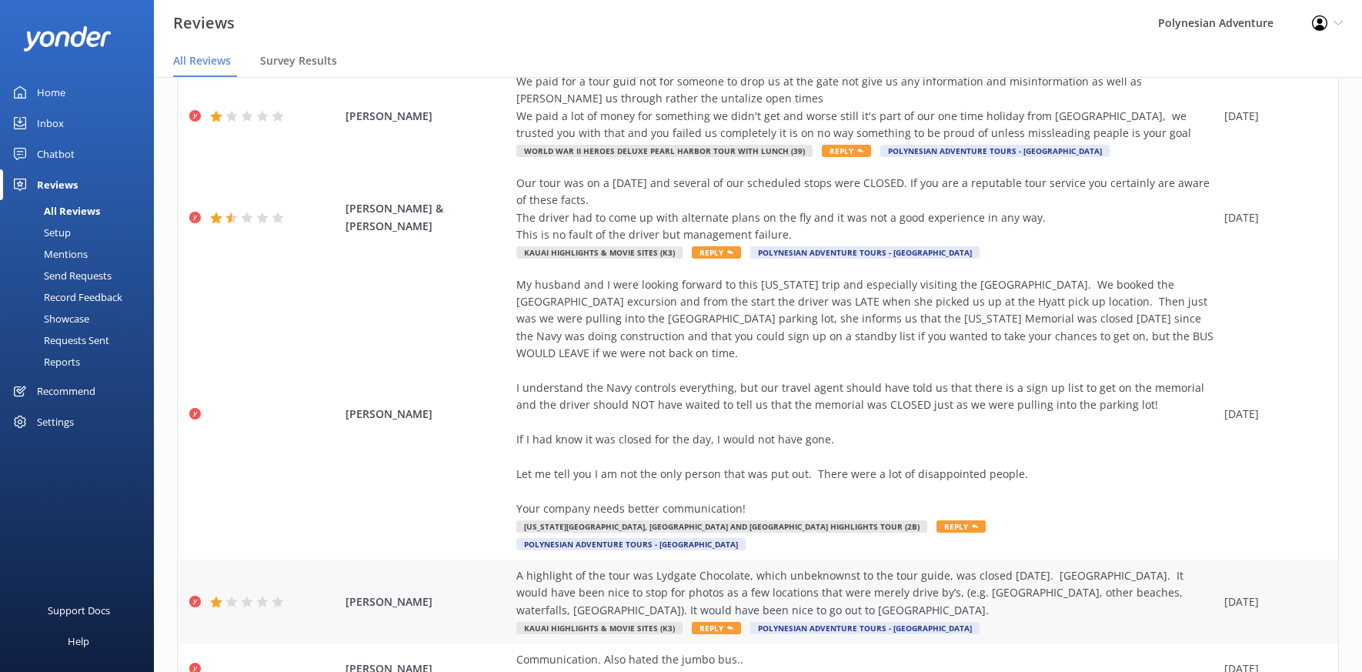
click at [900, 567] on div "A highlight of the tour was Lydgate Chocolate, which unbeknownst to the tour gu…" at bounding box center [866, 593] width 700 height 52
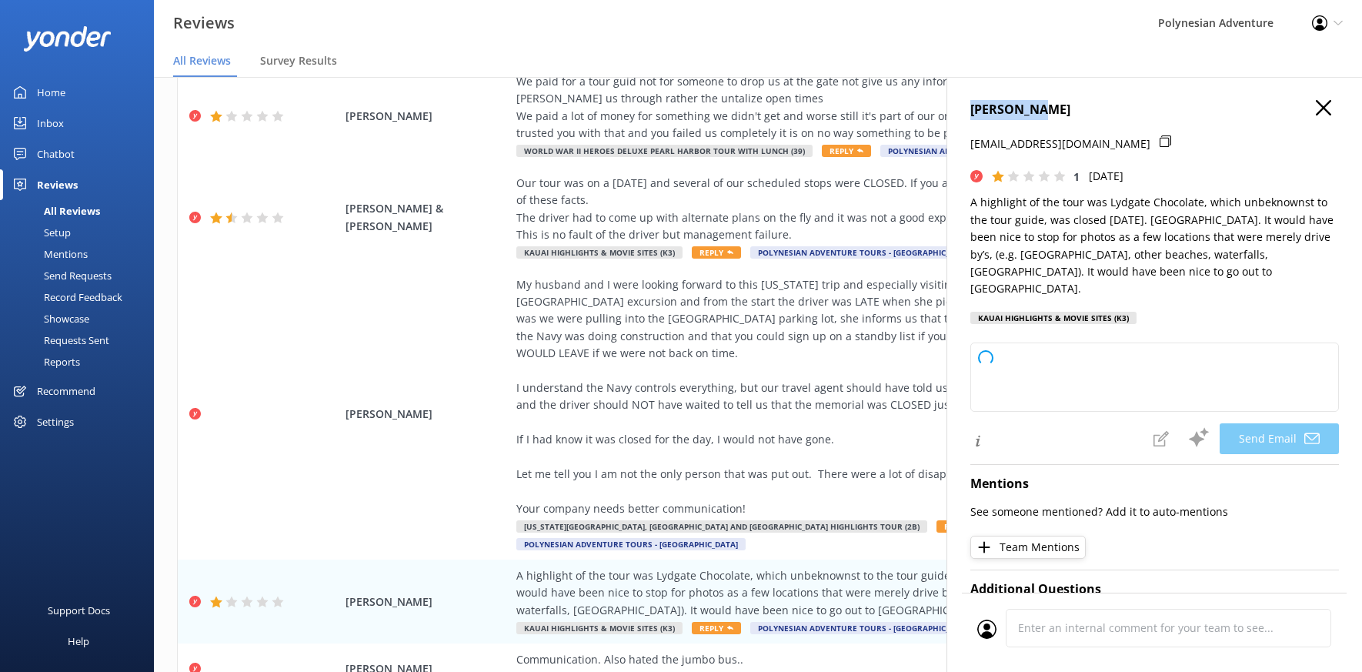
drag, startPoint x: 1050, startPoint y: 109, endPoint x: 966, endPoint y: 109, distance: 83.9
click at [966, 109] on div "[PERSON_NAME] [EMAIL_ADDRESS][DOMAIN_NAME] 1 [DATE] A highlight of the tour was…" at bounding box center [1155, 413] width 416 height 672
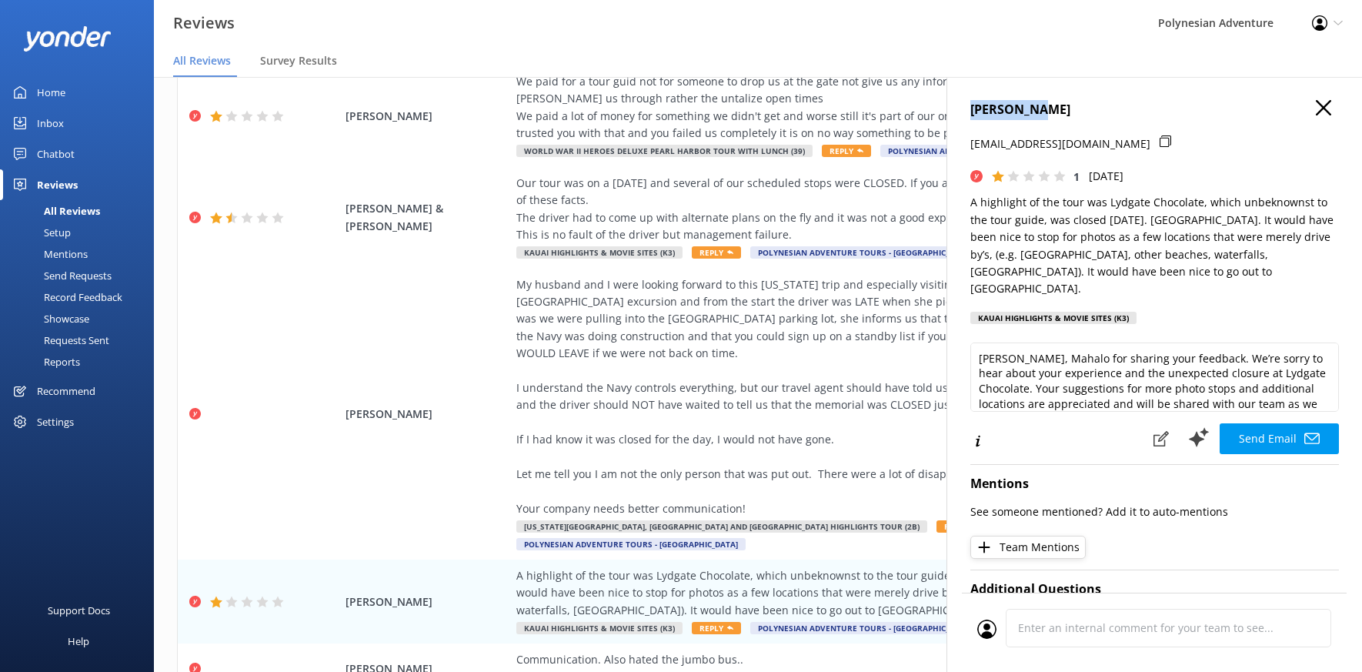
copy h4 "[PERSON_NAME]"
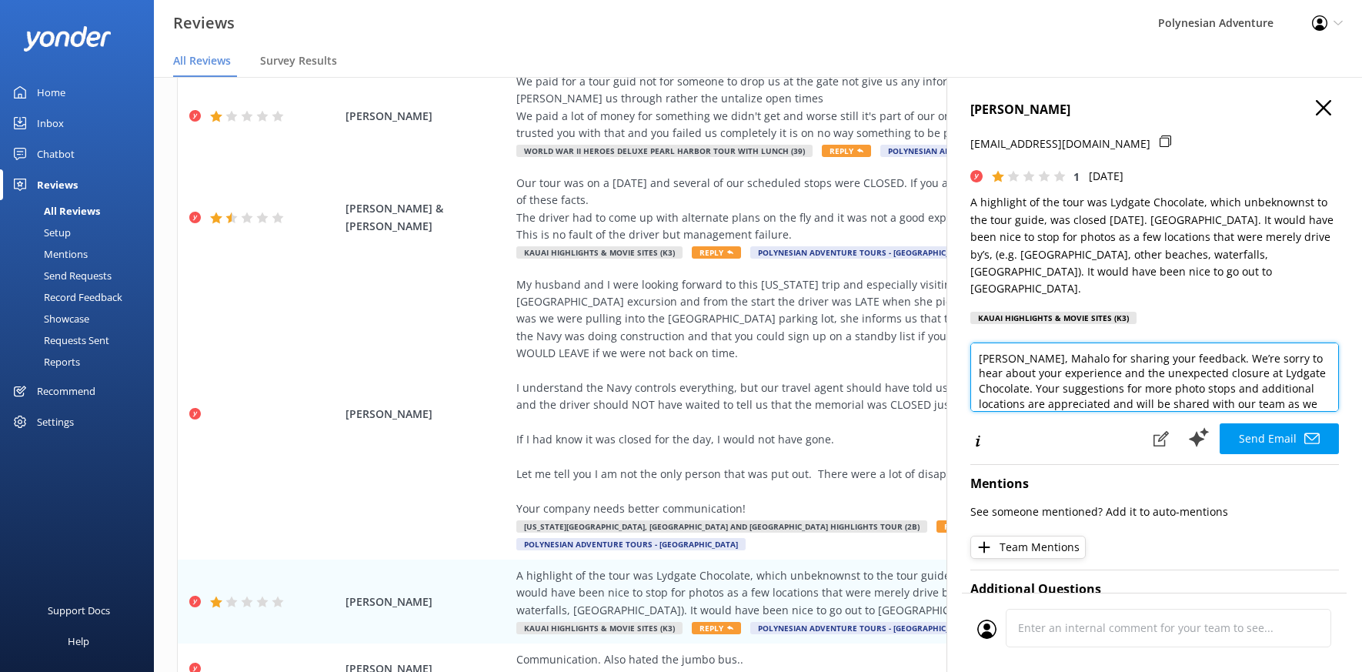
click at [1038, 343] on textarea "[PERSON_NAME], Mahalo for sharing your feedback. We’re sorry to hear about your…" at bounding box center [1154, 376] width 369 height 69
drag, startPoint x: 1073, startPoint y: 384, endPoint x: 1062, endPoint y: 356, distance: 29.7
click at [1062, 356] on textarea "[PERSON_NAME], Mahalo for sharing your feedback. We’re sorry to hear about your…" at bounding box center [1154, 376] width 369 height 69
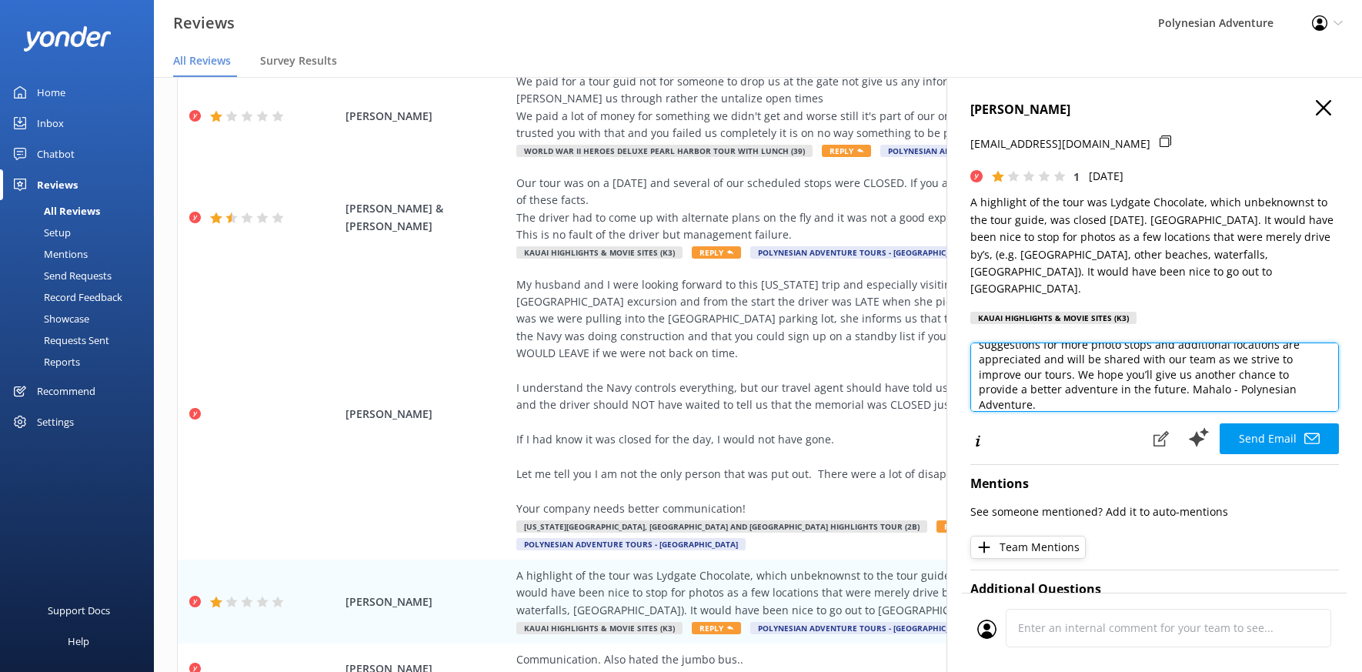
drag, startPoint x: 1069, startPoint y: 359, endPoint x: 1059, endPoint y: 348, distance: 14.7
click at [1059, 348] on textarea "[PERSON_NAME], Mahalo for sharing your feedback. We’re sorry to hear about your…" at bounding box center [1154, 376] width 369 height 69
click at [1190, 359] on textarea "[PERSON_NAME], Mahalo for sharing your feedback. We’re sorry to hear about your…" at bounding box center [1154, 376] width 369 height 69
click at [1186, 360] on textarea "[PERSON_NAME], Mahalo for sharing your feedback. We’re sorry to hear about your…" at bounding box center [1154, 376] width 369 height 69
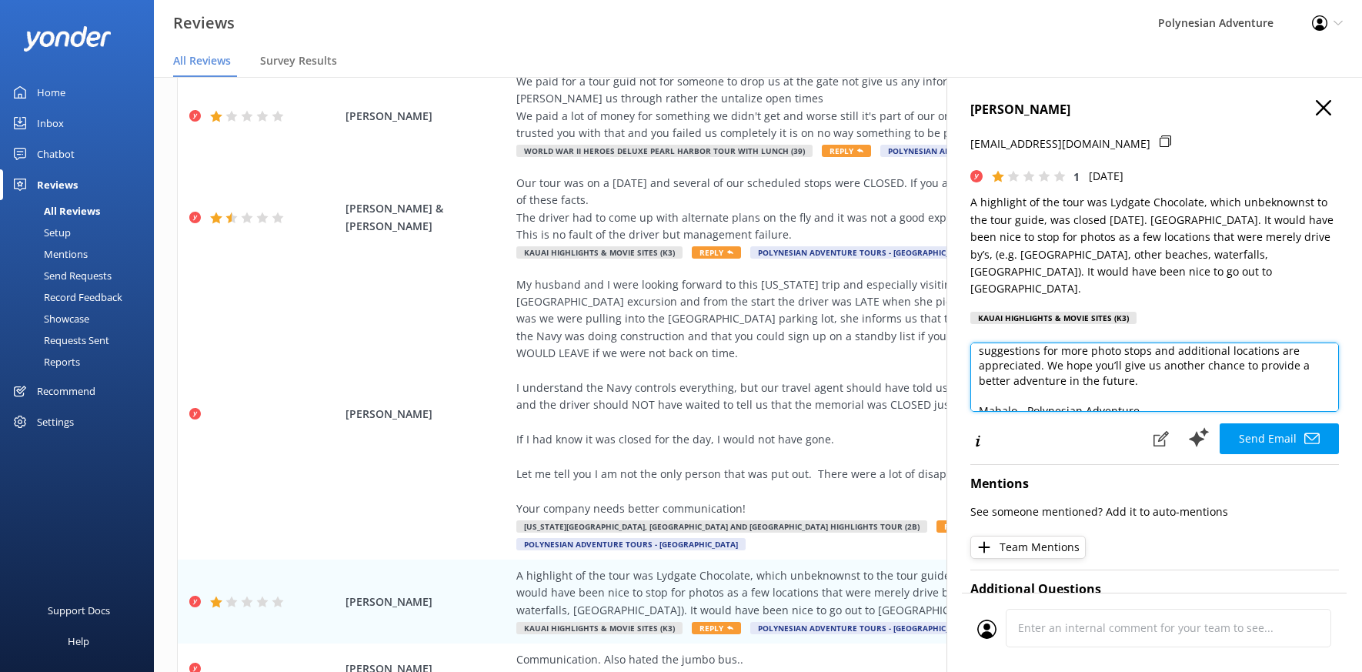
scroll to position [68, 0]
click at [1026, 374] on textarea "[PERSON_NAME], Mahalo for sharing your feedback. We’re sorry to hear about your…" at bounding box center [1154, 376] width 369 height 69
click at [1106, 384] on textarea "[PERSON_NAME], Mahalo for sharing your feedback. We’re sorry to hear about your…" at bounding box center [1154, 376] width 369 height 69
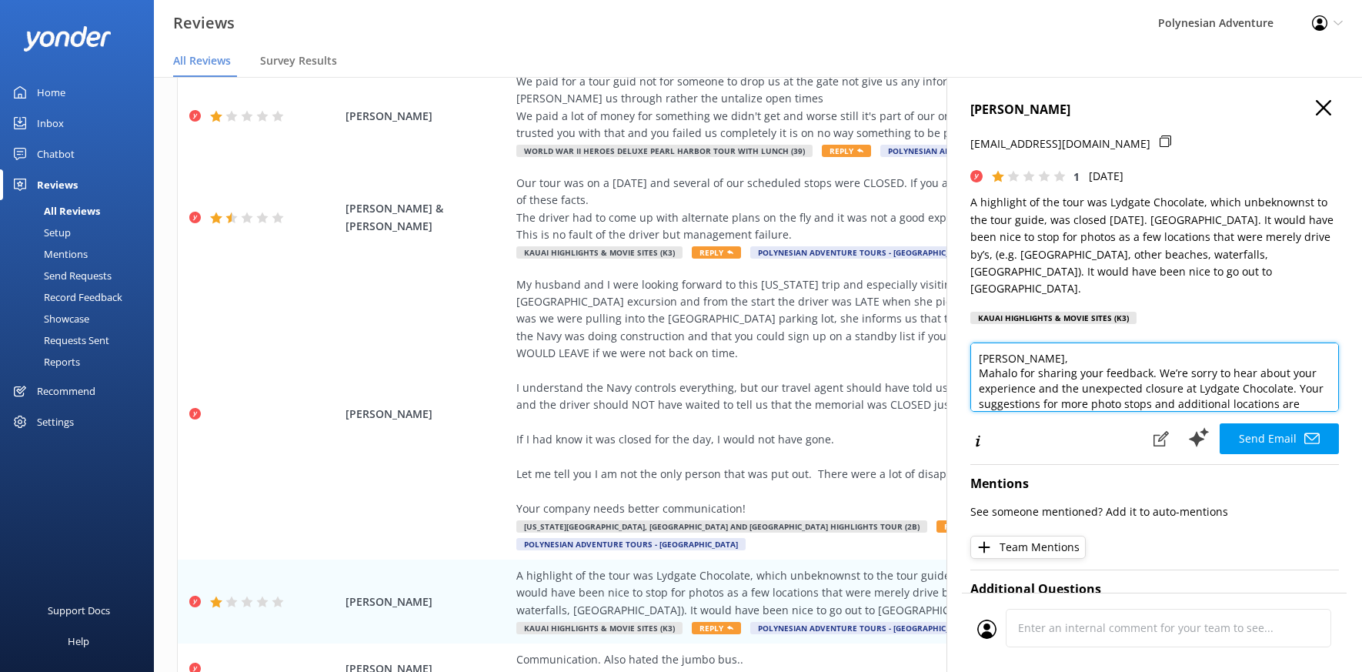
click at [1297, 342] on textarea "[PERSON_NAME], Mahalo for sharing your feedback. We’re sorry to hear about your…" at bounding box center [1154, 376] width 369 height 69
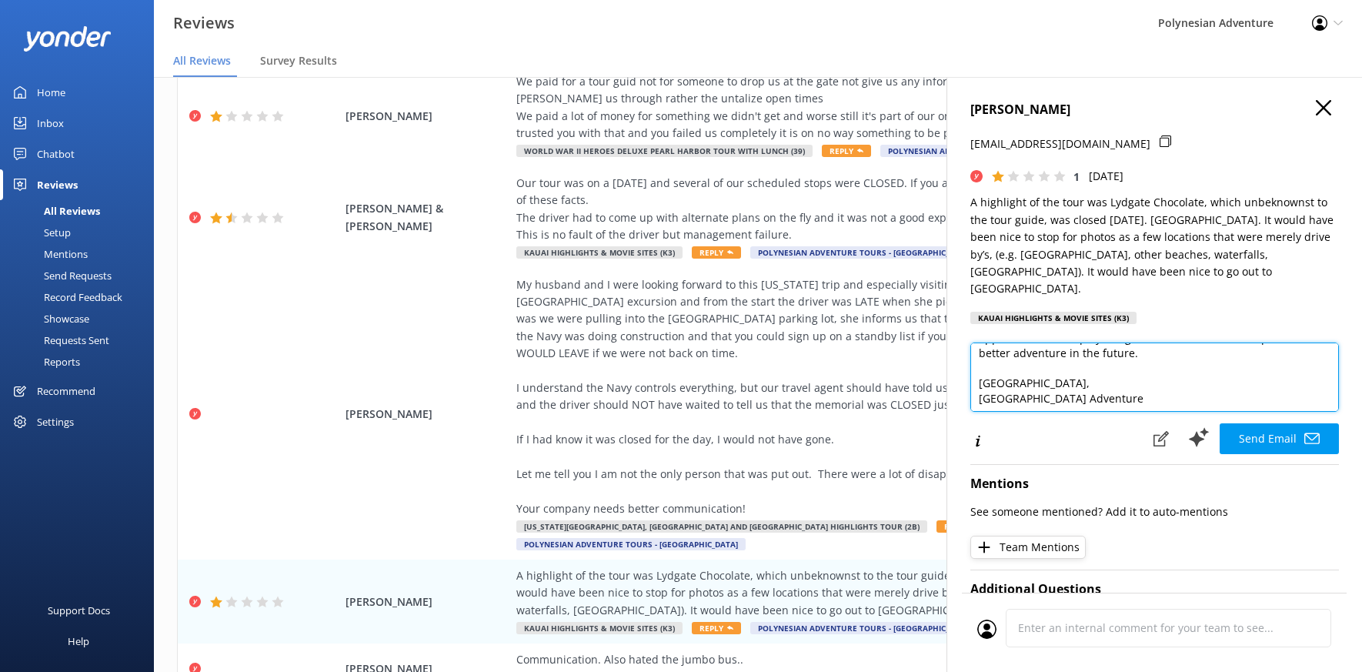
scroll to position [99, 0]
type textarea "Aloha [PERSON_NAME], Mahalo for sharing your feedback. We’re sorry to hear abou…"
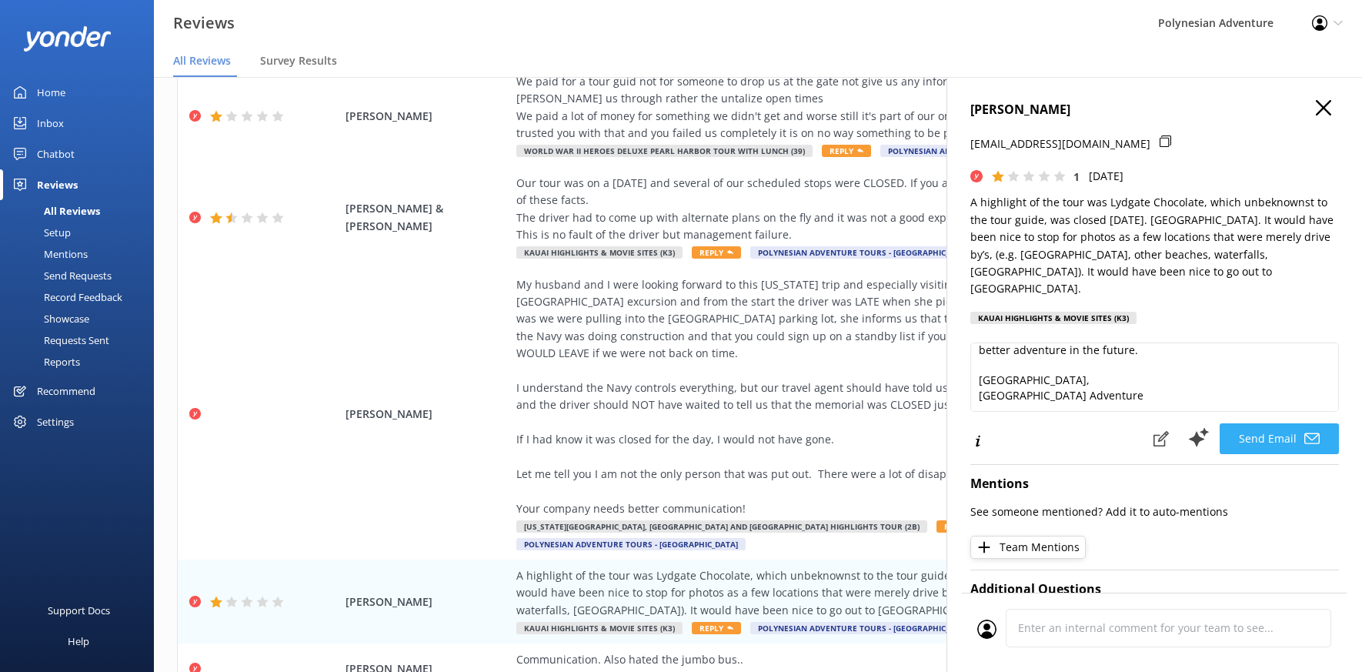
click at [1241, 423] on button "Send Email" at bounding box center [1279, 438] width 119 height 31
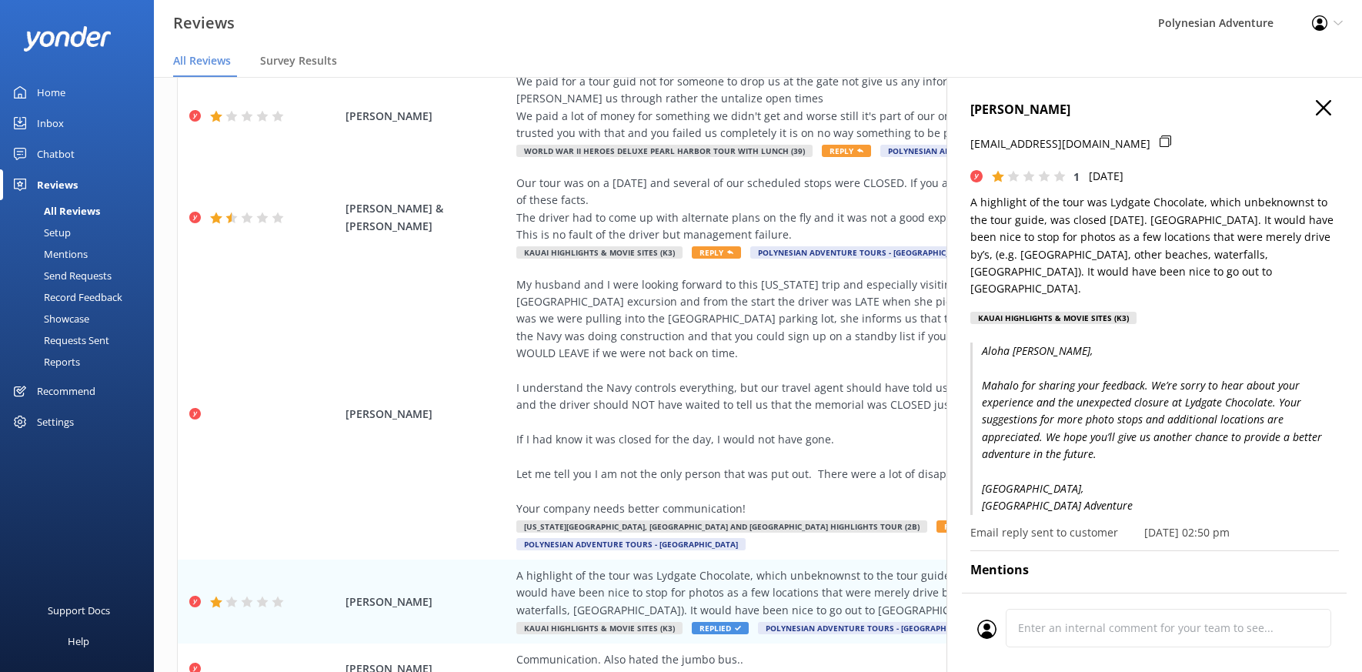
click at [1317, 121] on div "[PERSON_NAME] [EMAIL_ADDRESS][DOMAIN_NAME] 1 [DATE] A highlight of the tour was…" at bounding box center [1154, 216] width 369 height 233
click at [1317, 115] on button "button" at bounding box center [1323, 108] width 15 height 17
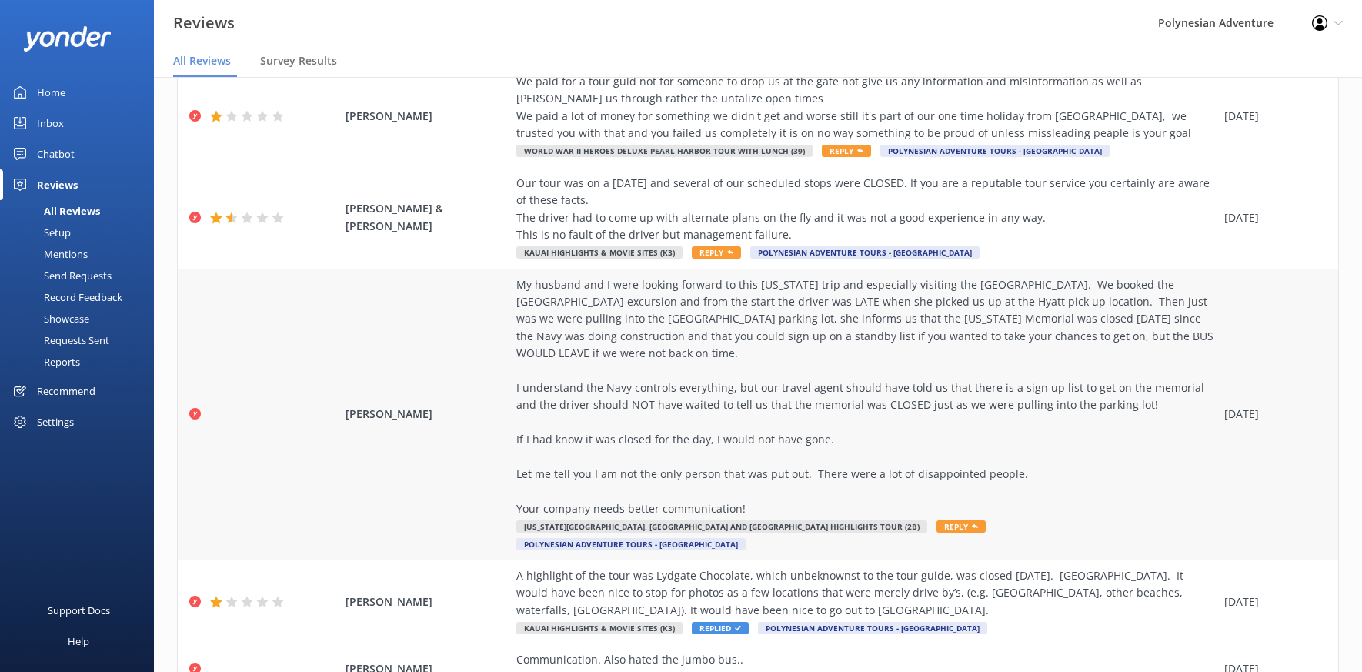
click at [1005, 416] on div "My husband and I were looking forward to this [US_STATE] trip and especially vi…" at bounding box center [866, 396] width 700 height 241
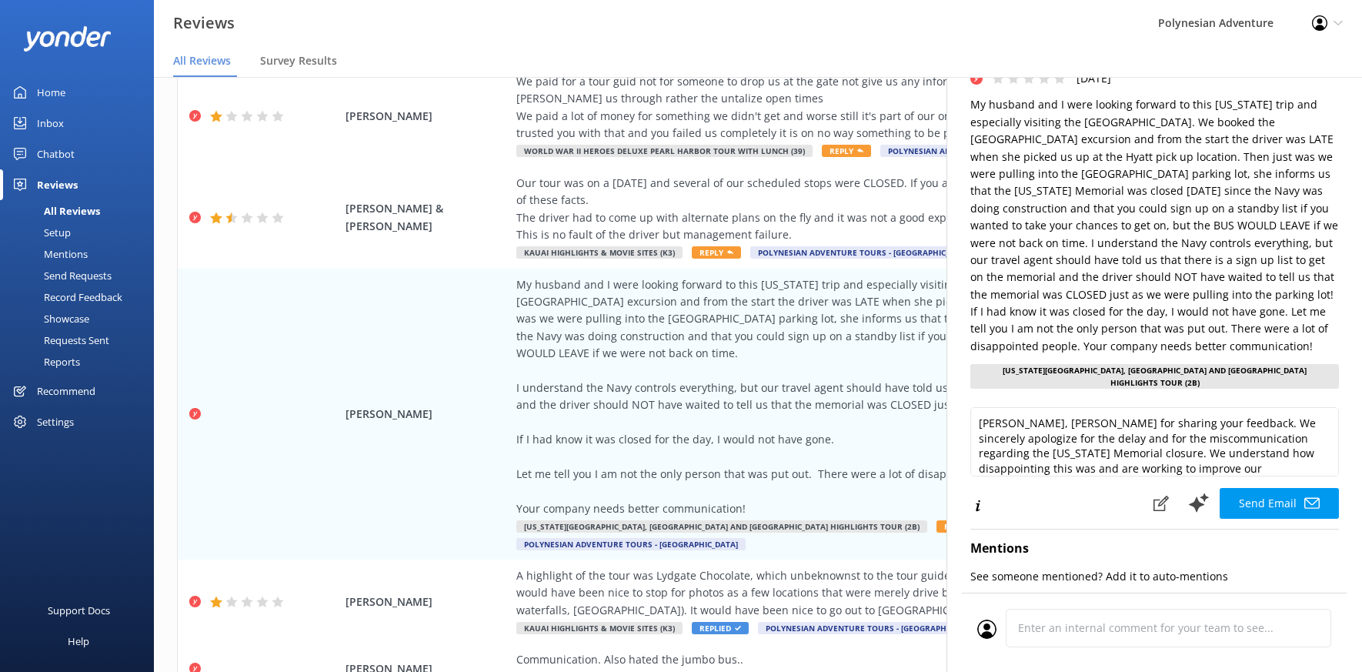
scroll to position [154, 0]
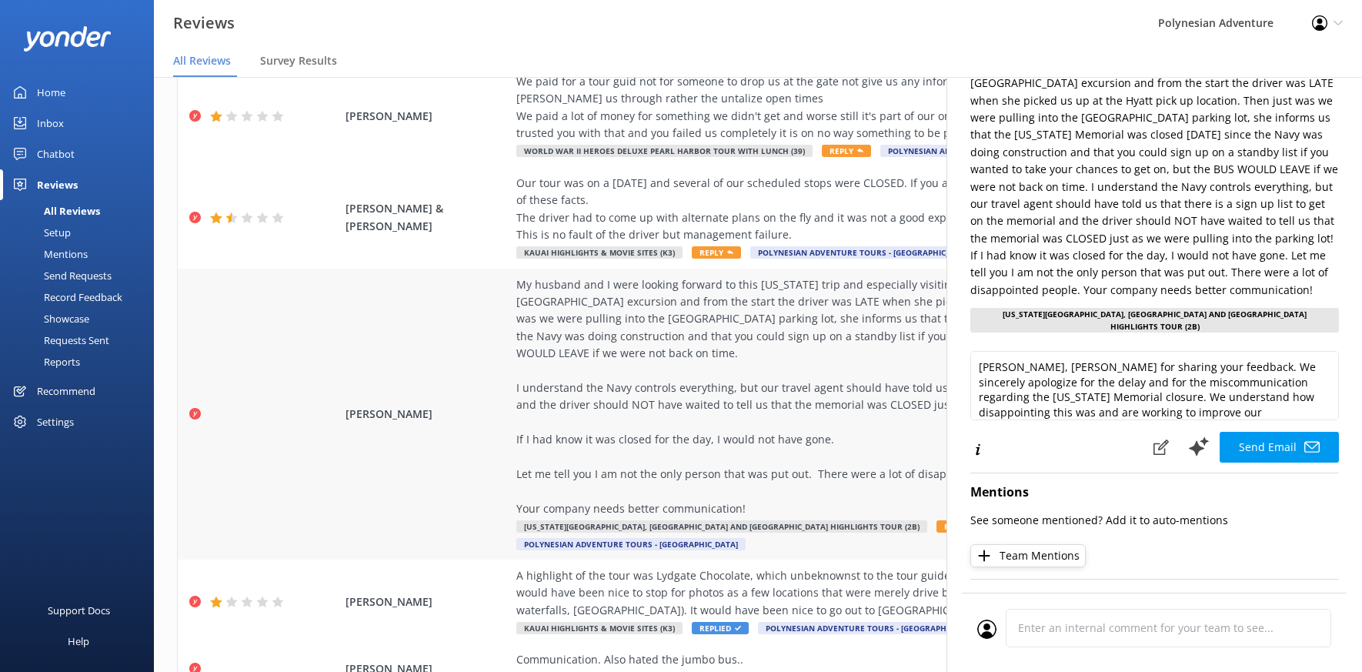
drag, startPoint x: 483, startPoint y: 359, endPoint x: 316, endPoint y: 356, distance: 167.8
click at [316, 356] on div "[PERSON_NAME] My husband and I were looking forward to this [US_STATE] trip and…" at bounding box center [758, 414] width 1160 height 291
copy span "[PERSON_NAME]"
click at [1047, 353] on textarea "[PERSON_NAME], [PERSON_NAME] for sharing your feedback. We sincerely apologize …" at bounding box center [1154, 385] width 369 height 69
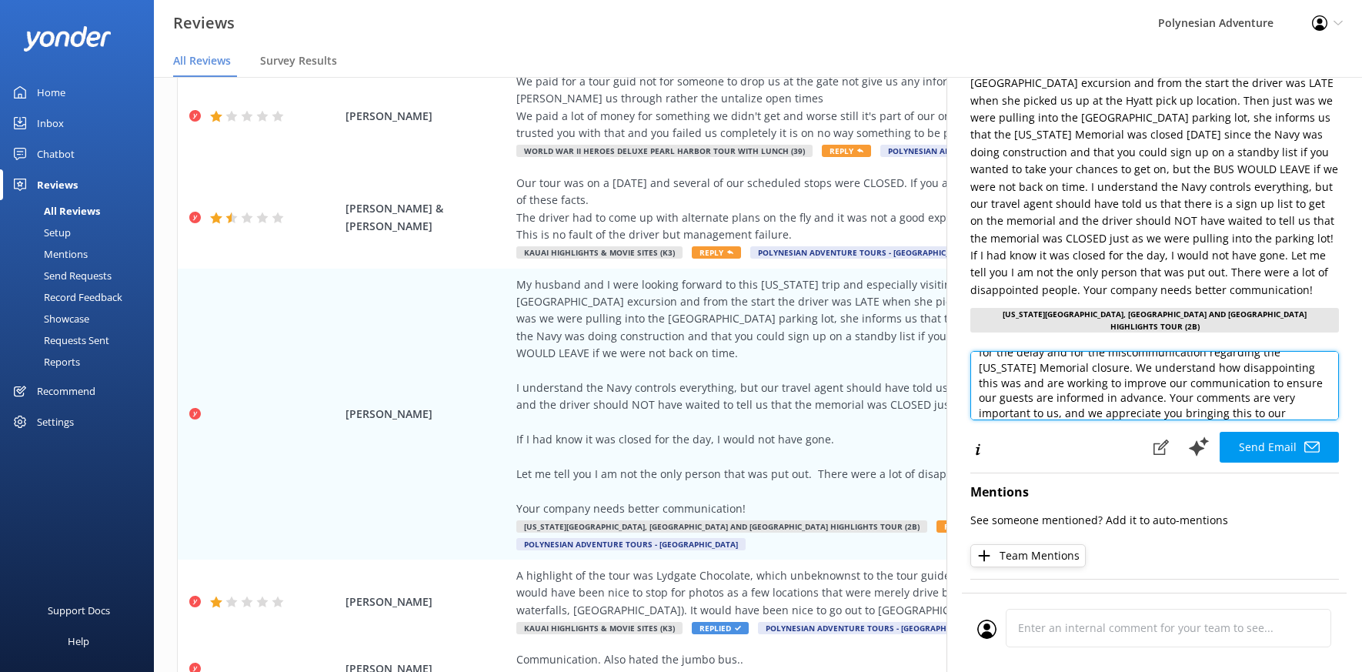
scroll to position [61, 0]
drag, startPoint x: 1090, startPoint y: 388, endPoint x: 1144, endPoint y: 378, distance: 55.5
click at [1144, 378] on textarea "[PERSON_NAME], [PERSON_NAME] for sharing your feedback. We sincerely apologize …" at bounding box center [1154, 385] width 369 height 69
click at [1065, 395] on textarea "[PERSON_NAME], [PERSON_NAME] for sharing your feedback. We sincerely apologize …" at bounding box center [1154, 385] width 369 height 69
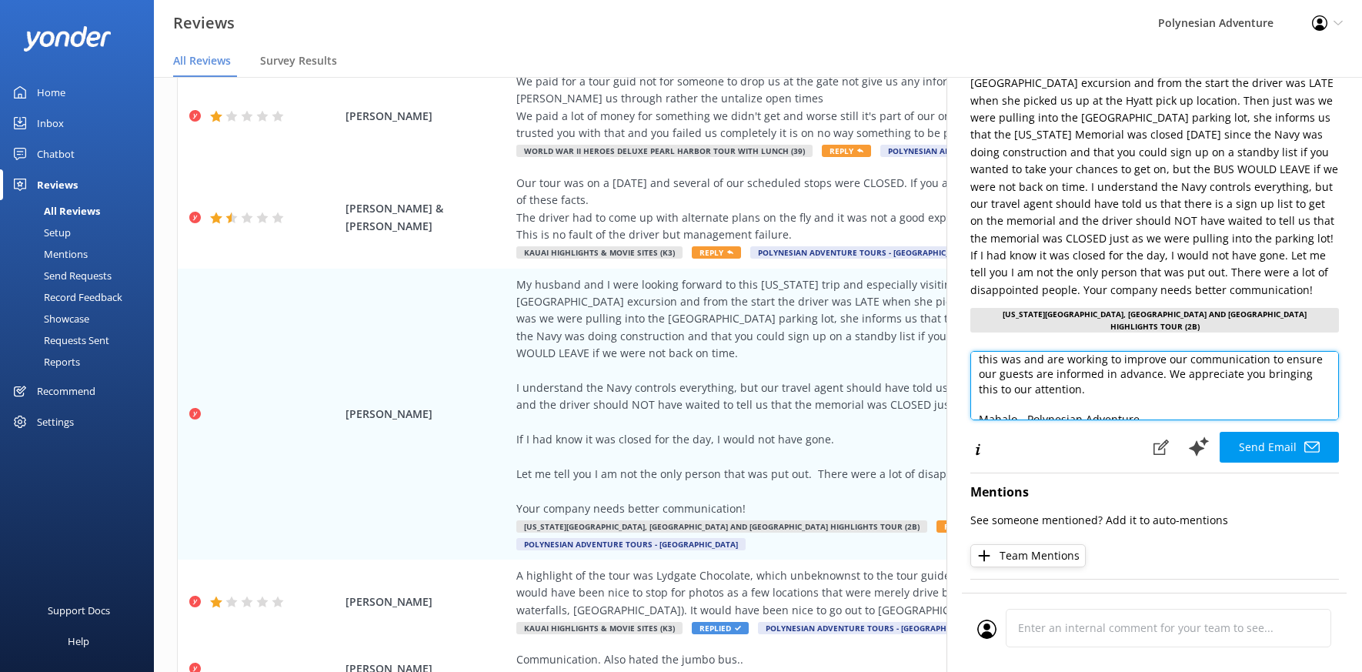
scroll to position [83, 0]
click at [1027, 396] on textarea "[PERSON_NAME], [PERSON_NAME] for sharing your feedback. We sincerely apologize …" at bounding box center [1154, 385] width 369 height 69
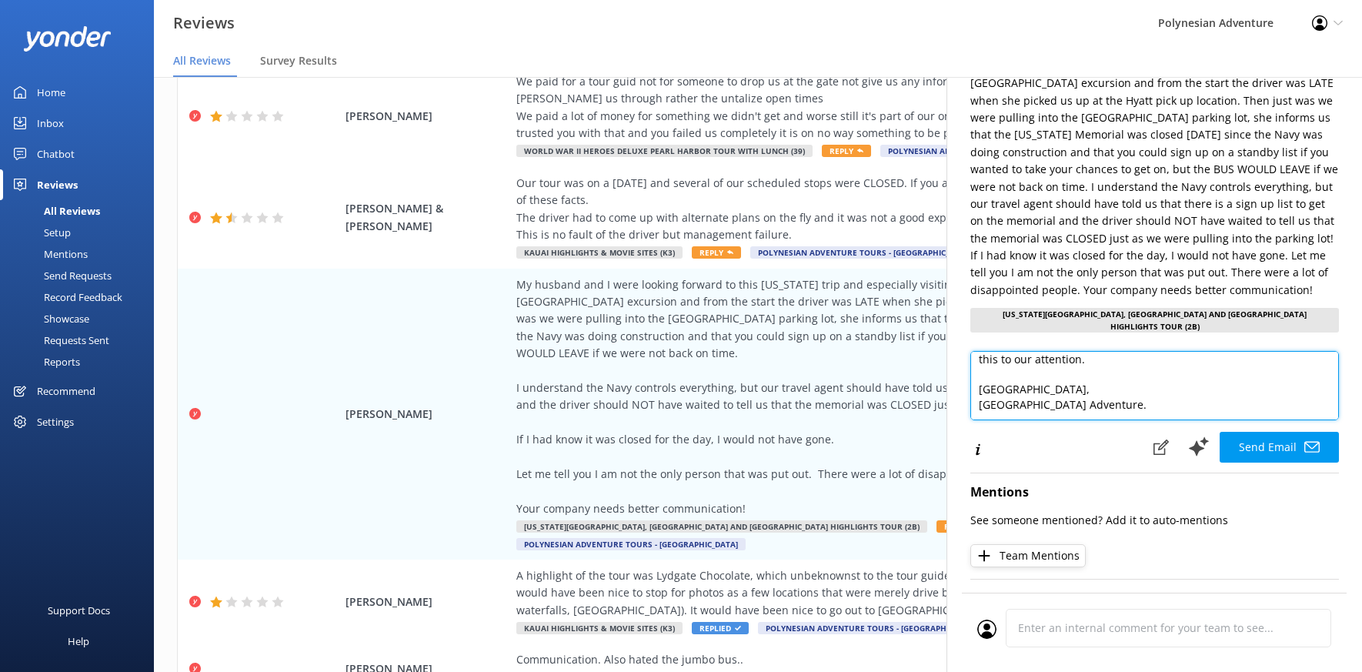
click at [1095, 398] on textarea "[PERSON_NAME], [PERSON_NAME] for sharing your feedback. We sincerely apologize …" at bounding box center [1154, 385] width 369 height 69
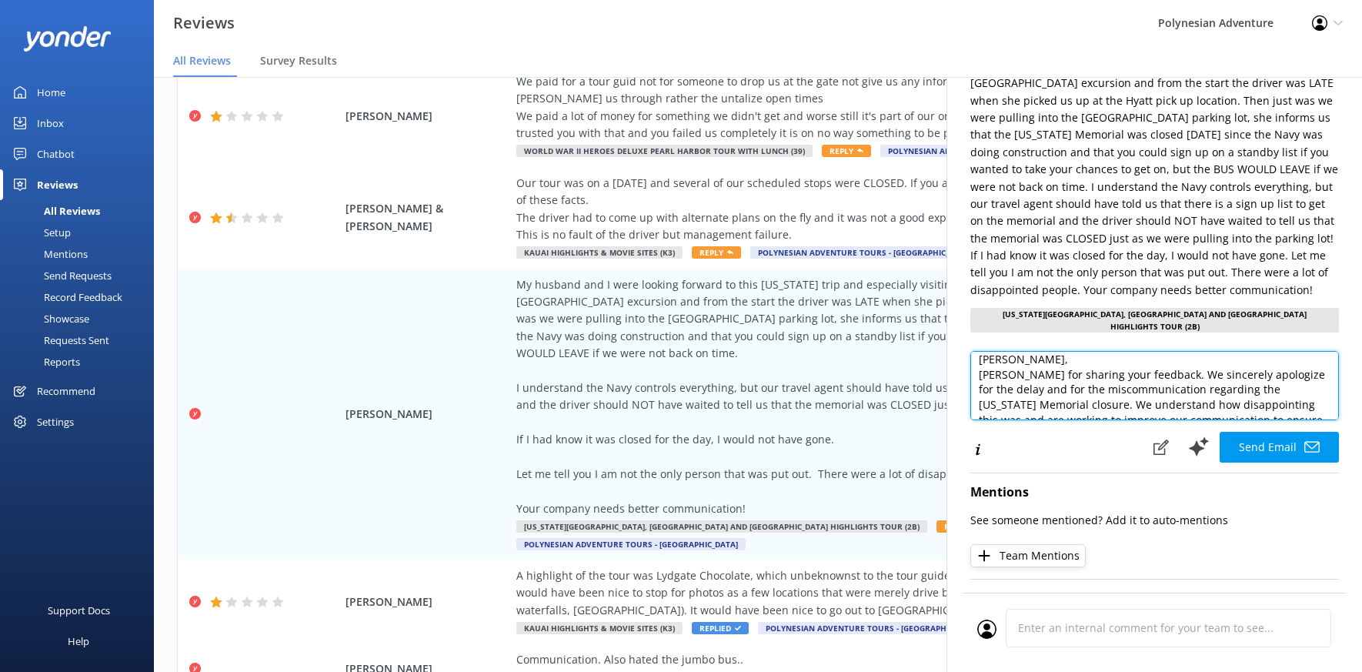
scroll to position [0, 0]
click at [1107, 362] on textarea "[PERSON_NAME], [PERSON_NAME] for sharing your feedback. We sincerely apologize …" at bounding box center [1154, 385] width 369 height 69
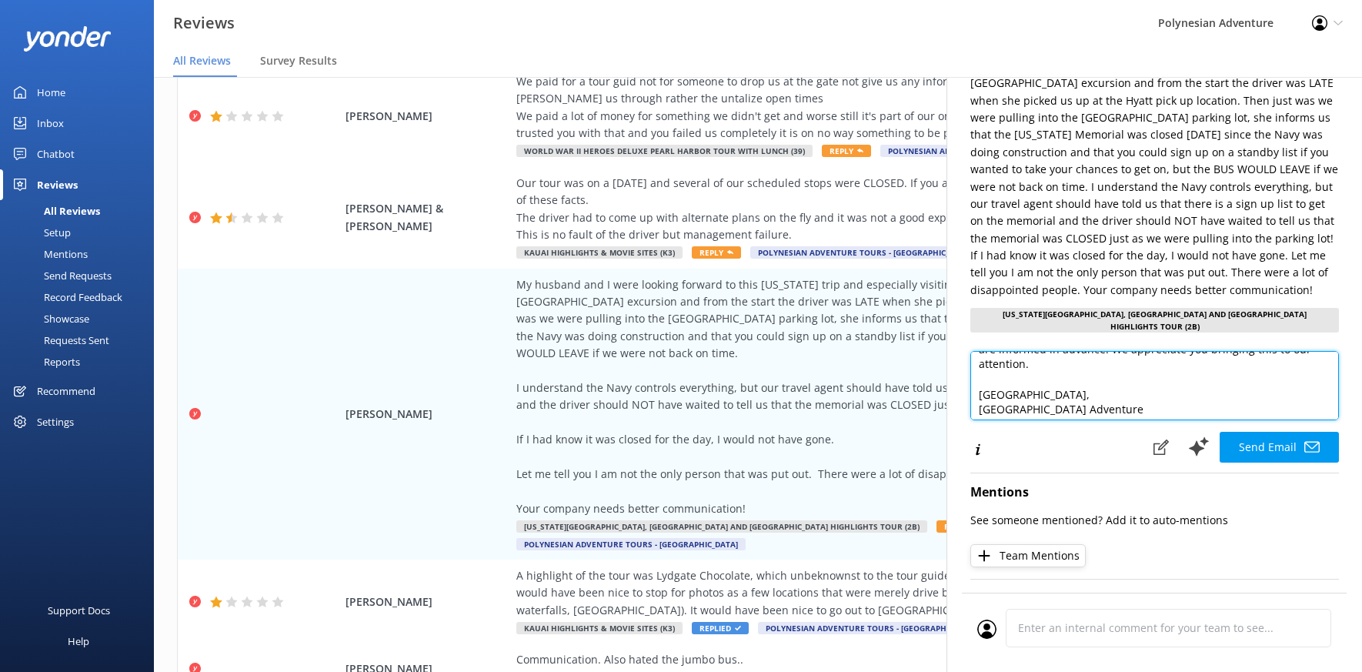
scroll to position [114, 0]
type textarea "[PERSON_NAME], Mahalo for sharing your feedback. We sincerely apologize for the…"
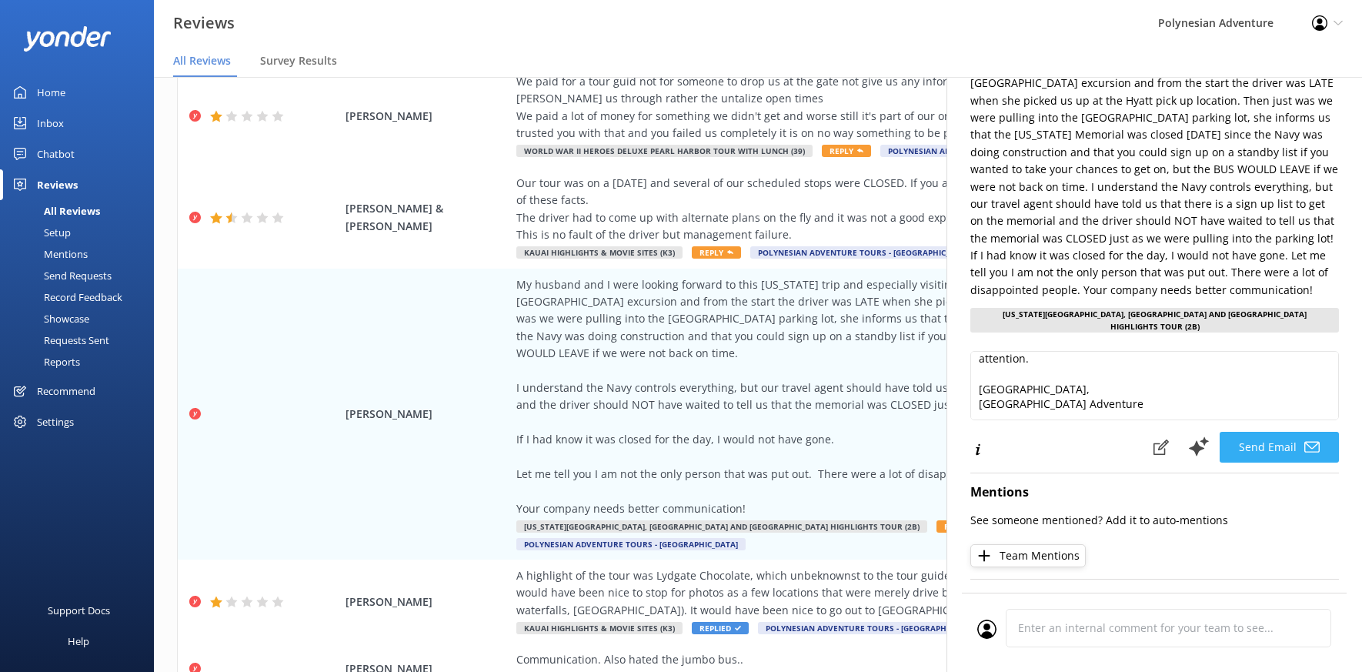
click at [1243, 436] on button "Send Email" at bounding box center [1279, 447] width 119 height 31
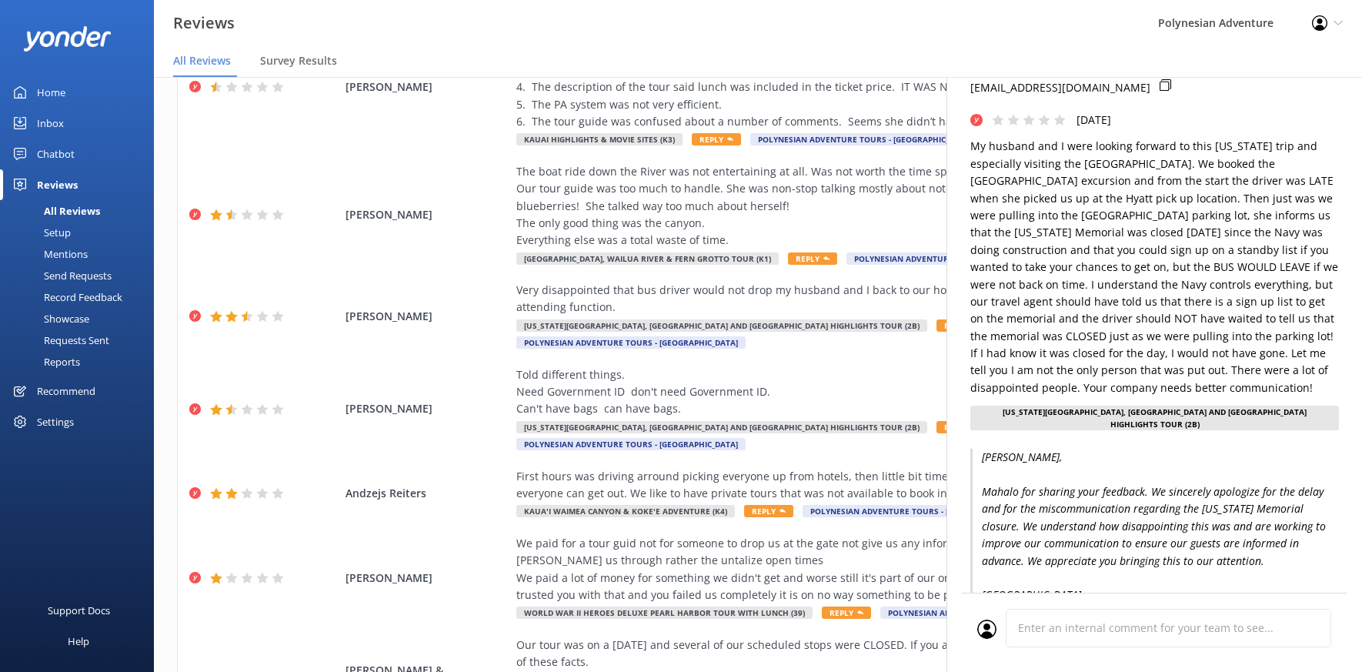
scroll to position [0, 0]
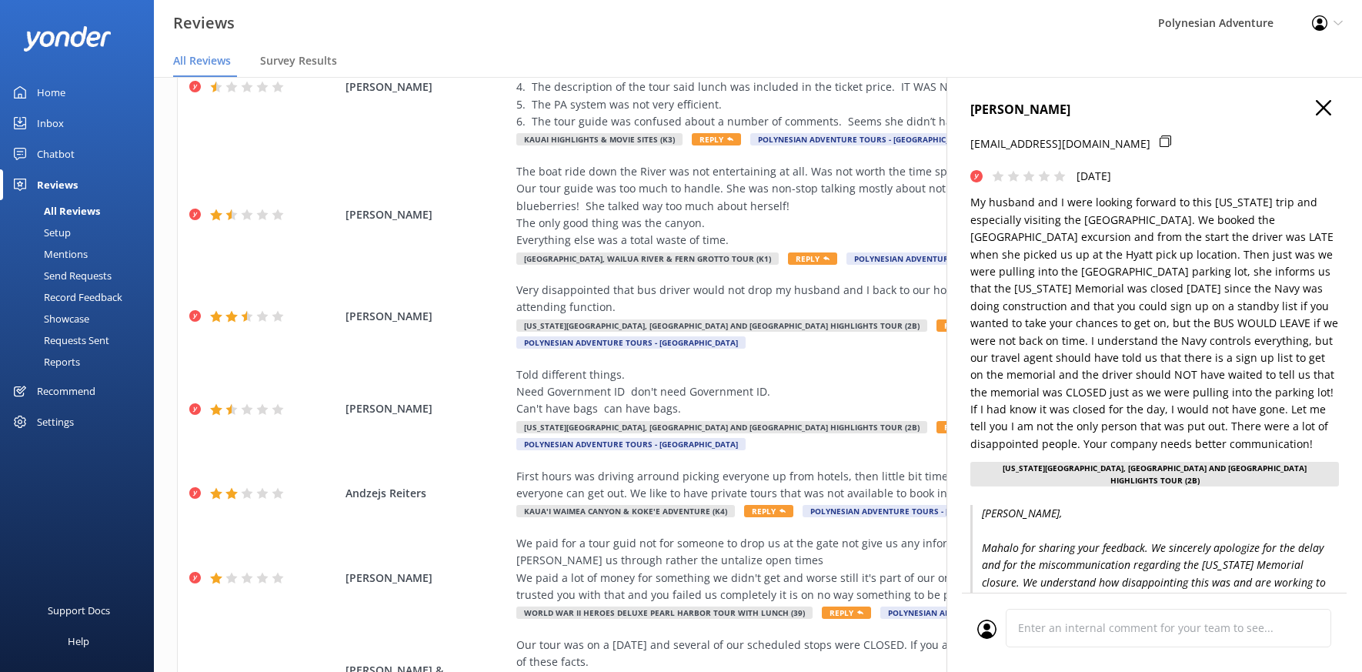
click at [1307, 119] on div "[PERSON_NAME] [EMAIL_ADDRESS][DOMAIN_NAME] [DATE] [US_STATE][GEOGRAPHIC_DATA], …" at bounding box center [1154, 298] width 369 height 396
click at [1316, 112] on use "button" at bounding box center [1323, 107] width 15 height 15
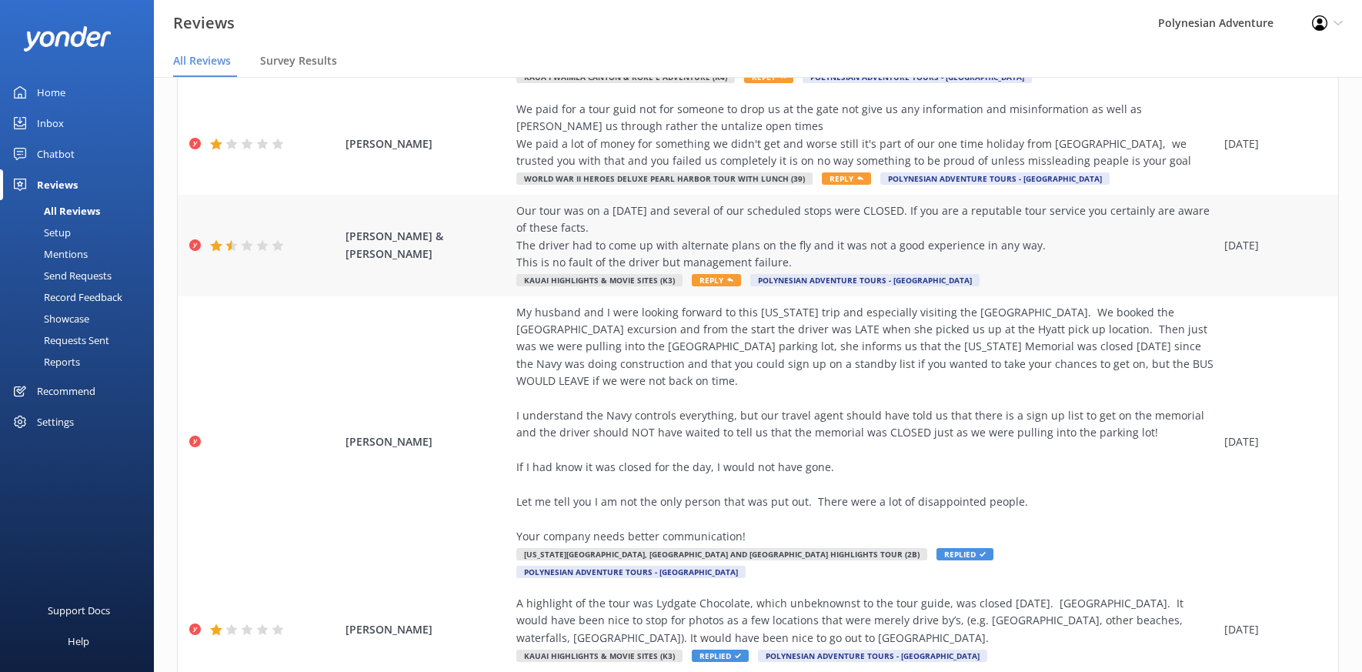
scroll to position [506, 0]
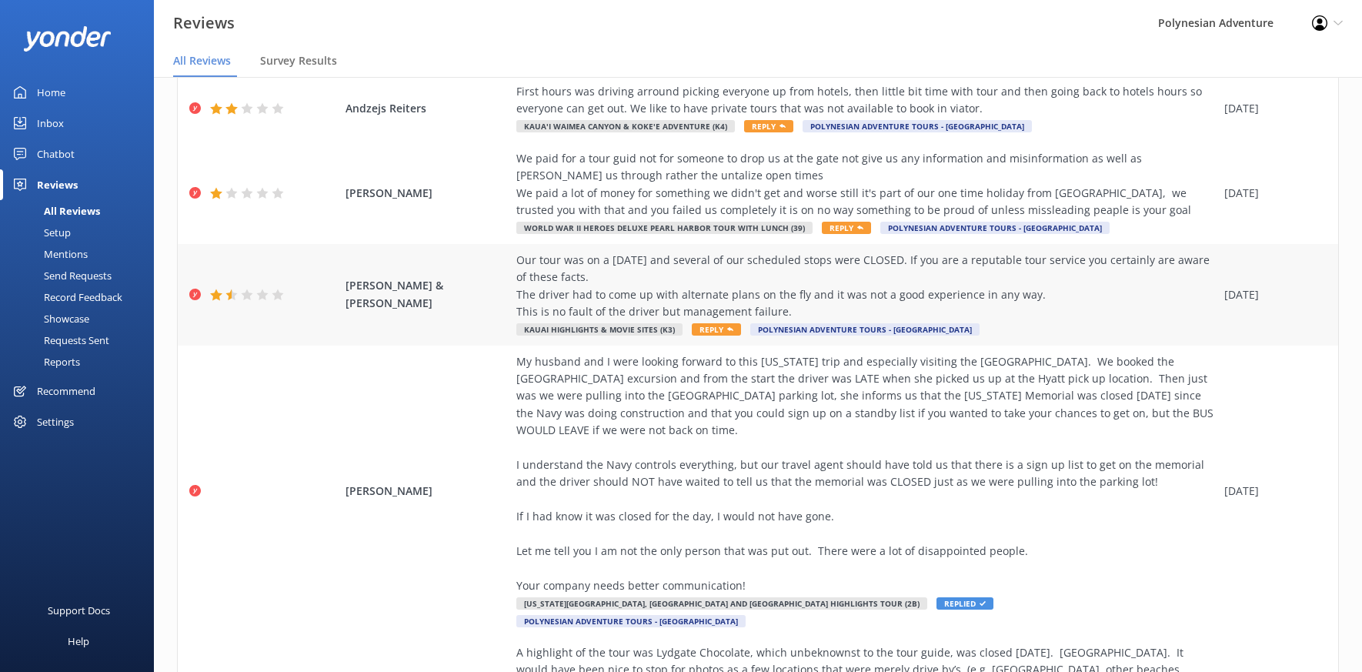
click at [931, 259] on div "Our tour was on a [DATE] and several of our scheduled stops were CLOSED. If you…" at bounding box center [866, 286] width 700 height 69
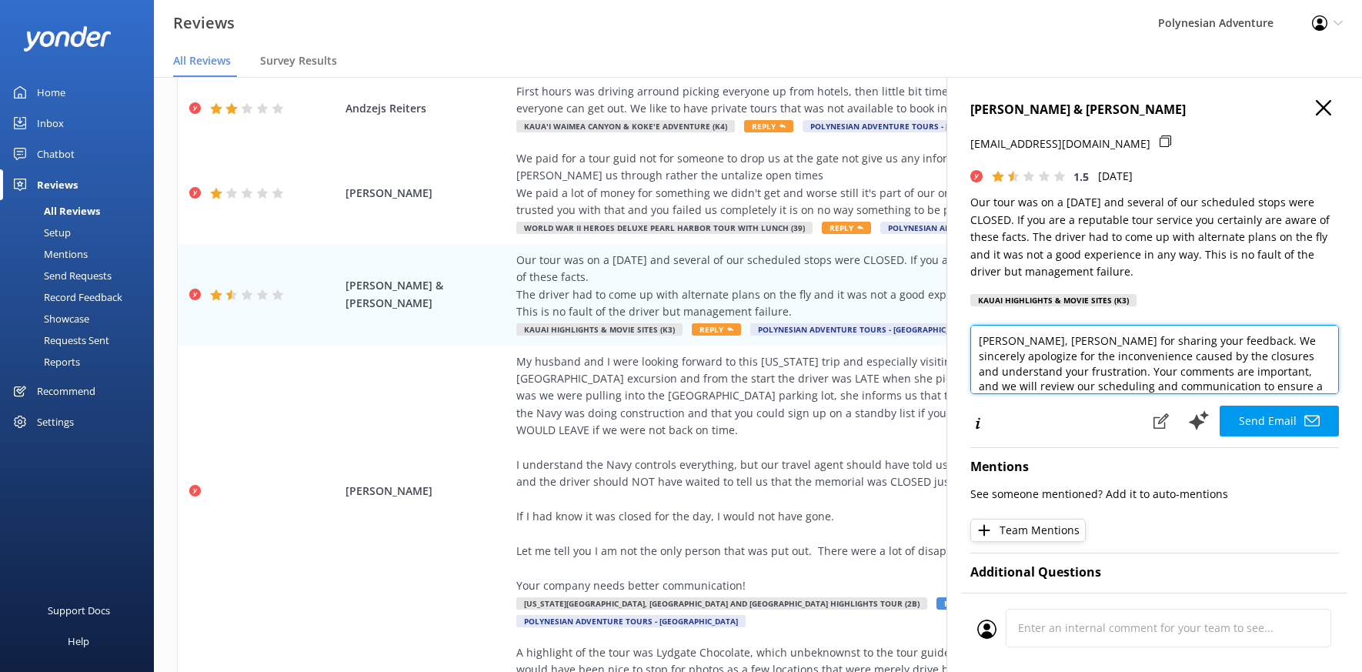
click at [1056, 339] on textarea "[PERSON_NAME], [PERSON_NAME] for sharing your feedback. We sincerely apologize …" at bounding box center [1154, 359] width 369 height 69
drag, startPoint x: 1169, startPoint y: 355, endPoint x: 1030, endPoint y: 369, distance: 139.3
click at [1030, 369] on textarea "[PERSON_NAME], Mahalo for sharing your feedback. We sincerely apologize for the…" at bounding box center [1154, 359] width 369 height 69
click at [1222, 382] on textarea "[PERSON_NAME], Mahalo for sharing your feedback. We sincerely apologize for the…" at bounding box center [1154, 359] width 369 height 69
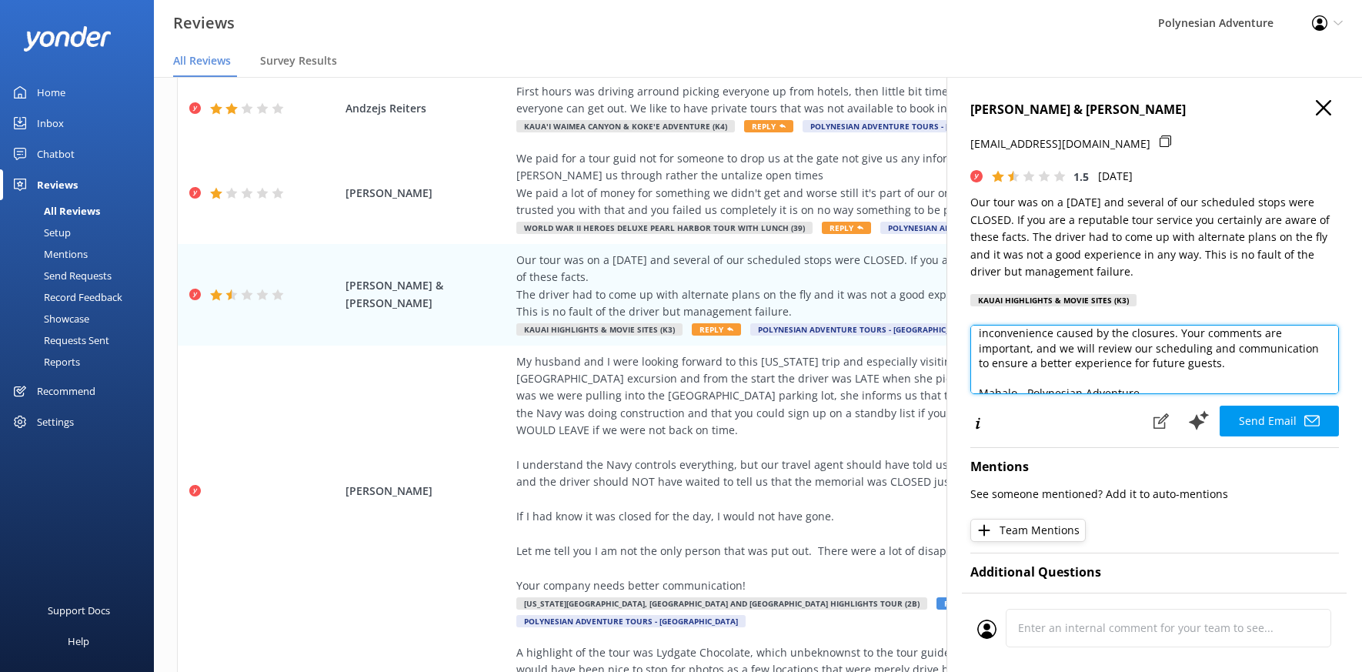
scroll to position [68, 0]
click at [1024, 376] on textarea "[PERSON_NAME], Mahalo for sharing your feedback. We sincerely apologize for the…" at bounding box center [1154, 359] width 369 height 69
click at [1133, 379] on textarea "[PERSON_NAME], Mahalo for sharing your feedback. We sincerely apologize for the…" at bounding box center [1154, 359] width 369 height 69
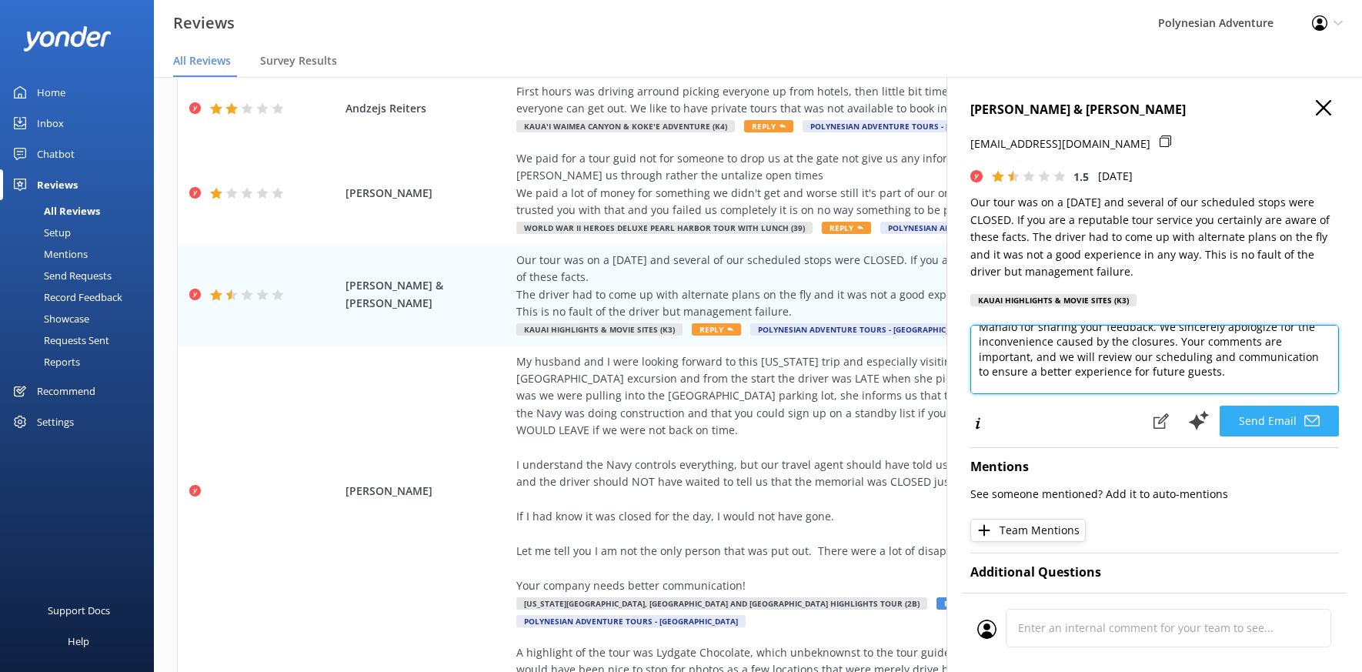
type textarea "[PERSON_NAME], Mahalo for sharing your feedback. We sincerely apologize for the…"
click at [1254, 410] on button "Send Email" at bounding box center [1279, 421] width 119 height 31
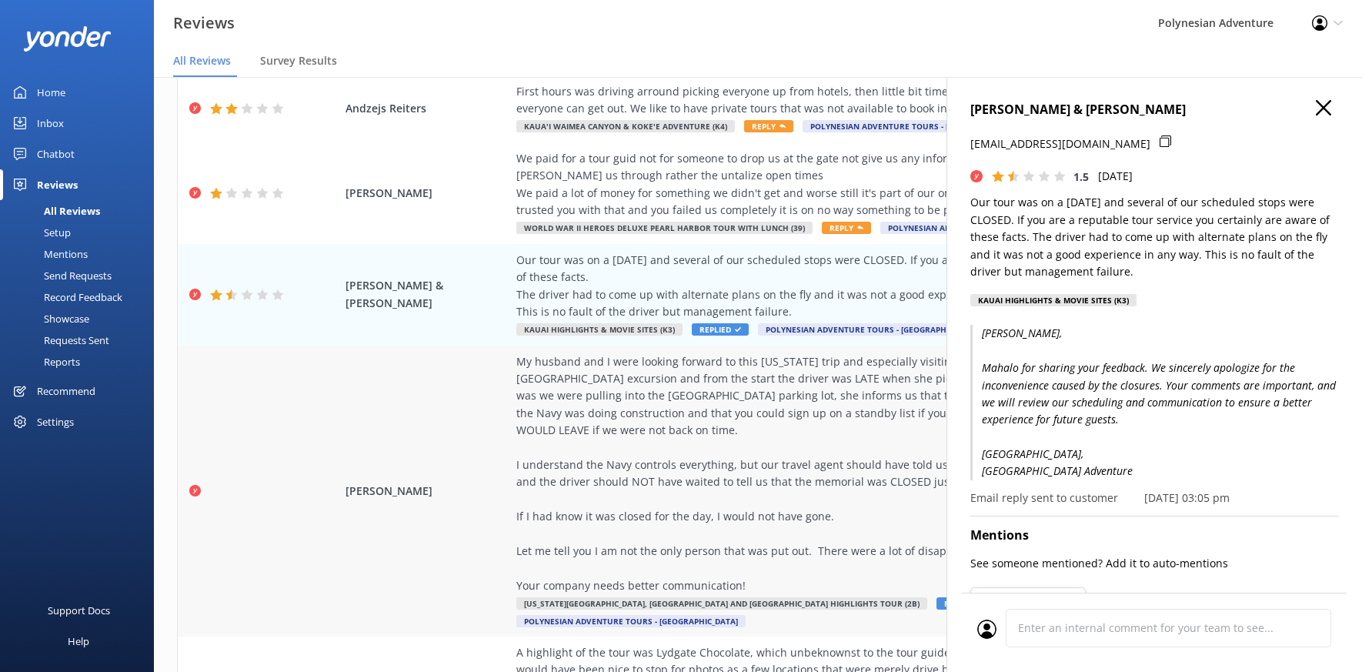
scroll to position [429, 0]
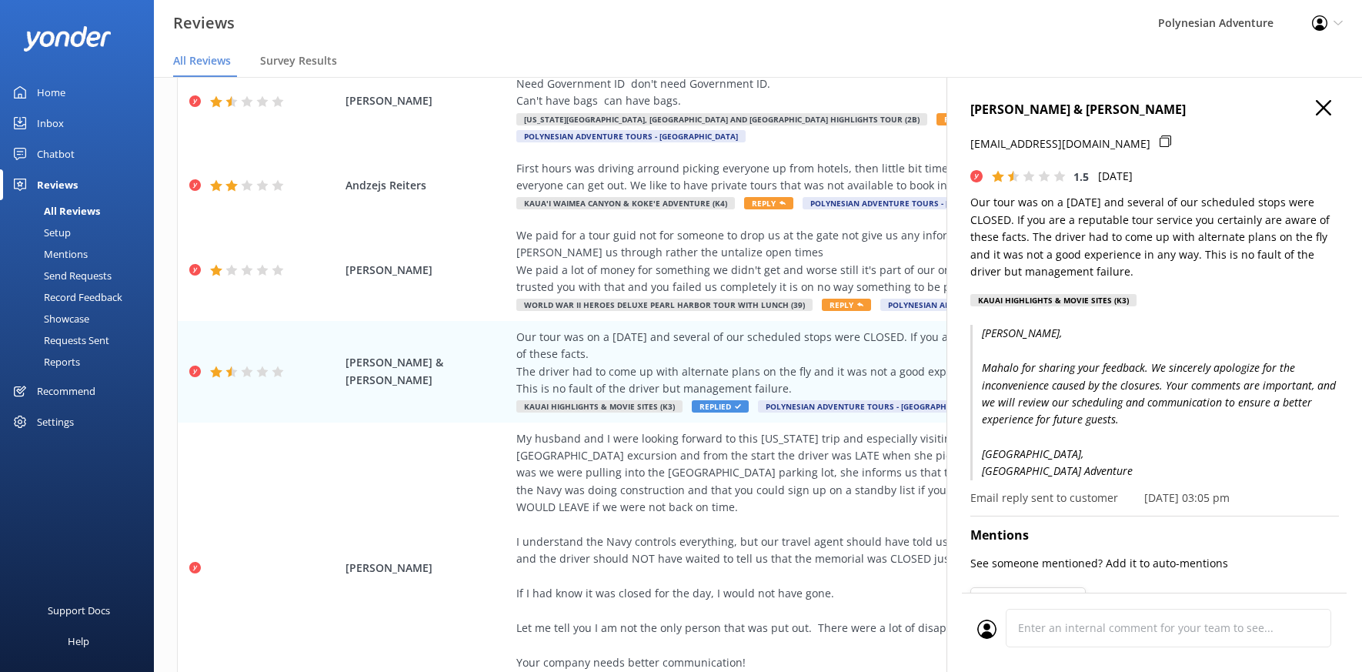
click at [1316, 104] on icon "button" at bounding box center [1323, 107] width 15 height 15
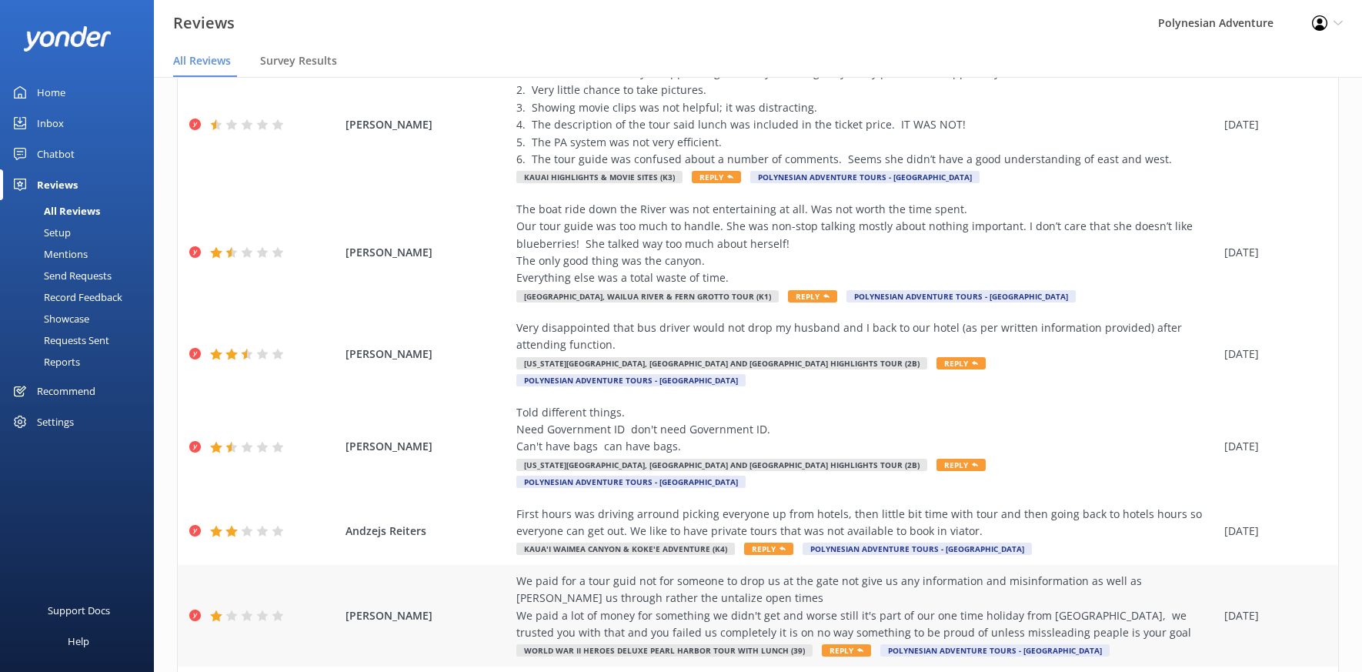
scroll to position [231, 0]
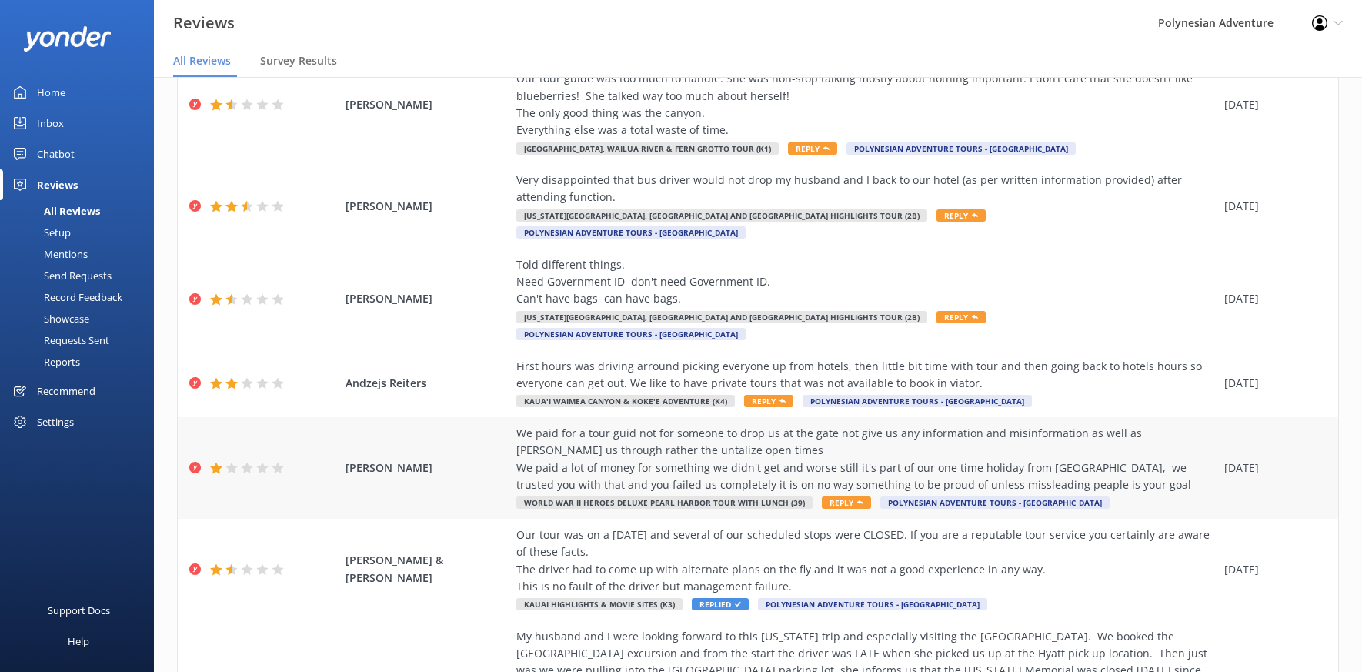
click at [967, 425] on div "We paid for a tour guid not for someone to drop us at the gate not give us any …" at bounding box center [866, 459] width 700 height 69
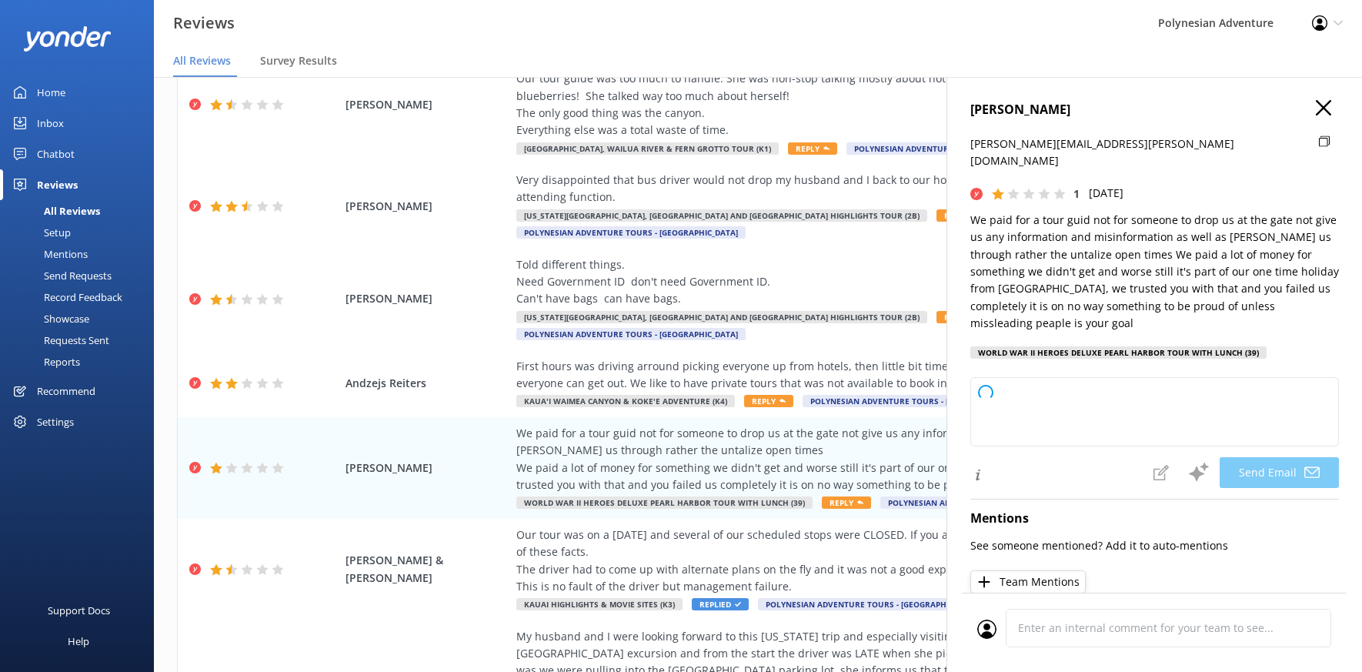
type textarea "[PERSON_NAME], [PERSON_NAME] for sharing your feedback. We're truly sorry to he…"
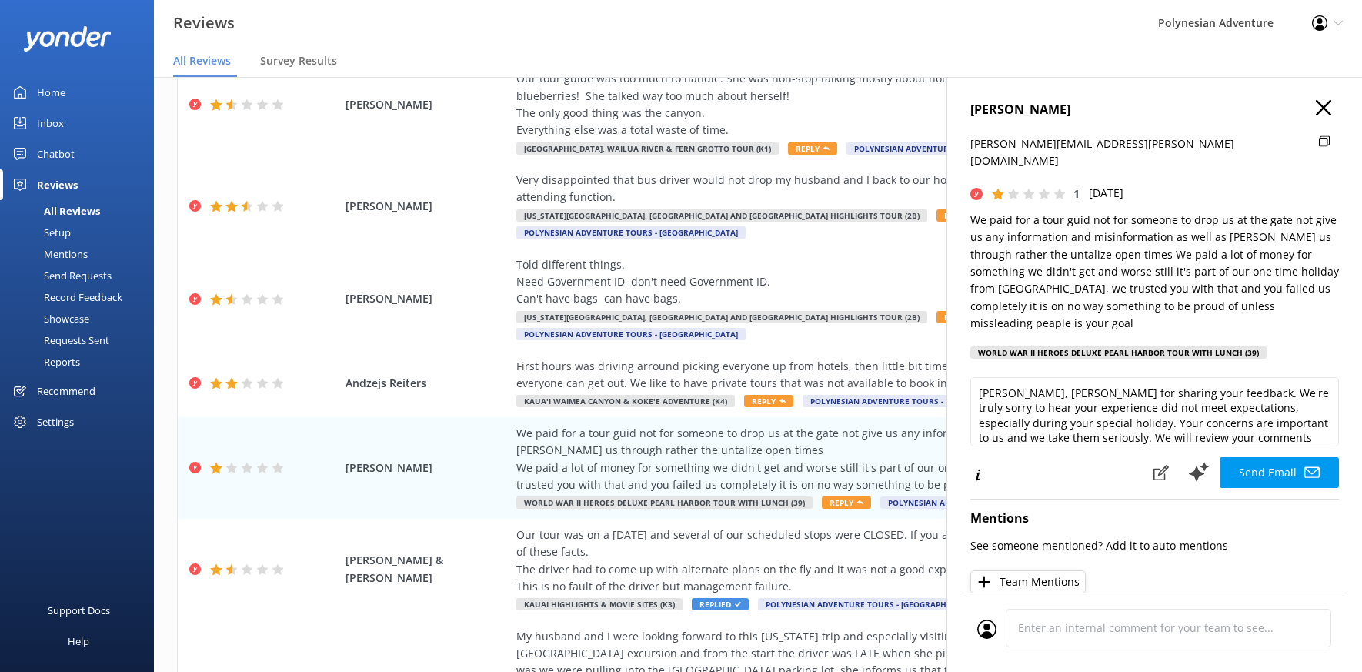
scroll to position [77, 0]
